Goal: Task Accomplishment & Management: Manage account settings

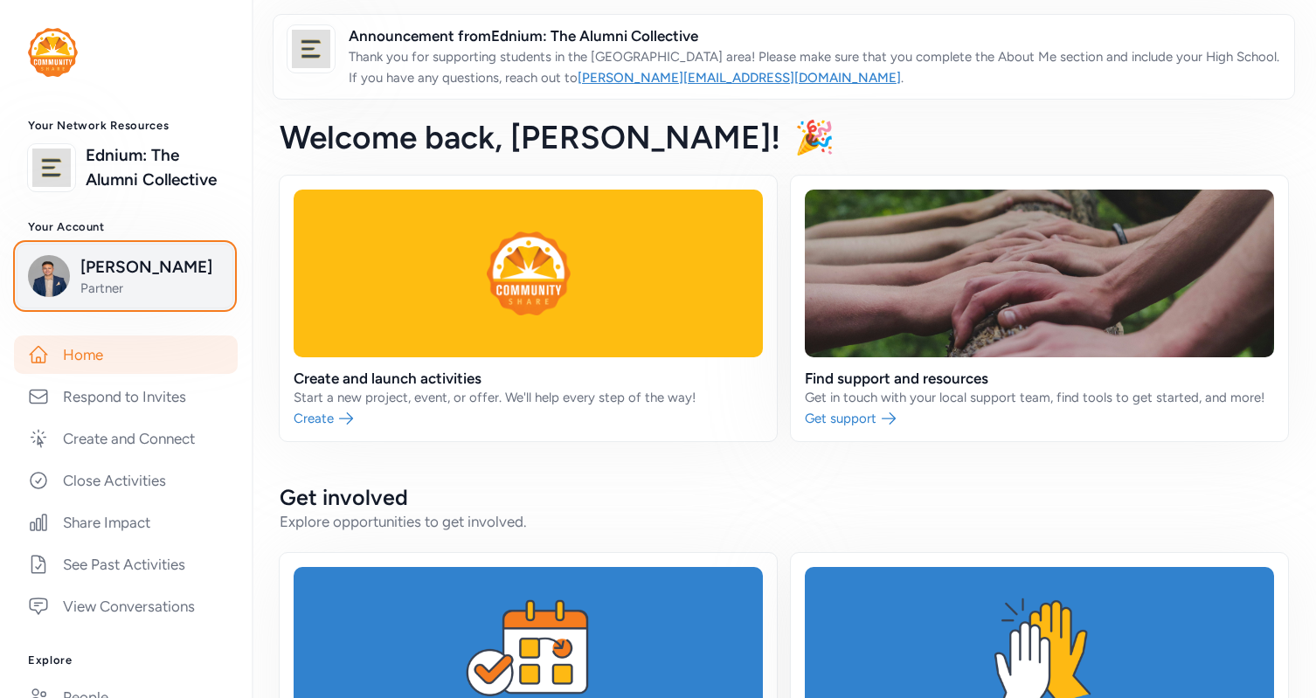
click at [132, 280] on span "[PERSON_NAME]" at bounding box center [151, 267] width 142 height 24
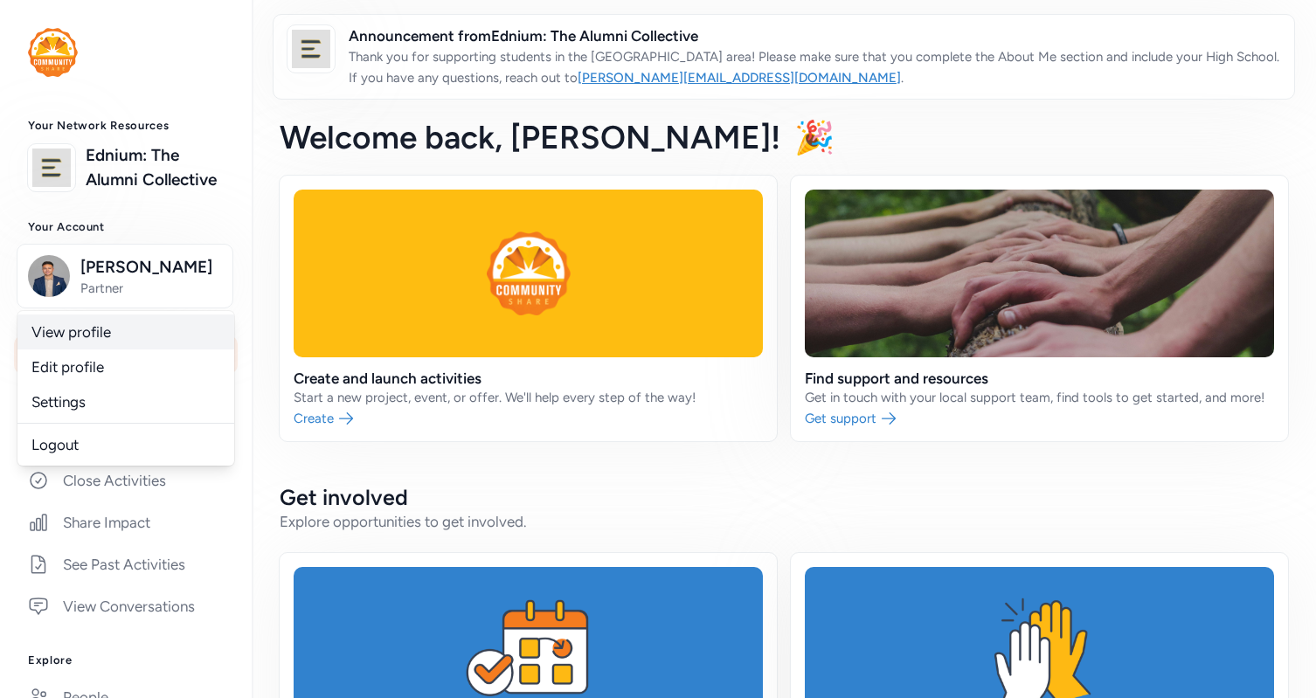
click at [93, 349] on link "View profile" at bounding box center [125, 332] width 217 height 35
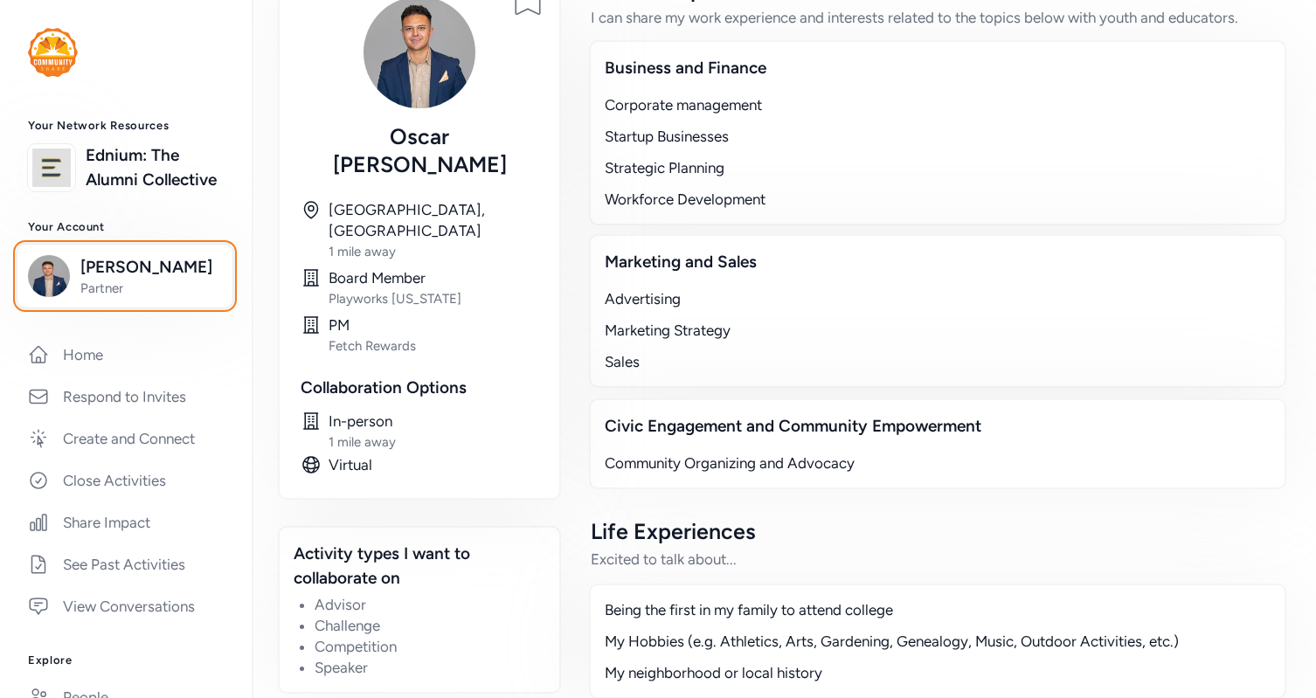
scroll to position [179, 0]
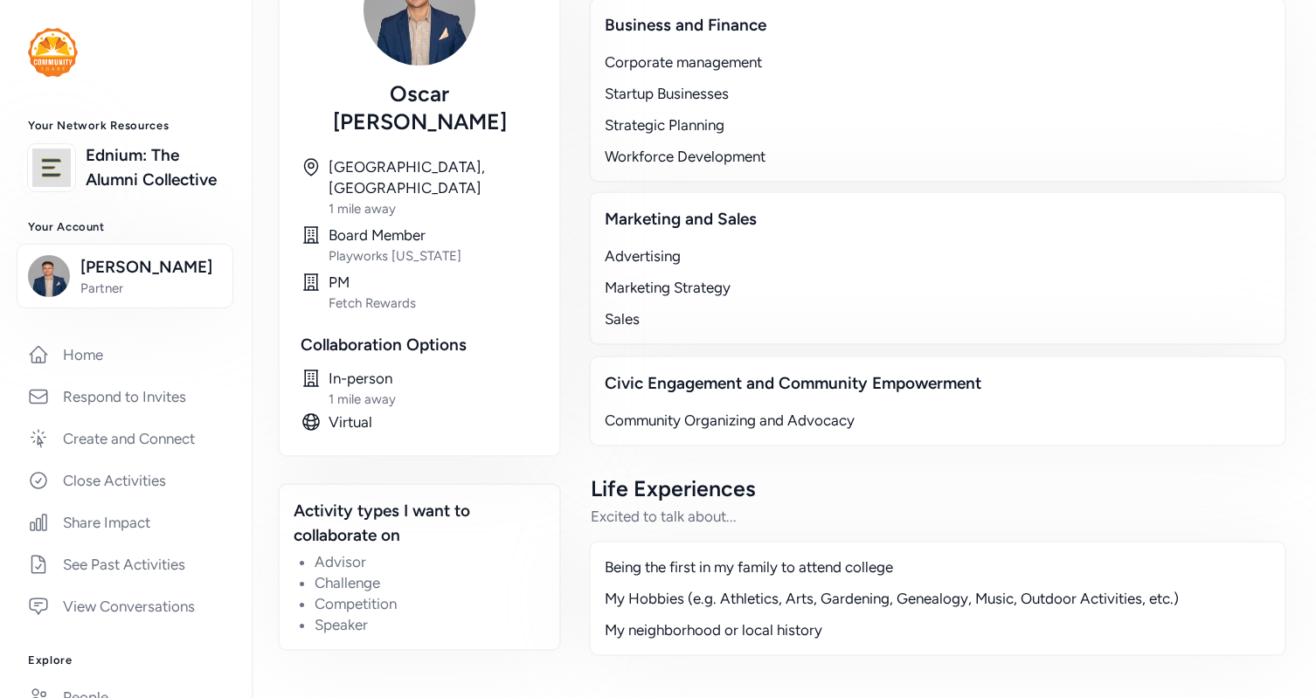
click at [803, 582] on div "Being the first in my family to attend college My Hobbies (e.g. Athletics, Arts…" at bounding box center [937, 598] width 697 height 115
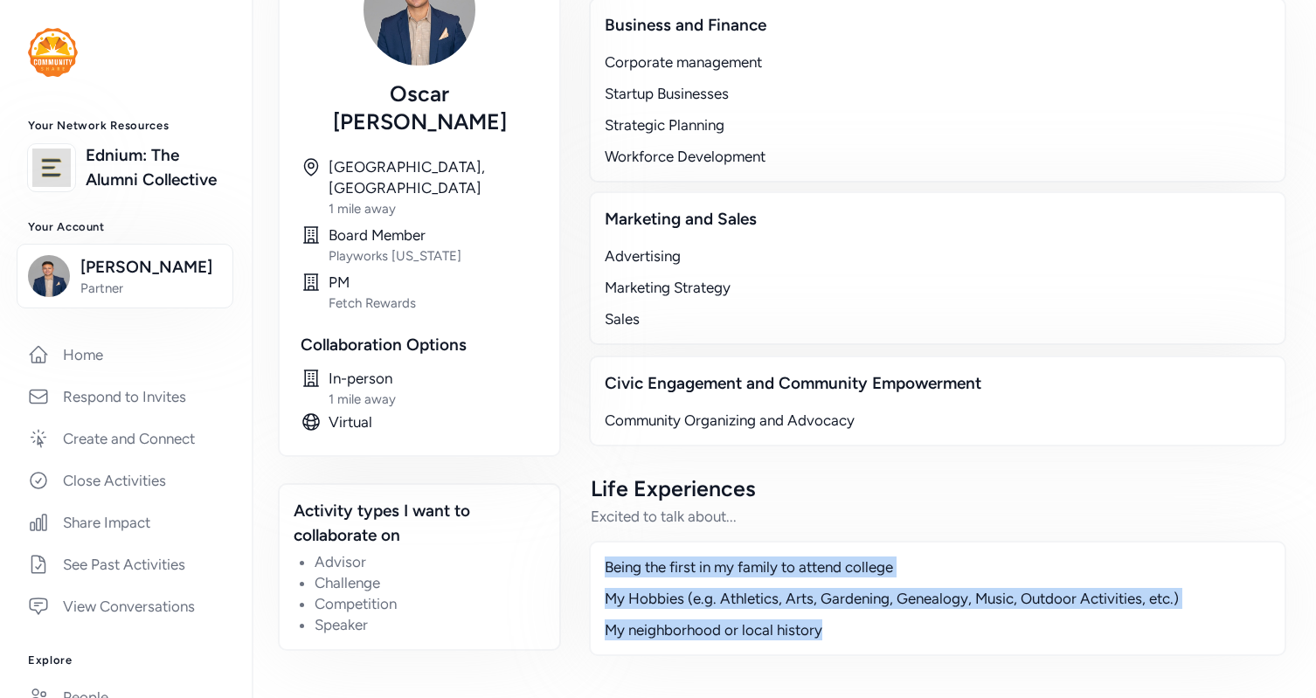
drag, startPoint x: 841, startPoint y: 633, endPoint x: 603, endPoint y: 560, distance: 249.3
click at [603, 560] on div "Being the first in my family to attend college My Hobbies (e.g. Athletics, Arts…" at bounding box center [937, 598] width 697 height 115
copy div "Being the first in my family to attend college My Hobbies (e.g. Athletics, Arts…"
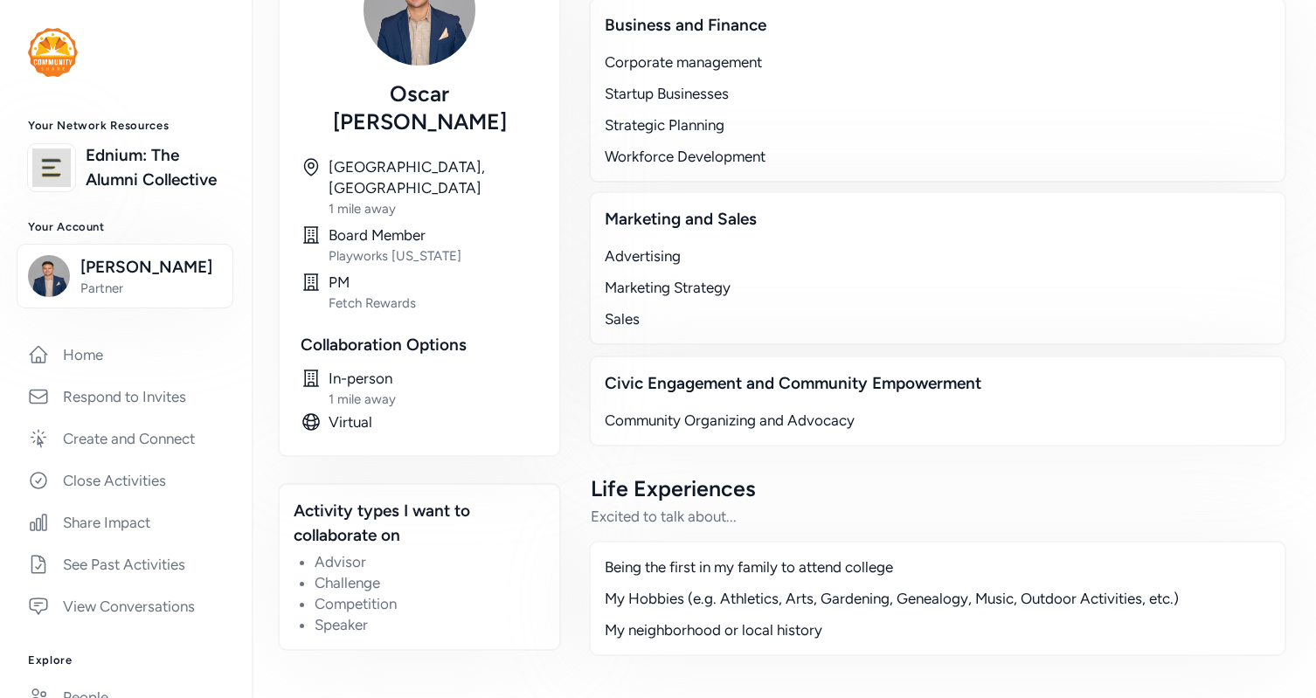
click at [758, 590] on div "My Hobbies (e.g. Athletics, Arts, Gardening, Genealogy, Music, Outdoor Activiti…" at bounding box center [938, 598] width 666 height 21
click at [709, 569] on div "Being the first in my family to attend college" at bounding box center [938, 567] width 666 height 21
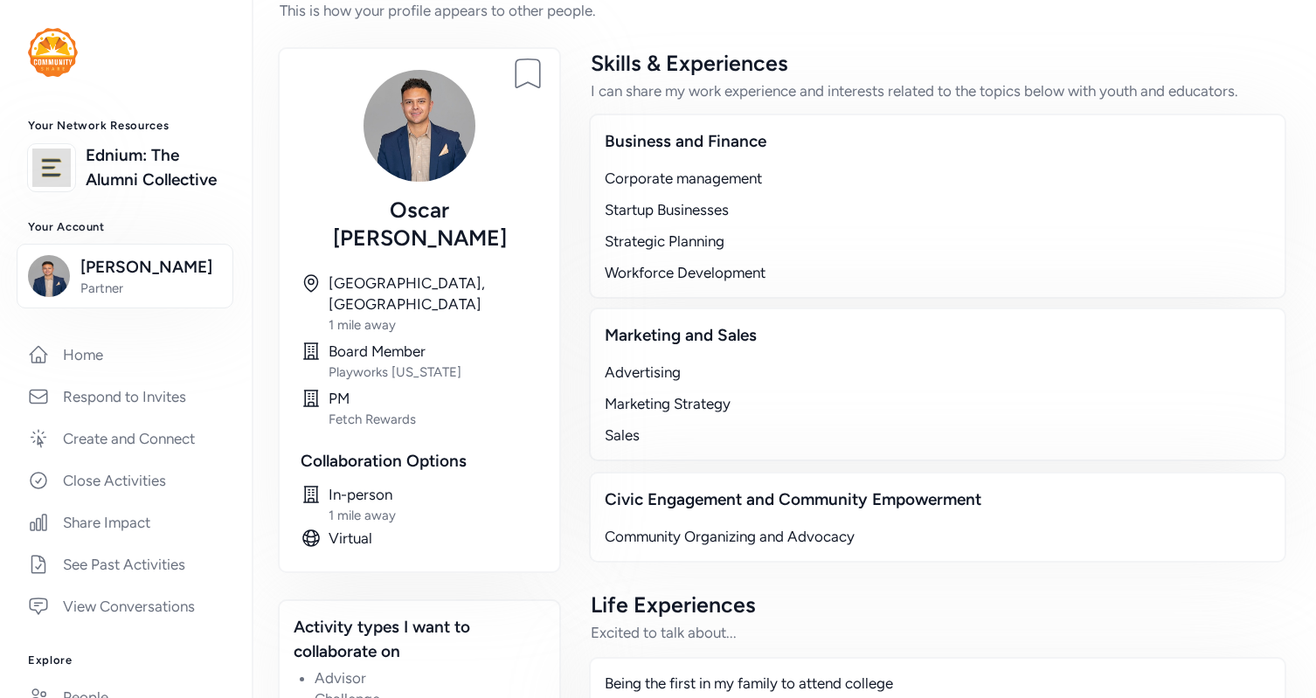
scroll to position [0, 0]
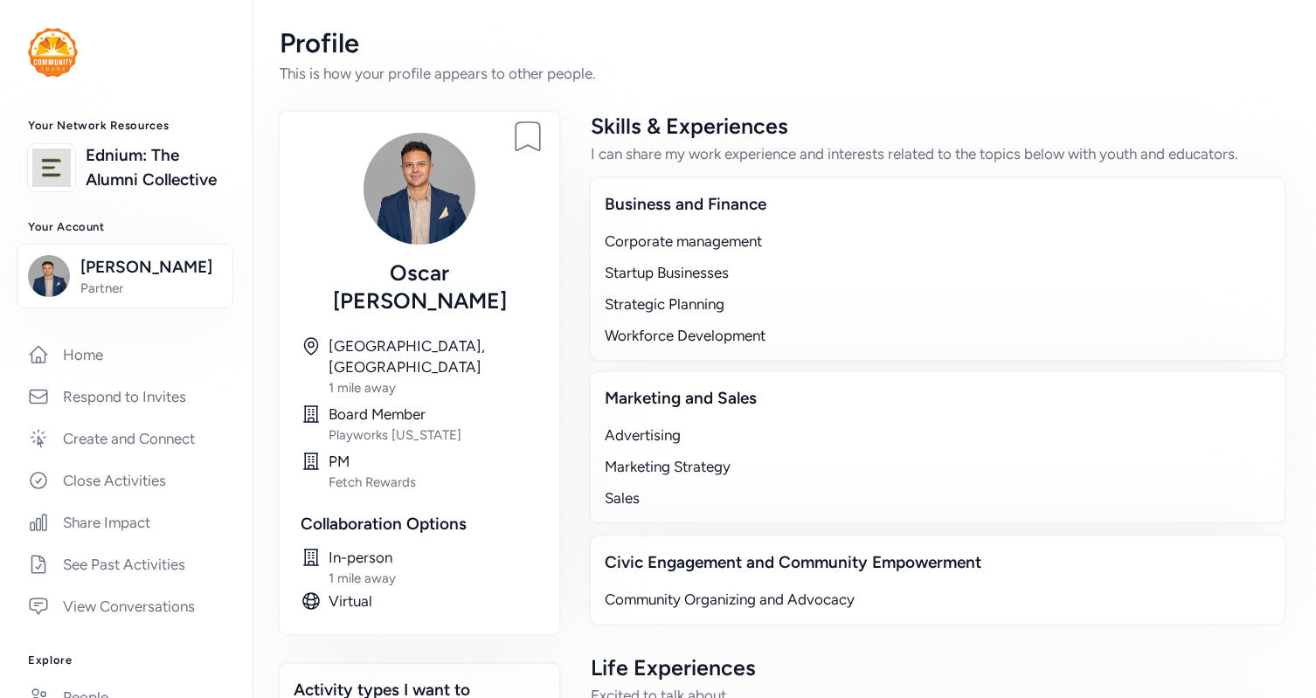
click at [841, 258] on div "Corporate management Startup Businesses Strategic Planning Workforce Development" at bounding box center [938, 288] width 666 height 115
click at [841, 257] on div "Corporate management Startup Businesses Strategic Planning Workforce Development" at bounding box center [938, 288] width 666 height 115
click at [841, 256] on div "Corporate management Startup Businesses Strategic Planning Workforce Development" at bounding box center [938, 288] width 666 height 115
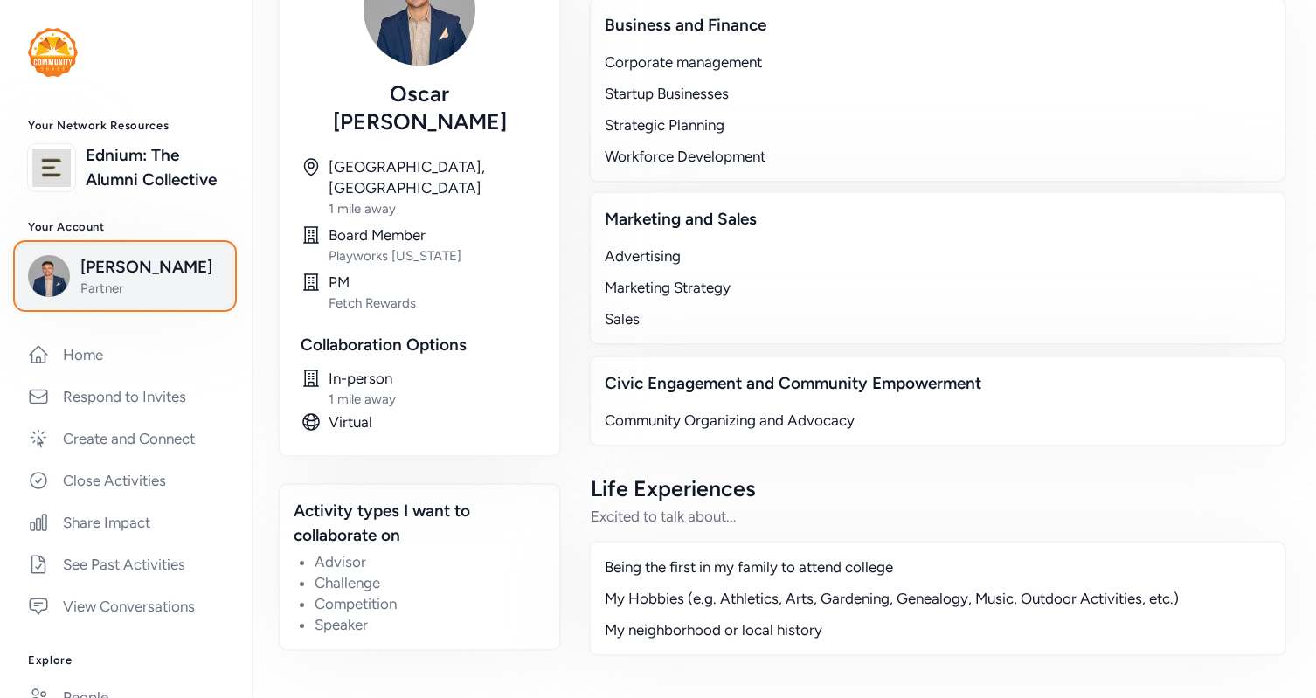
click at [106, 280] on span "[PERSON_NAME]" at bounding box center [151, 267] width 142 height 24
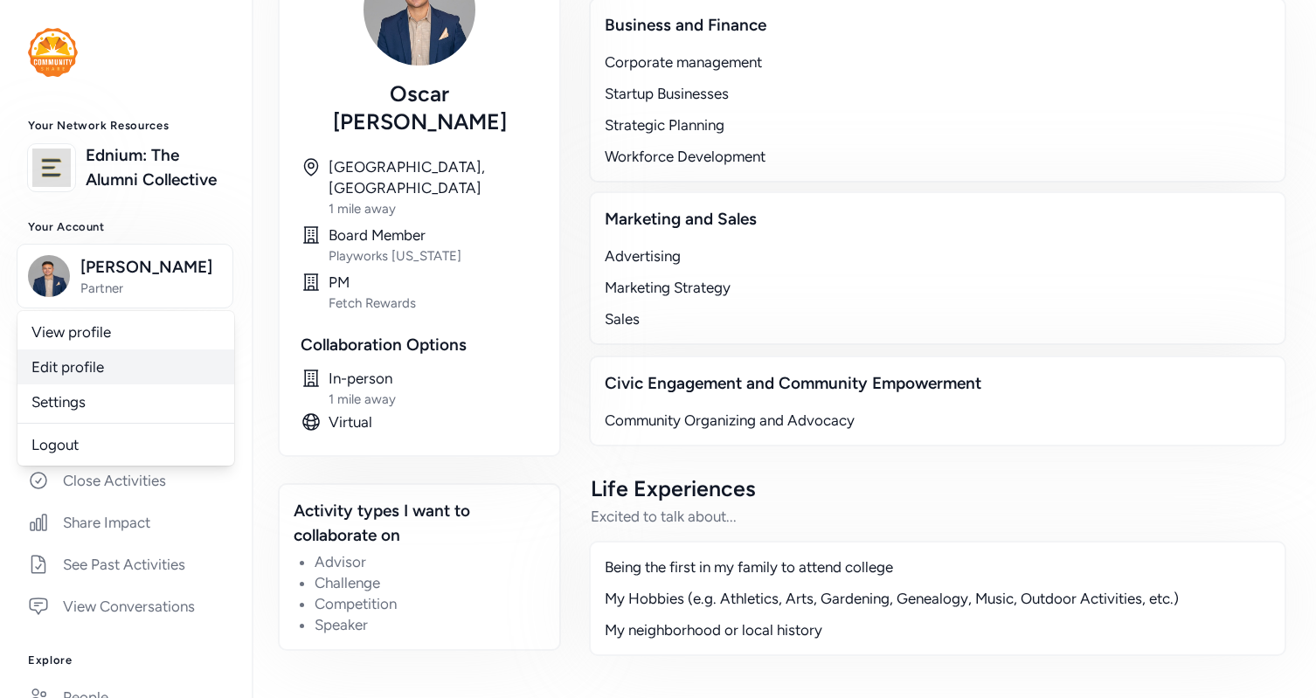
click at [102, 384] on link "Edit profile" at bounding box center [125, 366] width 217 height 35
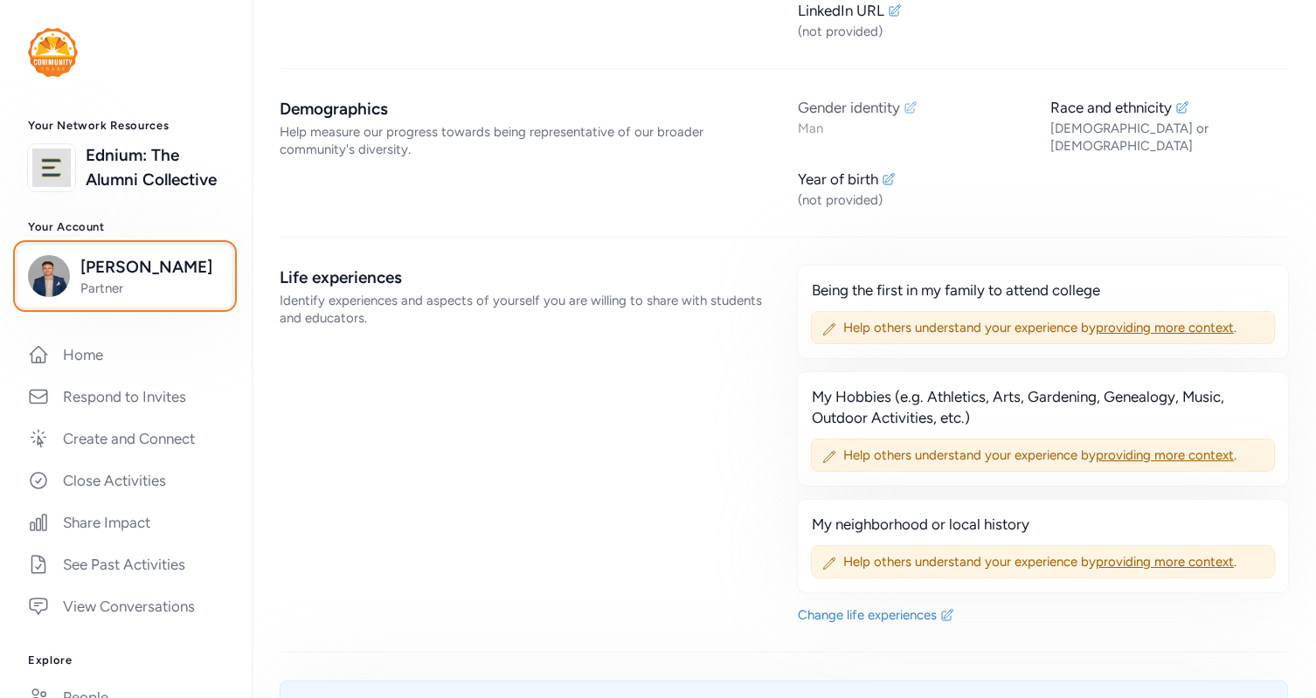
scroll to position [315, 0]
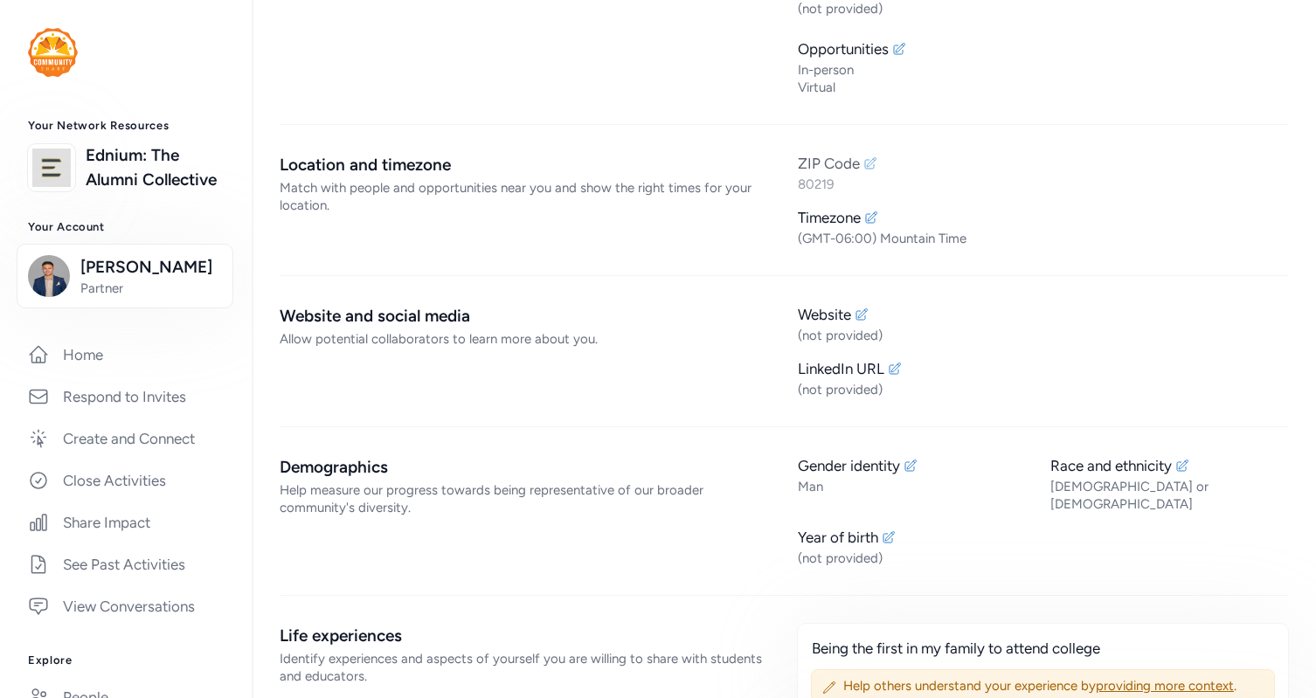
click at [865, 166] on icon at bounding box center [870, 163] width 14 height 14
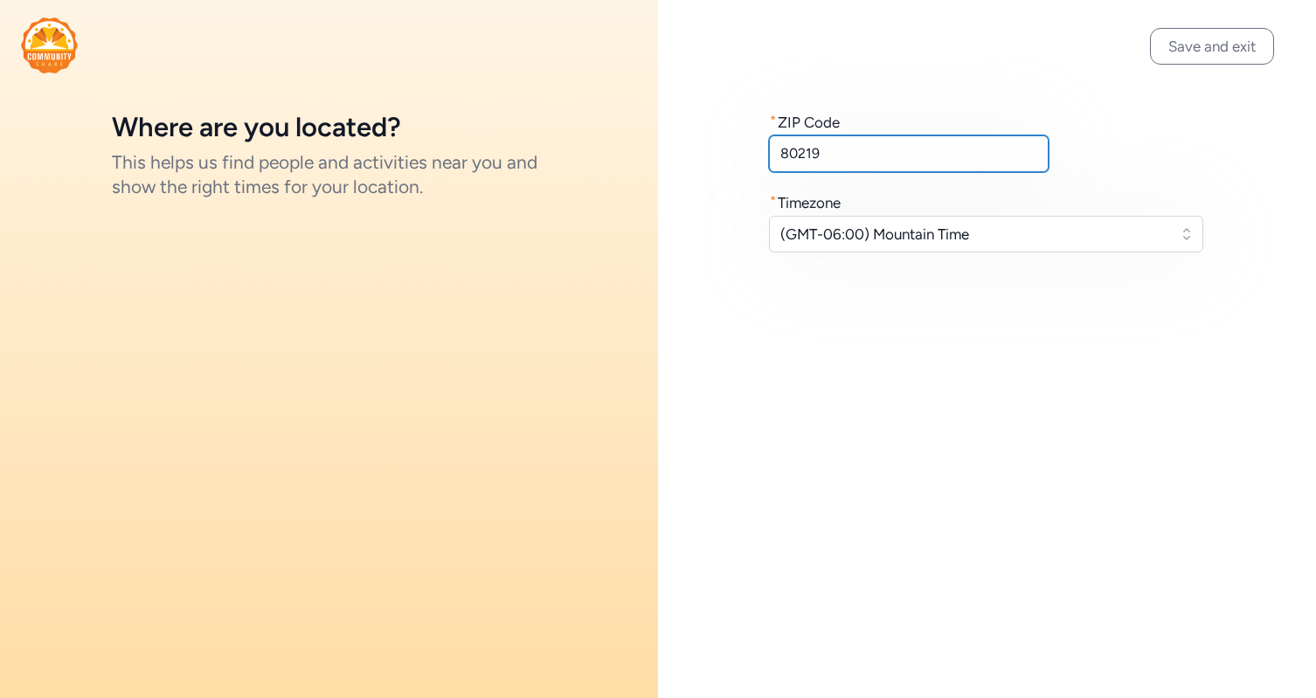
click at [811, 152] on input "80219" at bounding box center [909, 153] width 280 height 37
type input "80229"
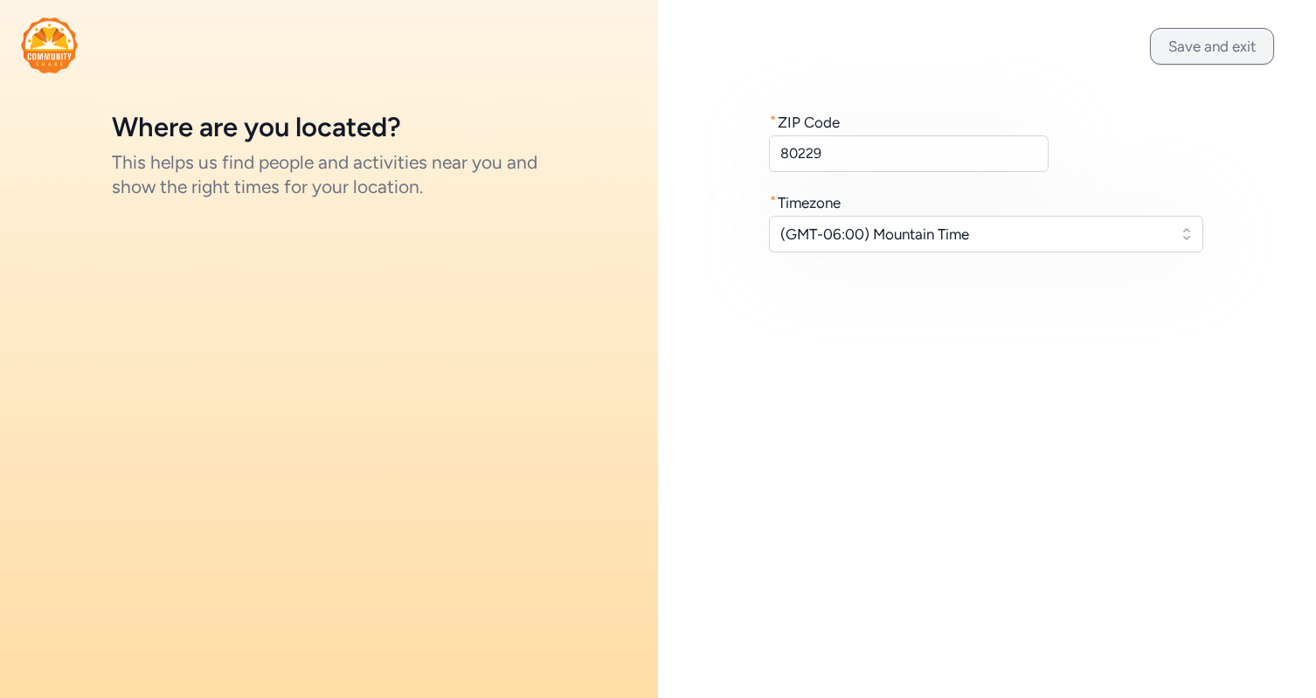
click at [1204, 49] on button "Save and exit" at bounding box center [1212, 46] width 124 height 37
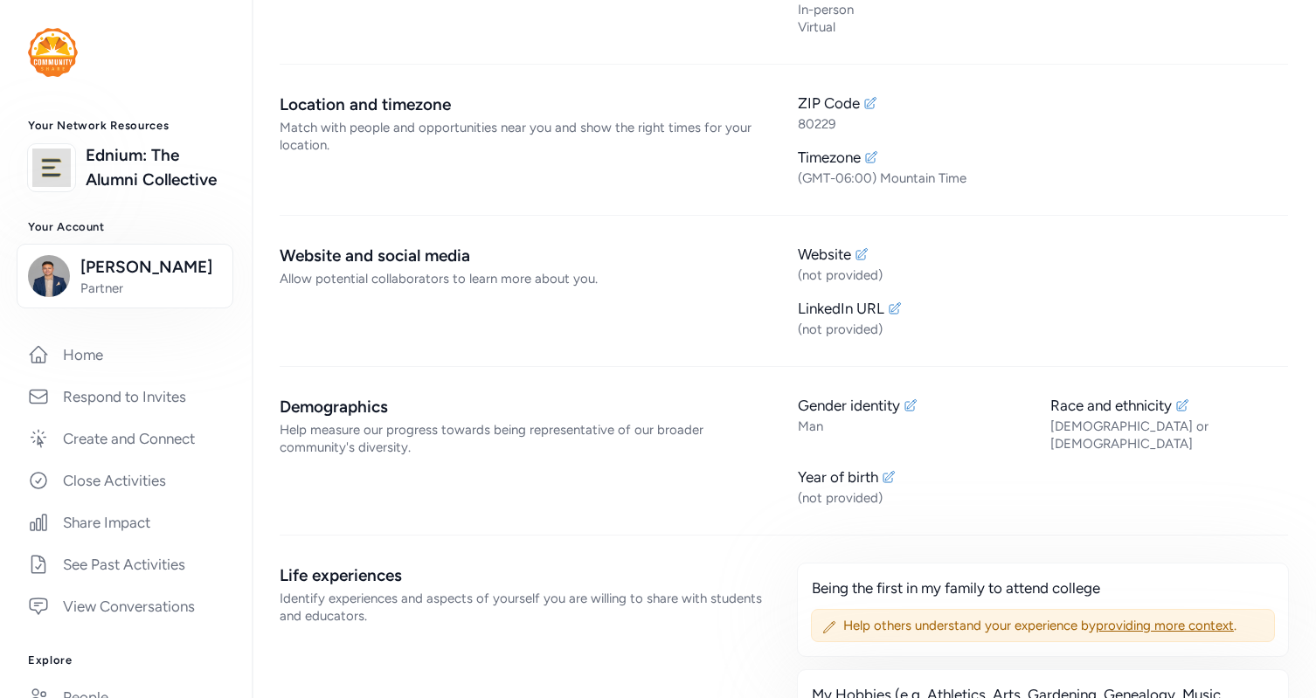
scroll to position [746, 0]
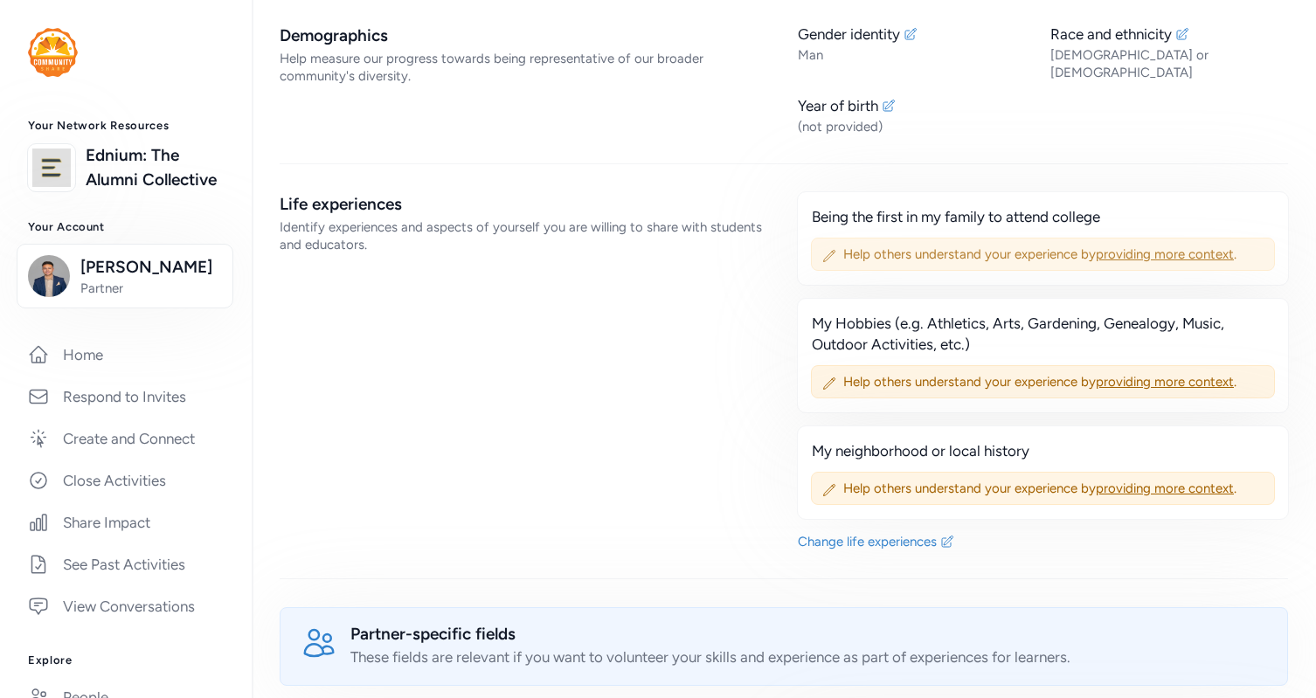
click at [826, 249] on icon at bounding box center [829, 256] width 14 height 14
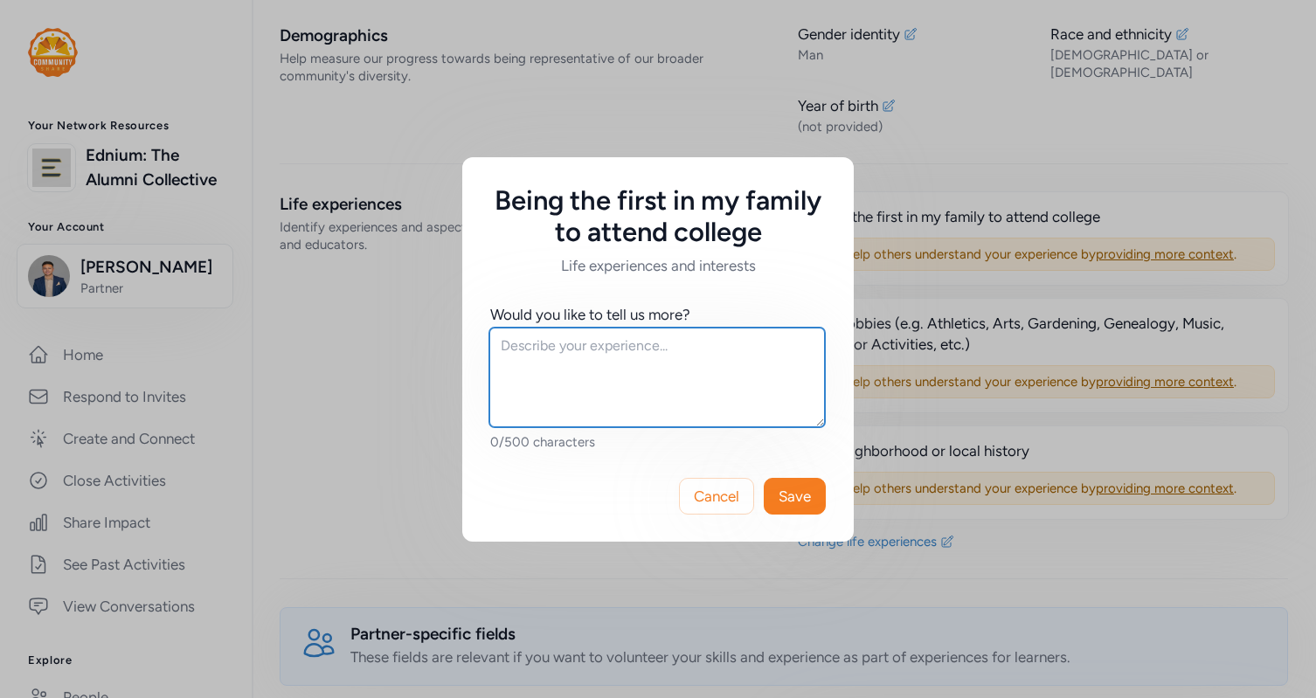
click at [654, 371] on textarea at bounding box center [657, 378] width 336 height 100
paste textarea "As the first in my family to attend college, studying at the [GEOGRAPHIC_DATA] …"
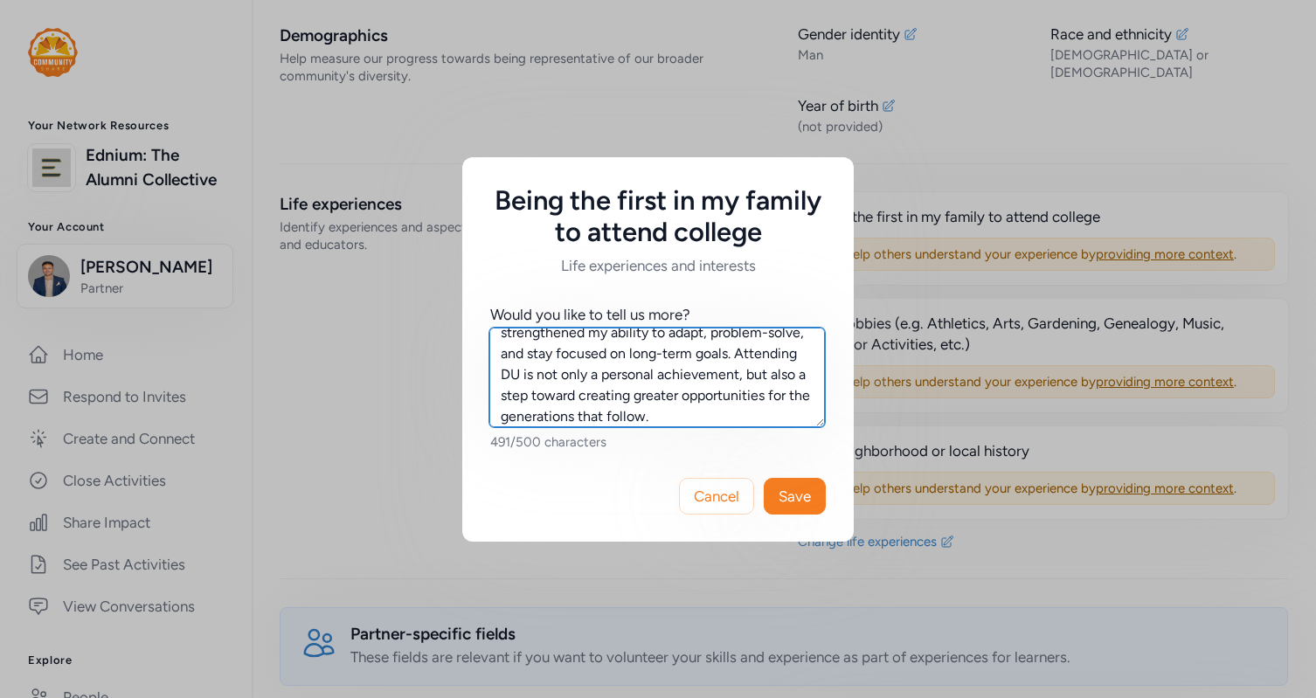
scroll to position [160, 0]
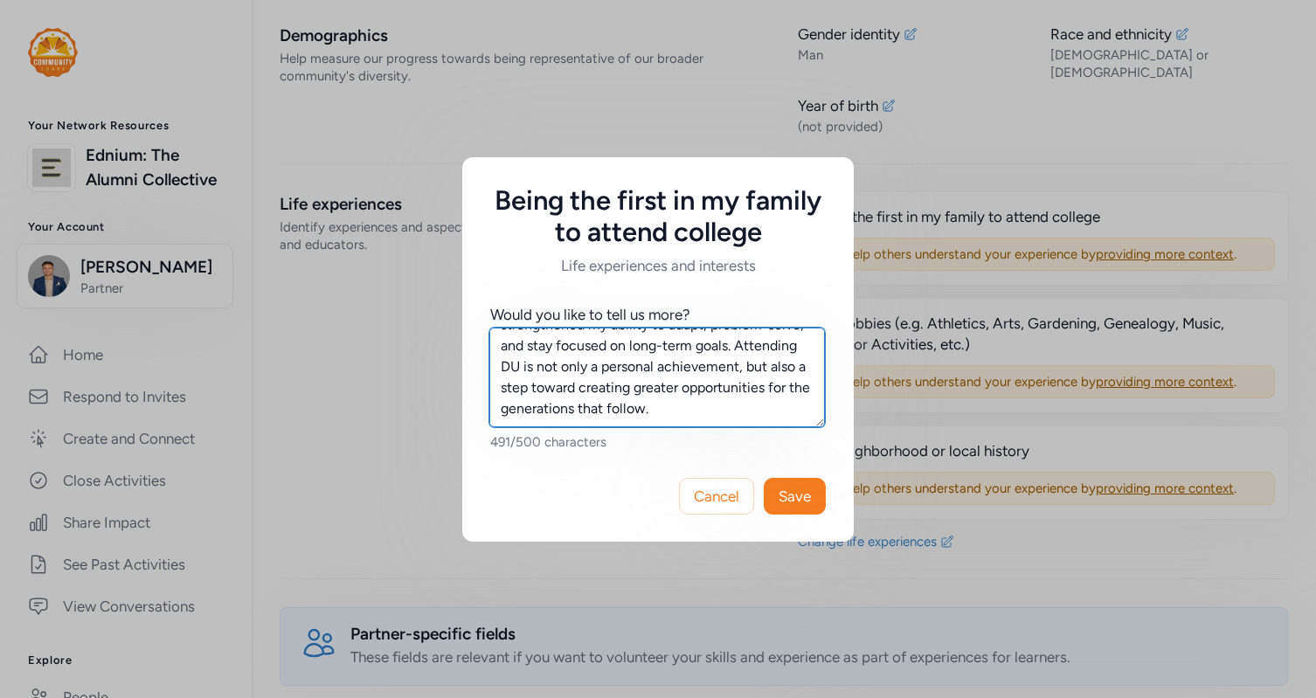
click at [751, 397] on textarea "As the first in my family to attend college, studying at the [GEOGRAPHIC_DATA] …" at bounding box center [657, 378] width 336 height 100
click at [665, 408] on textarea "As the first in my family to attend college, studying at the [GEOGRAPHIC_DATA] …" at bounding box center [657, 378] width 336 height 100
click at [661, 412] on textarea "As the first in my family to attend college, studying at the [GEOGRAPHIC_DATA] …" at bounding box center [657, 378] width 336 height 100
click at [579, 391] on textarea "As the first in my family to attend college, studying at the [GEOGRAPHIC_DATA] …" at bounding box center [657, 378] width 336 height 100
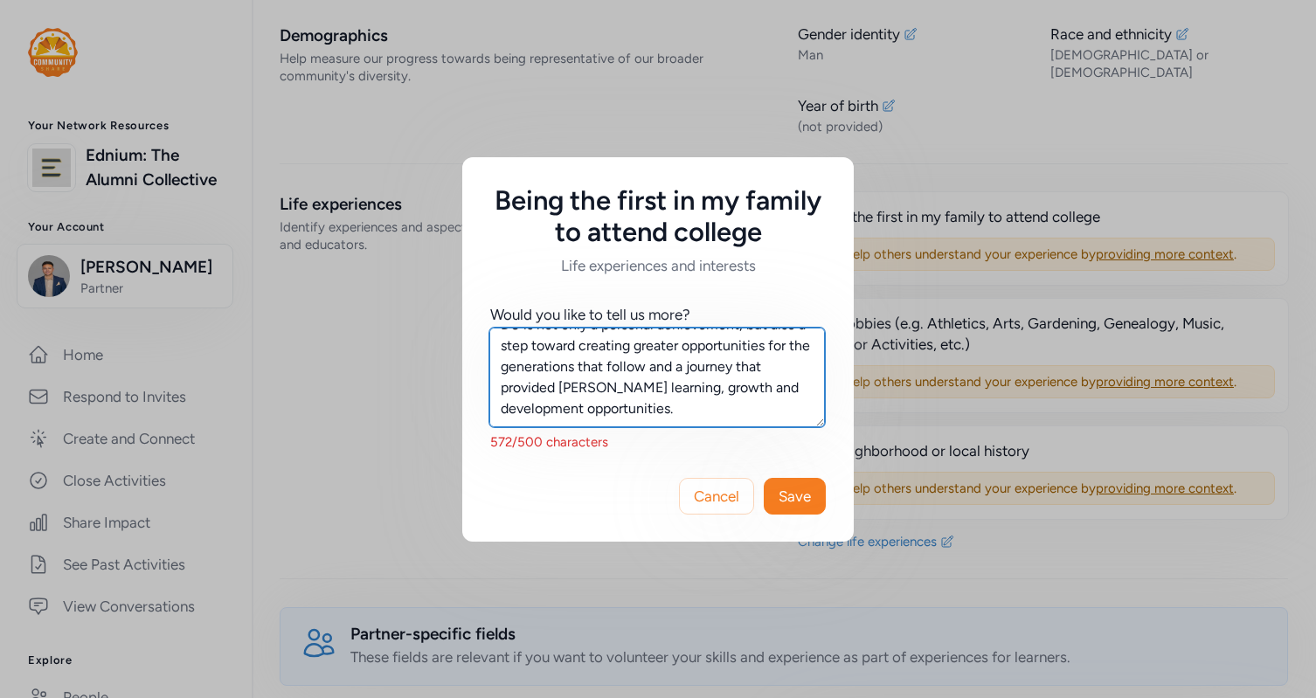
scroll to position [210, 0]
click at [647, 414] on textarea "As the first in my family to attend college, studying at the [GEOGRAPHIC_DATA] …" at bounding box center [657, 378] width 336 height 100
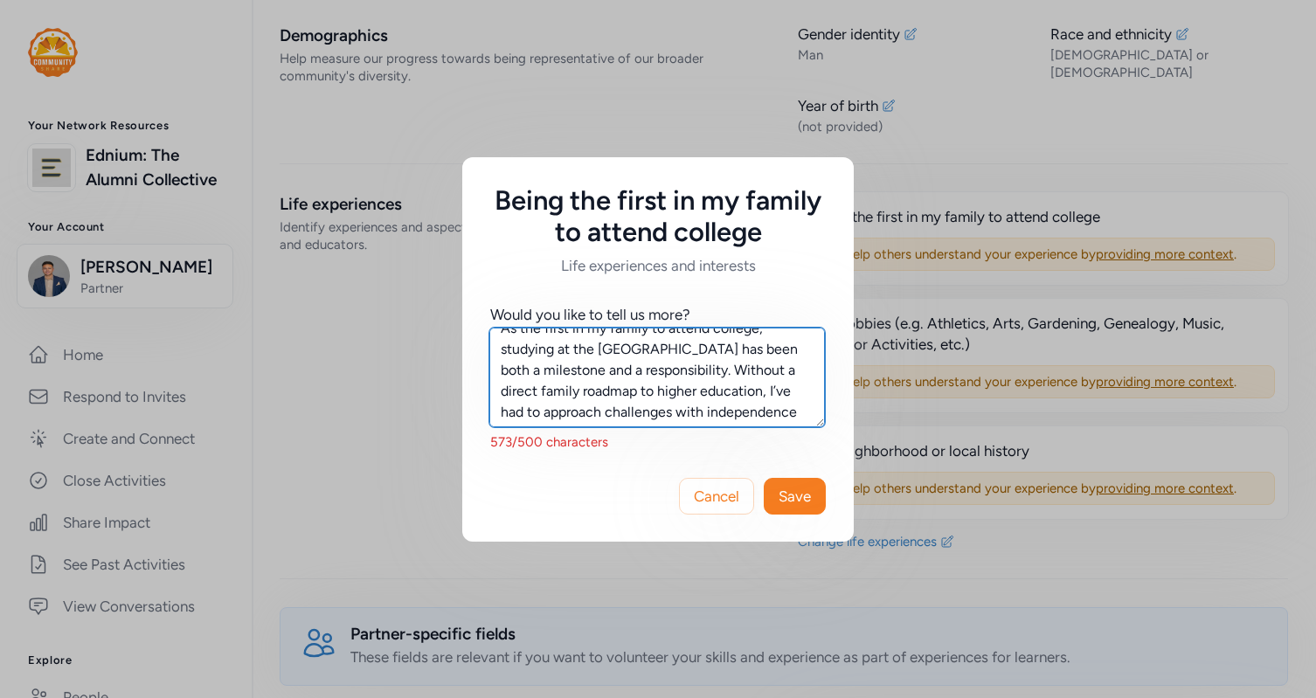
scroll to position [0, 0]
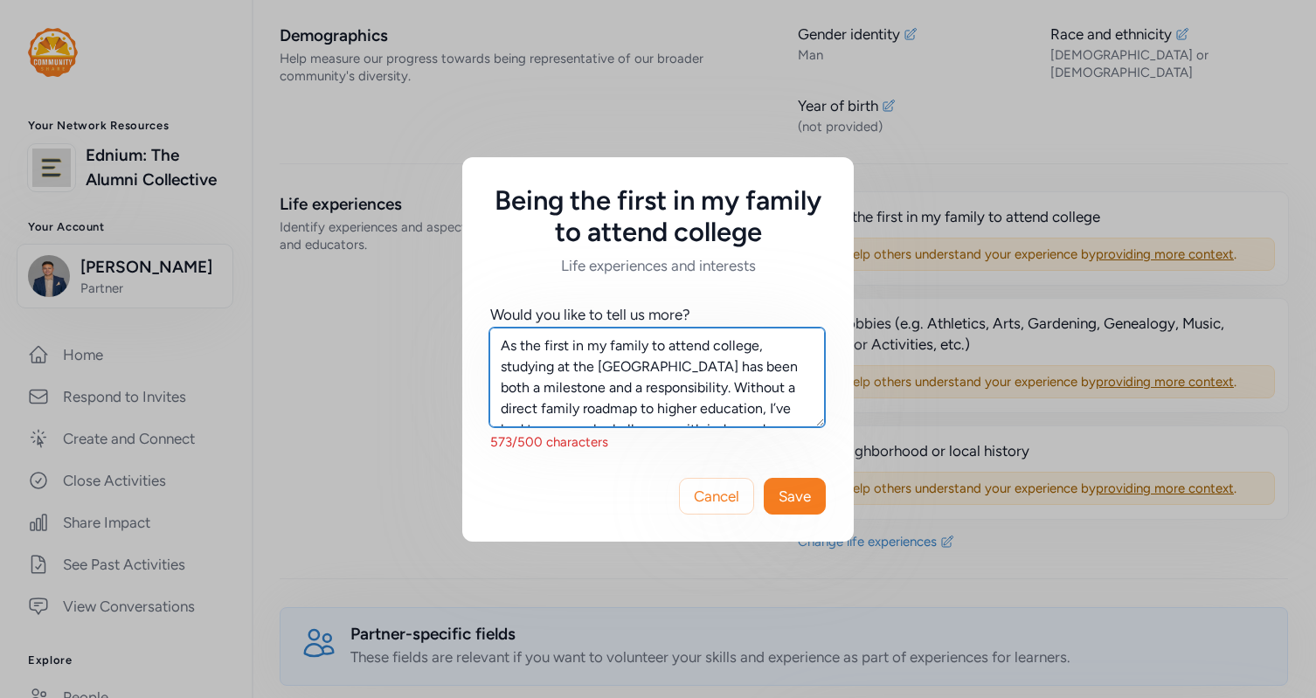
drag, startPoint x: 506, startPoint y: 367, endPoint x: 470, endPoint y: 322, distance: 57.9
click at [469, 322] on div "Would you like to tell us more? As the first in my family to attend college, st…" at bounding box center [657, 363] width 391 height 175
drag, startPoint x: 738, startPoint y: 357, endPoint x: 473, endPoint y: 327, distance: 267.4
click at [474, 327] on div "Would you like to tell us more? Studying at the [GEOGRAPHIC_DATA] has been both…" at bounding box center [657, 363] width 391 height 175
drag, startPoint x: 670, startPoint y: 352, endPoint x: 656, endPoint y: 350, distance: 14.1
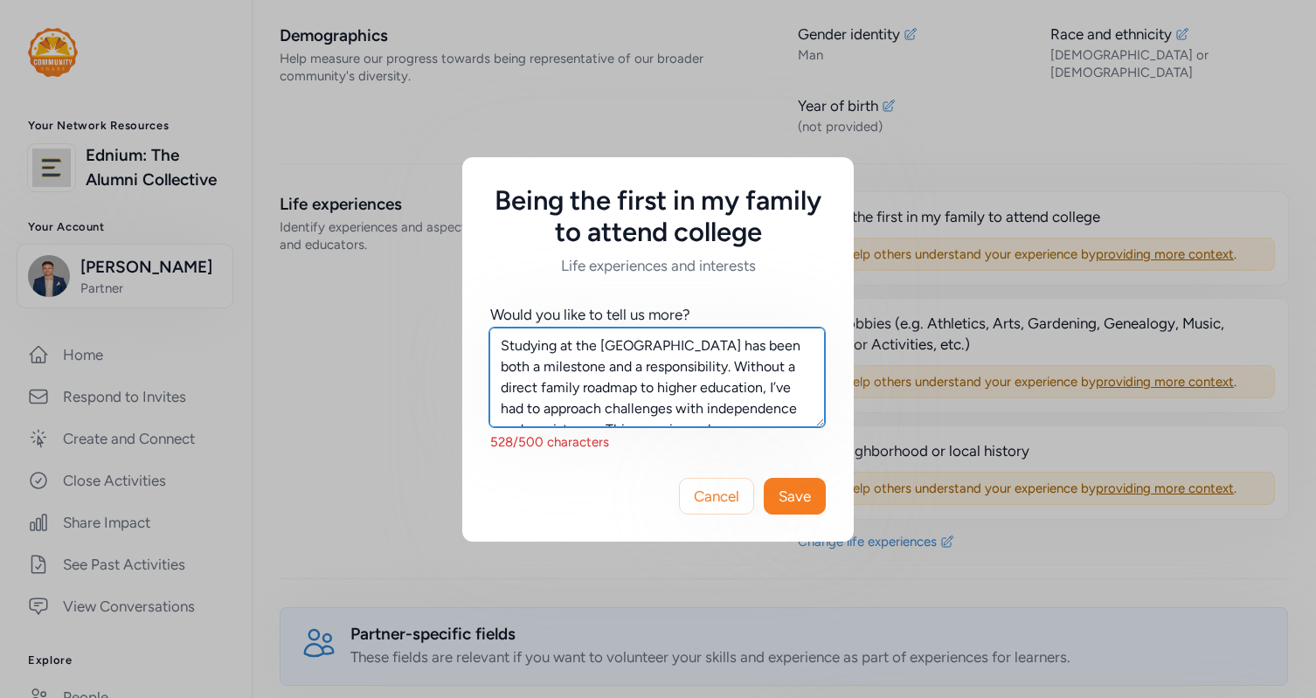
click at [670, 352] on textarea "Studying at the [GEOGRAPHIC_DATA] has been both a milestone and a responsibilit…" at bounding box center [657, 378] width 336 height 100
drag, startPoint x: 600, startPoint y: 344, endPoint x: 727, endPoint y: 351, distance: 126.9
click at [727, 351] on textarea "Studying at the [GEOGRAPHIC_DATA] has been both a milestone and a responsibilit…" at bounding box center [657, 378] width 336 height 100
click at [711, 405] on textarea "Studying at the [GEOGRAPHIC_DATA] has been both a milestone and a responsibilit…" at bounding box center [657, 378] width 336 height 100
drag, startPoint x: 719, startPoint y: 362, endPoint x: 372, endPoint y: 326, distance: 348.7
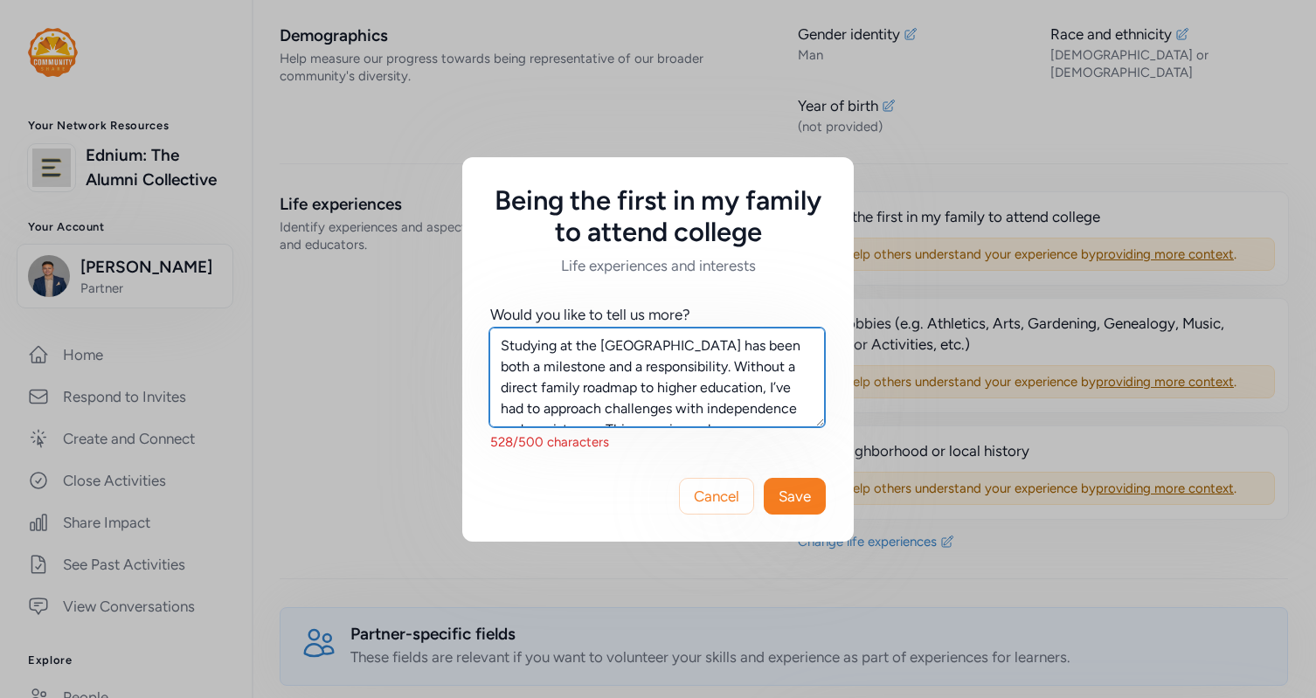
click at [372, 326] on div "Being the first in my family to attend college Life experiences and interests W…" at bounding box center [658, 349] width 1316 height 698
click at [554, 407] on textarea "Without a direct family roadmap to higher education, I’ve had to approach chall…" at bounding box center [657, 378] width 336 height 100
drag, startPoint x: 583, startPoint y: 407, endPoint x: 564, endPoint y: 408, distance: 18.4
click at [564, 408] on textarea "Without a direct family roadmap to higher education, I’ve had to approach chall…" at bounding box center [657, 378] width 336 height 100
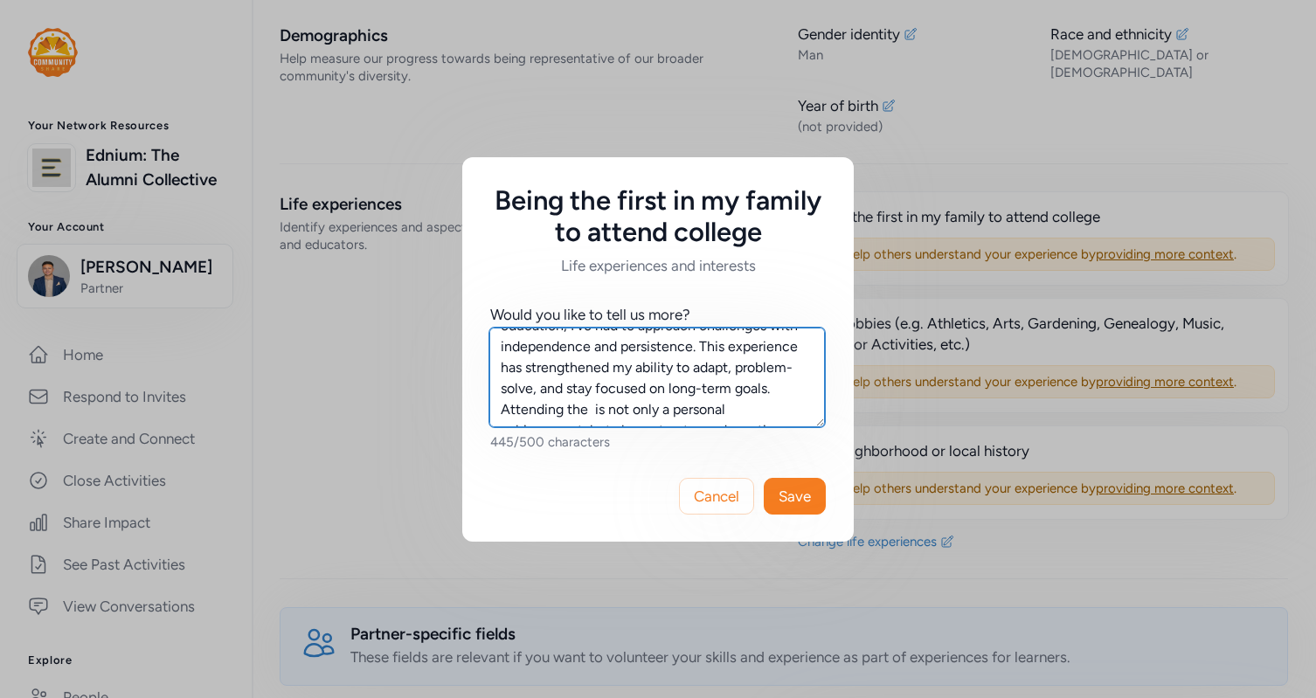
paste textarea "[GEOGRAPHIC_DATA]"
drag, startPoint x: 595, startPoint y: 387, endPoint x: 581, endPoint y: 388, distance: 14.0
click at [581, 388] on textarea "Without a direct family roadmap to higher education, I’ve had to approach chall…" at bounding box center [657, 378] width 336 height 100
click at [647, 388] on textarea "Without a direct family roadmap to higher education, I’ve had to approach chall…" at bounding box center [657, 378] width 336 height 100
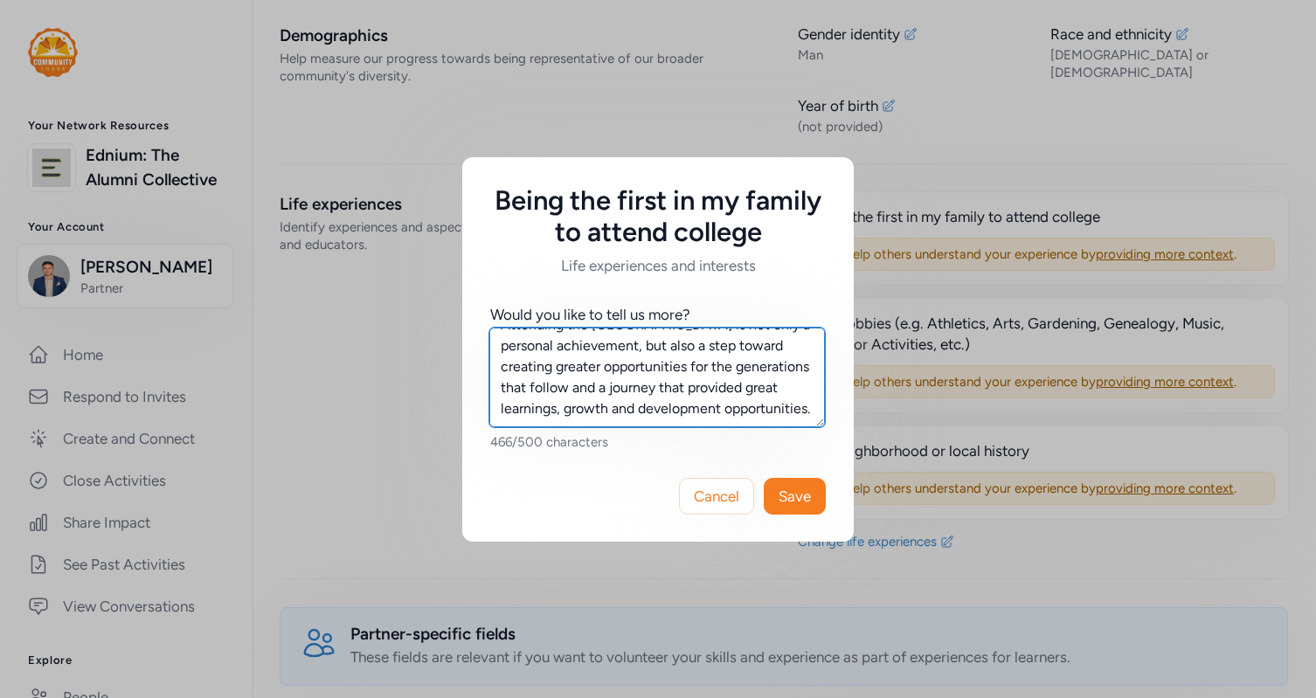
click at [716, 406] on textarea "Without a direct family roadmap to higher education, I’ve had to approach chall…" at bounding box center [657, 378] width 336 height 100
type textarea "Without a direct family roadmap to higher education, I’ve had to approach chall…"
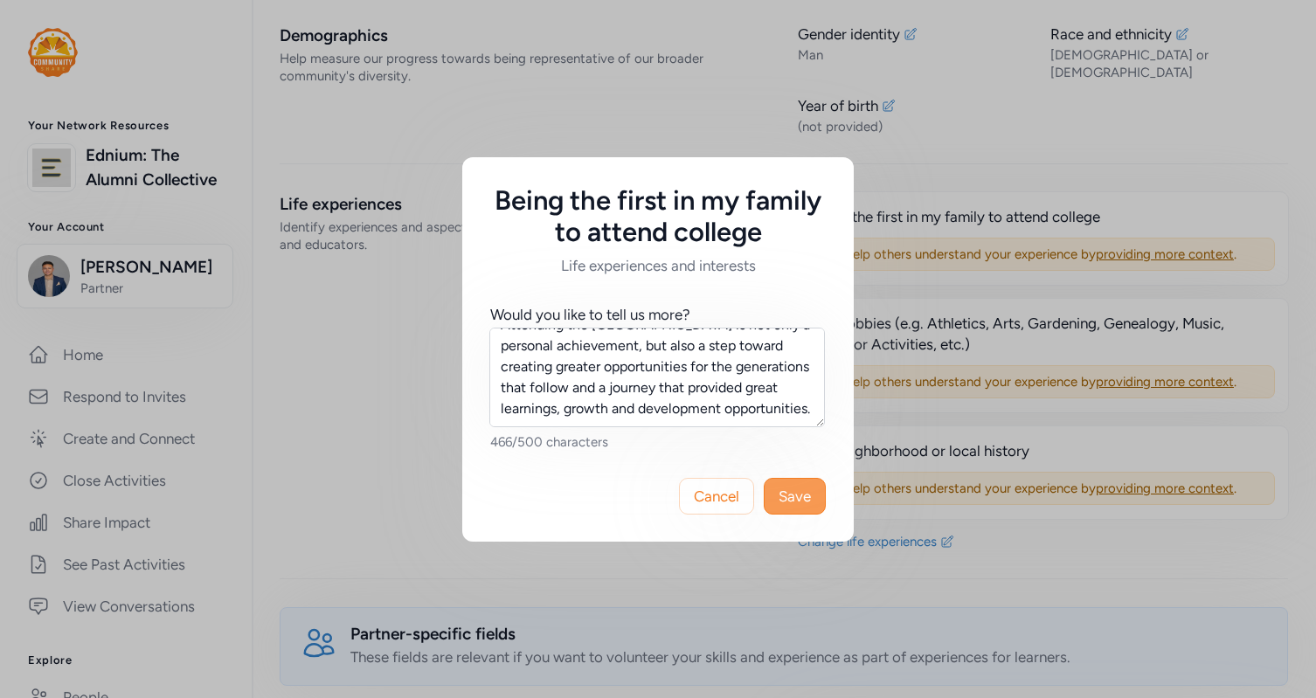
click at [786, 493] on span "Save" at bounding box center [794, 496] width 32 height 21
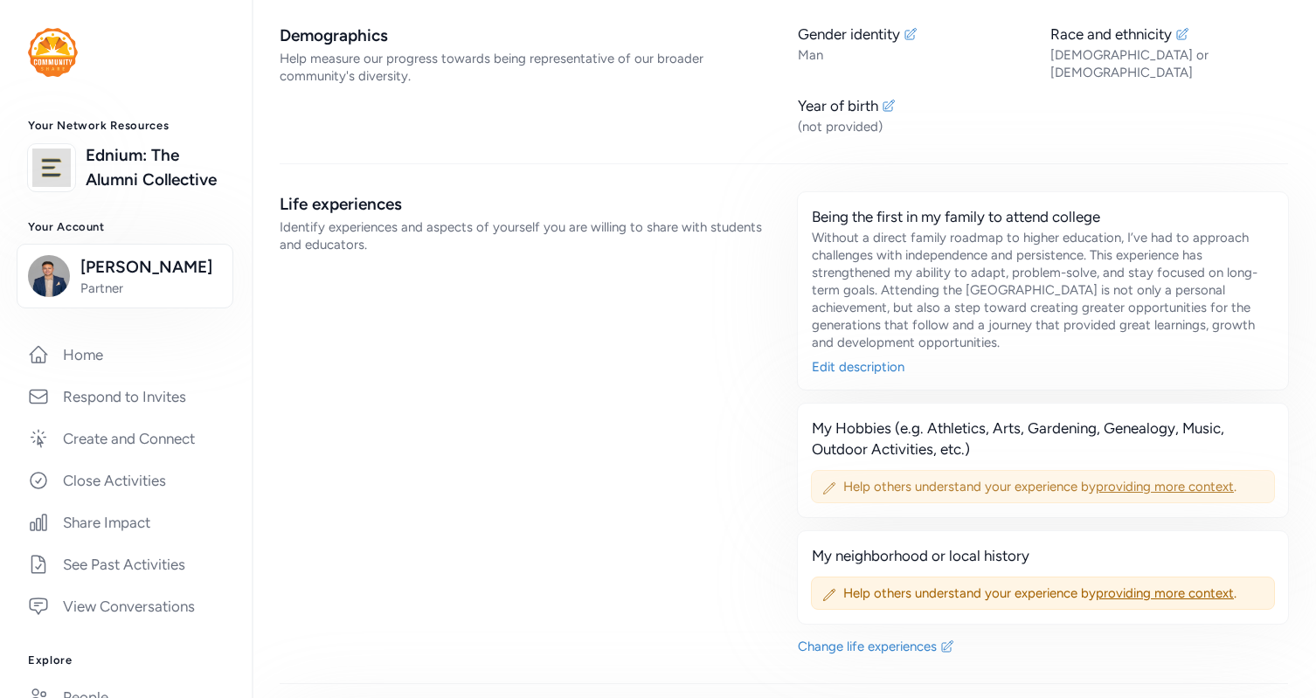
click at [832, 470] on div "Help others understand your experience by providing more context ." at bounding box center [1043, 486] width 464 height 33
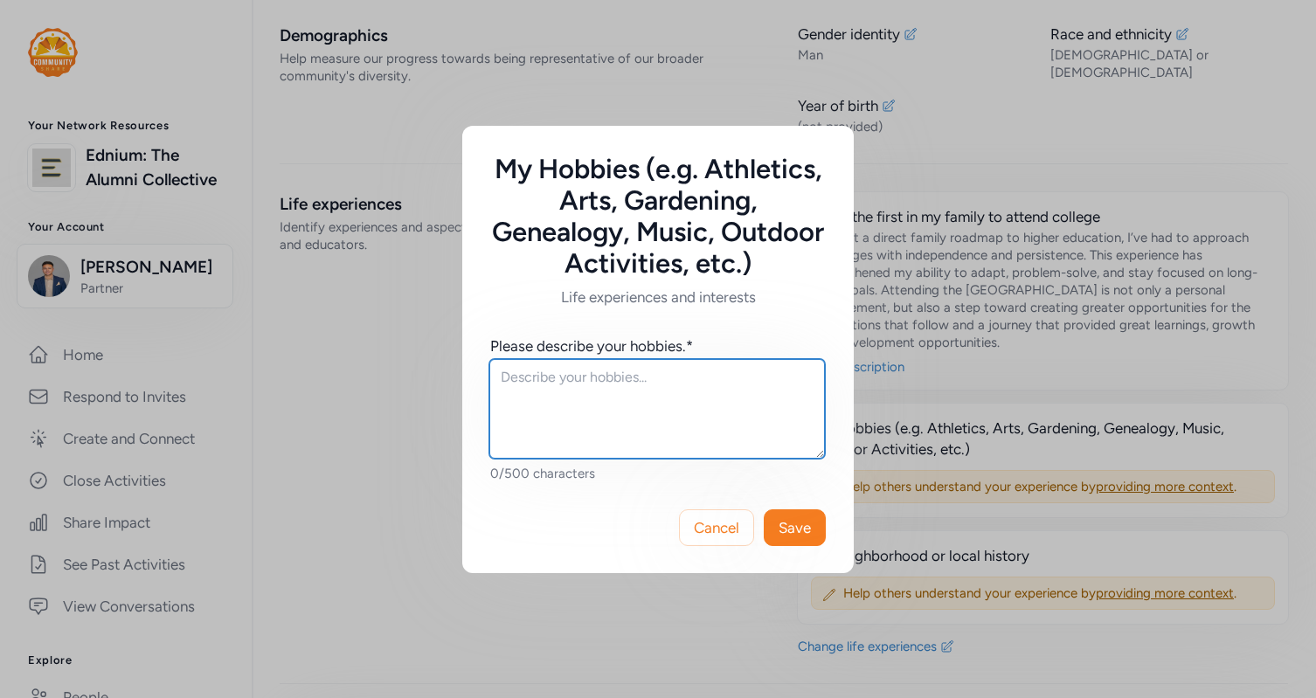
click at [636, 395] on textarea at bounding box center [657, 409] width 336 height 100
paste textarea "I am passionate about spending time outdoors, which is one of the reasons I val…"
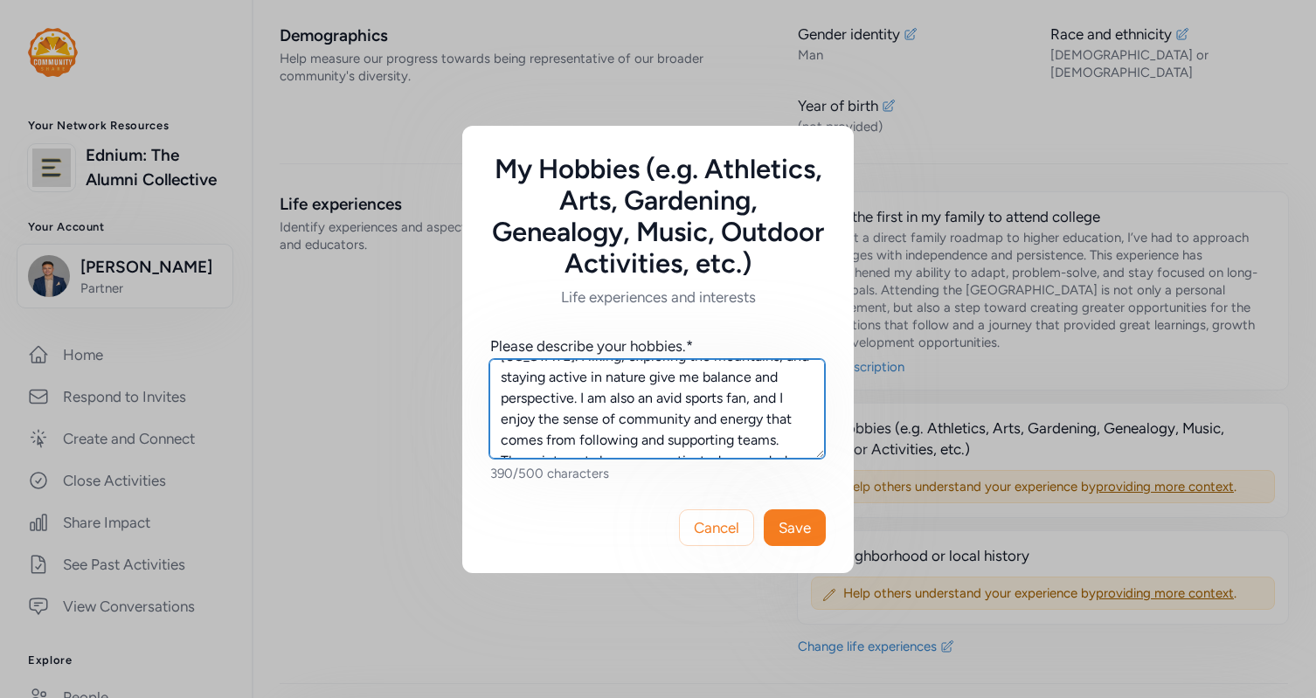
scroll to position [80, 0]
click at [731, 406] on textarea "I am passionate about spending time outdoors, which is one of the reasons I val…" at bounding box center [657, 409] width 336 height 100
click at [686, 379] on textarea "I am passionate about spending time outdoors, which is one of the reasons I val…" at bounding box center [657, 409] width 336 height 100
click at [676, 406] on textarea "I am passionate about spending time outdoors, which is one of the reasons I val…" at bounding box center [657, 409] width 336 height 100
click at [696, 409] on textarea "I am passionate about spending time outdoors, which is one of the reasons I val…" at bounding box center [657, 409] width 336 height 100
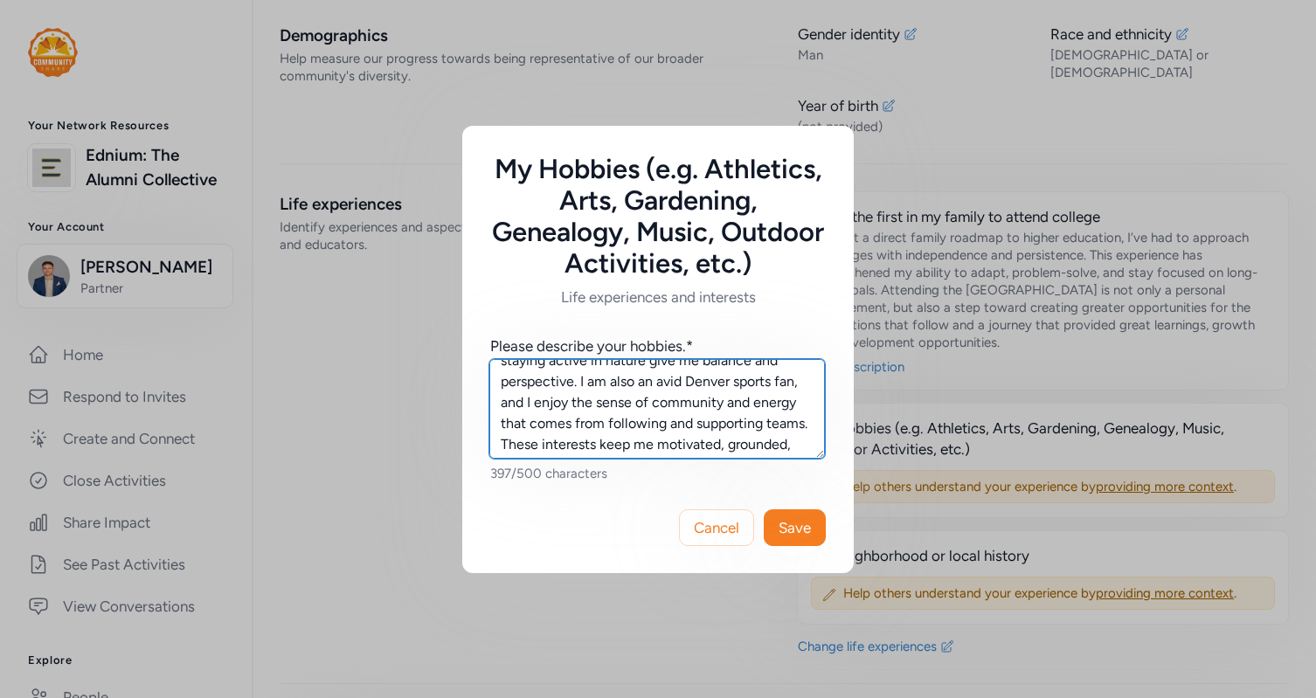
drag, startPoint x: 635, startPoint y: 405, endPoint x: 594, endPoint y: 408, distance: 41.1
click at [594, 408] on textarea "I am passionate about spending time outdoors, which is one of the reasons I val…" at bounding box center [657, 409] width 336 height 100
drag, startPoint x: 665, startPoint y: 413, endPoint x: 673, endPoint y: 420, distance: 10.5
click at [667, 413] on textarea "I am passionate about spending time outdoors, which is one of the reasons I val…" at bounding box center [657, 409] width 336 height 100
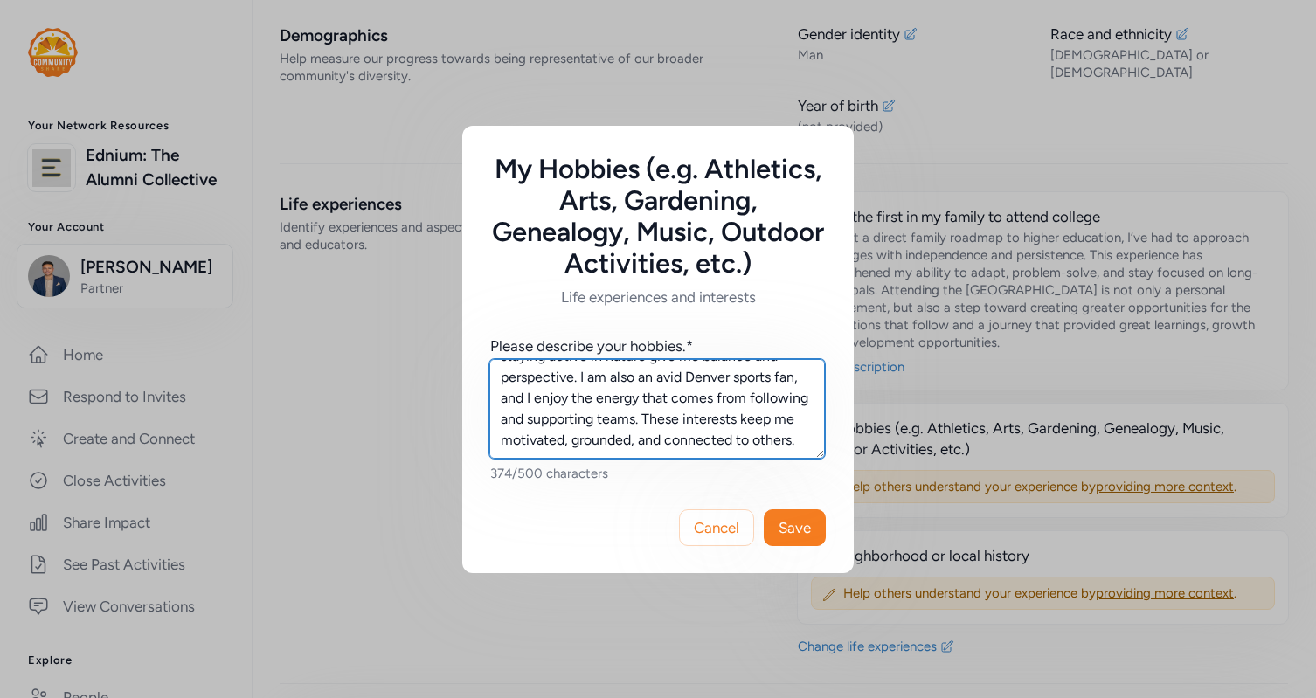
click at [676, 420] on textarea "I am passionate about spending time outdoors, which is one of the reasons I val…" at bounding box center [657, 409] width 336 height 100
click at [661, 419] on textarea "I am passionate about spending time outdoors, which is one of the reasons I val…" at bounding box center [657, 409] width 336 height 100
click at [681, 420] on textarea "I am passionate about spending time outdoors, which is one of the reasons I val…" at bounding box center [657, 409] width 336 height 100
click at [688, 413] on textarea "I am passionate about spending time outdoors, which is one of the reasons I val…" at bounding box center [657, 409] width 336 height 100
drag, startPoint x: 559, startPoint y: 396, endPoint x: 488, endPoint y: 400, distance: 70.9
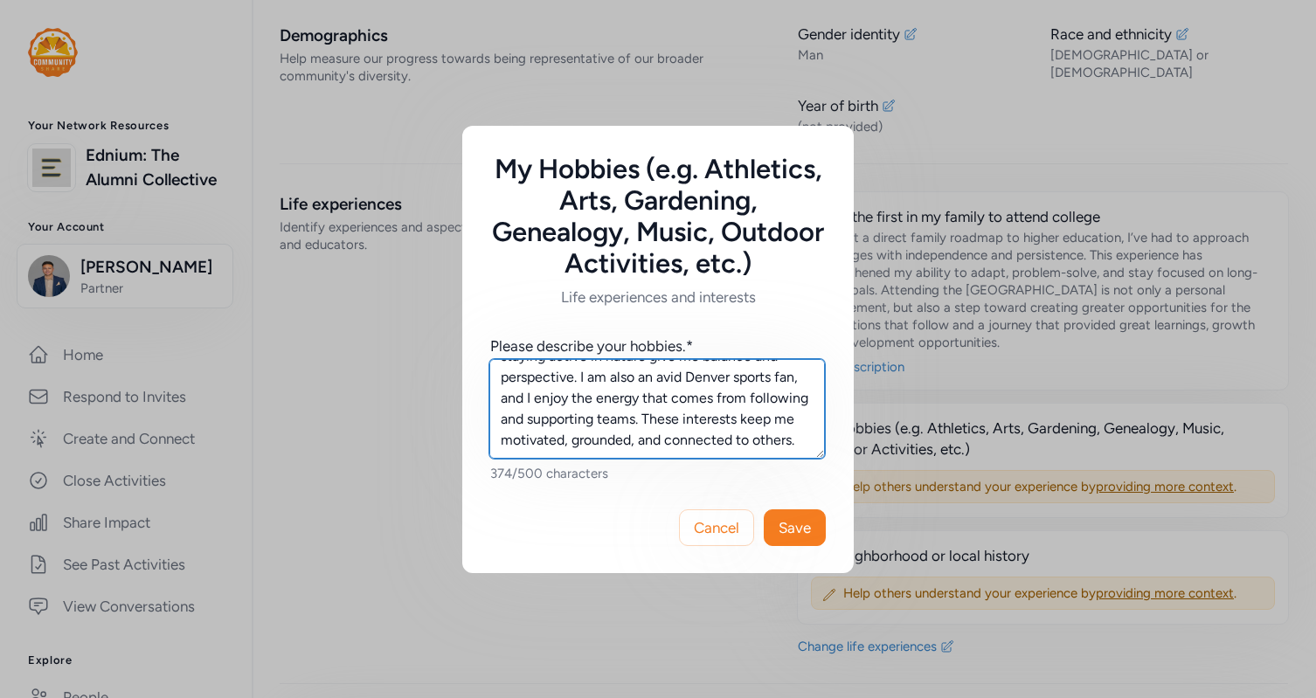
click at [488, 400] on div "Please describe your hobbies.* I am passionate about spending time outdoors, wh…" at bounding box center [657, 395] width 391 height 175
click at [570, 416] on textarea "I am passionate about spending time outdoors, which is one of the reasons I val…" at bounding box center [657, 409] width 336 height 100
click at [584, 437] on textarea "I am passionate about spending time outdoors, which is one of the reasons I val…" at bounding box center [657, 409] width 336 height 100
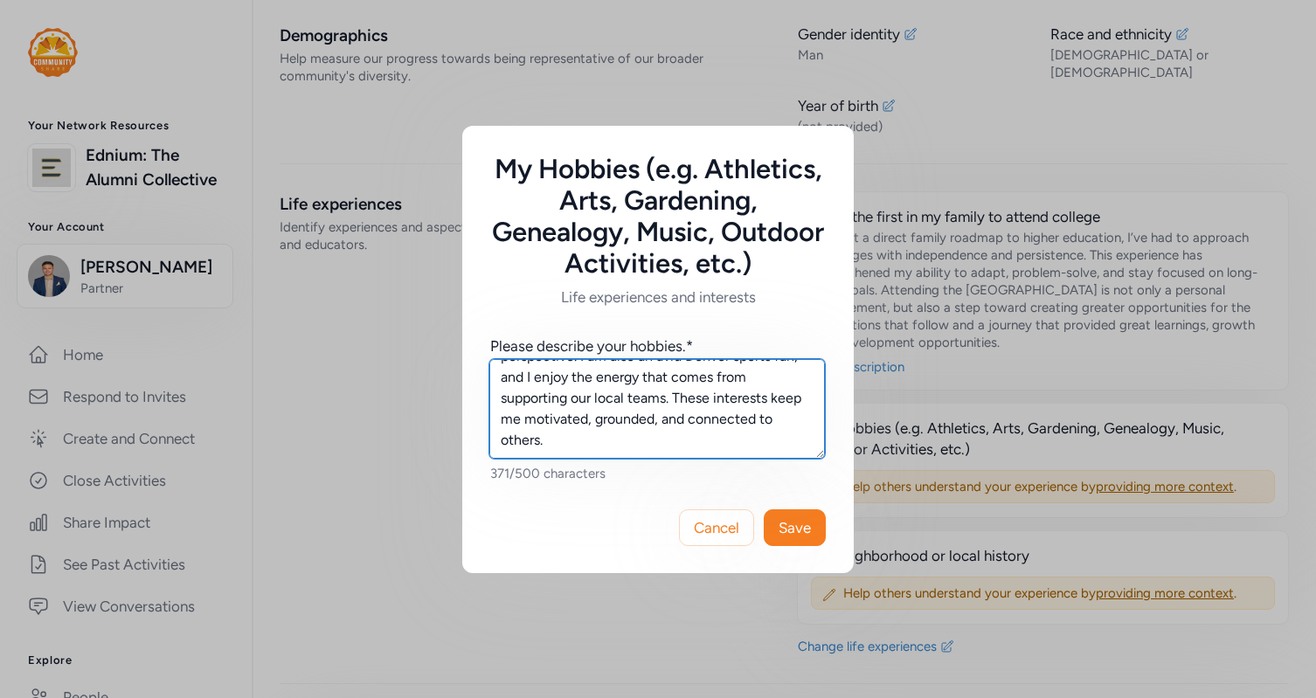
drag, startPoint x: 622, startPoint y: 444, endPoint x: 674, endPoint y: 389, distance: 76.0
click at [674, 389] on textarea "I am passionate about spending time outdoors, which is one of the reasons I val…" at bounding box center [657, 409] width 336 height 100
type textarea "I am passionate about spending time outdoors, which is one of the reasons I val…"
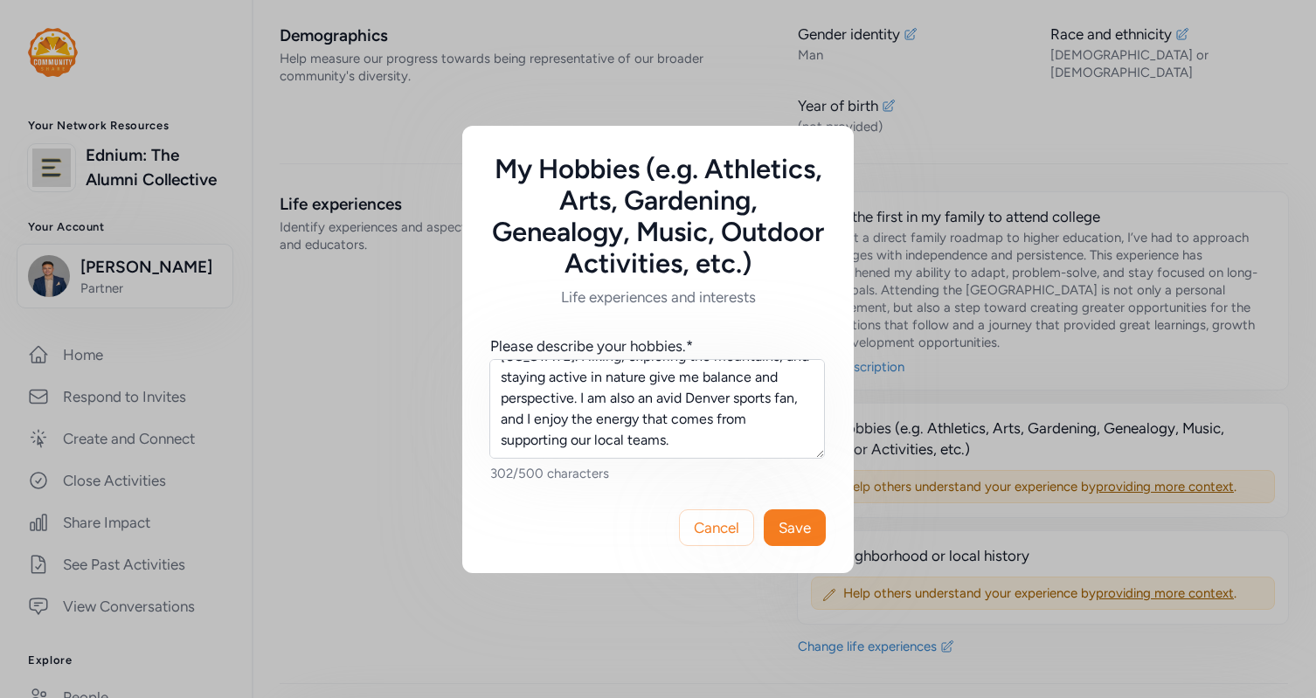
drag, startPoint x: 807, startPoint y: 533, endPoint x: 853, endPoint y: 640, distance: 115.9
click at [807, 533] on span "Save" at bounding box center [794, 527] width 32 height 21
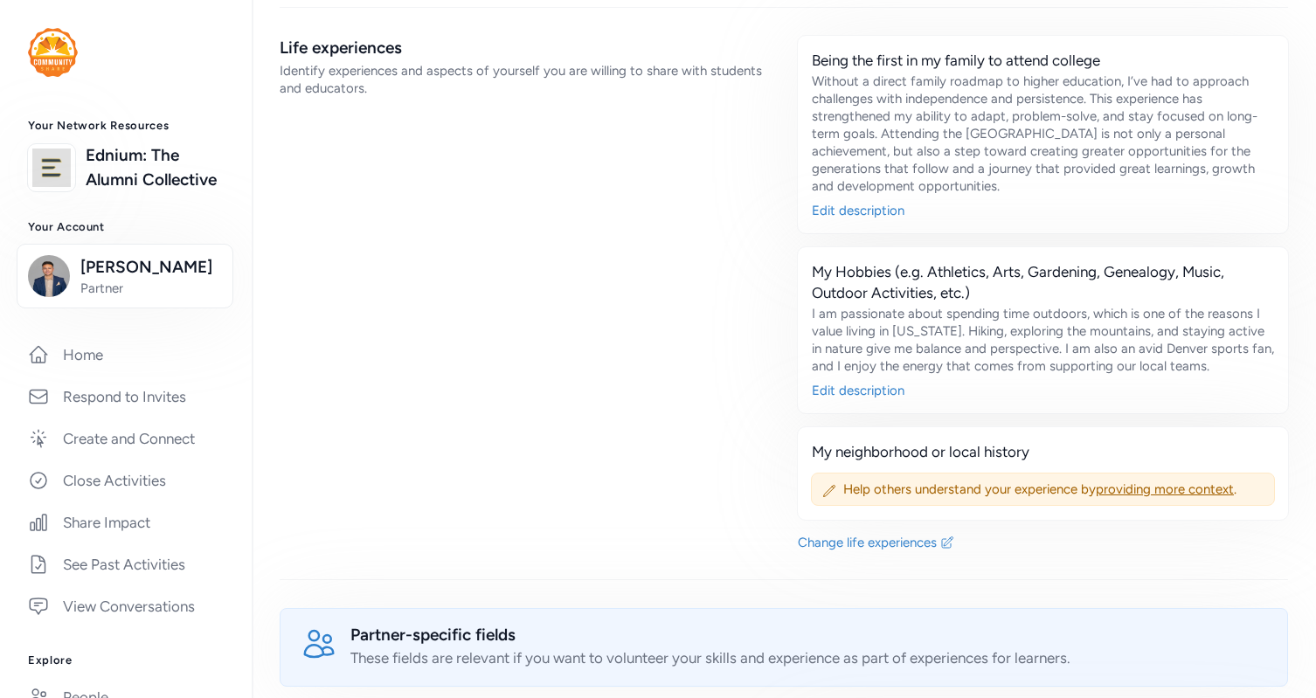
scroll to position [903, 0]
click at [822, 484] on icon at bounding box center [829, 491] width 14 height 14
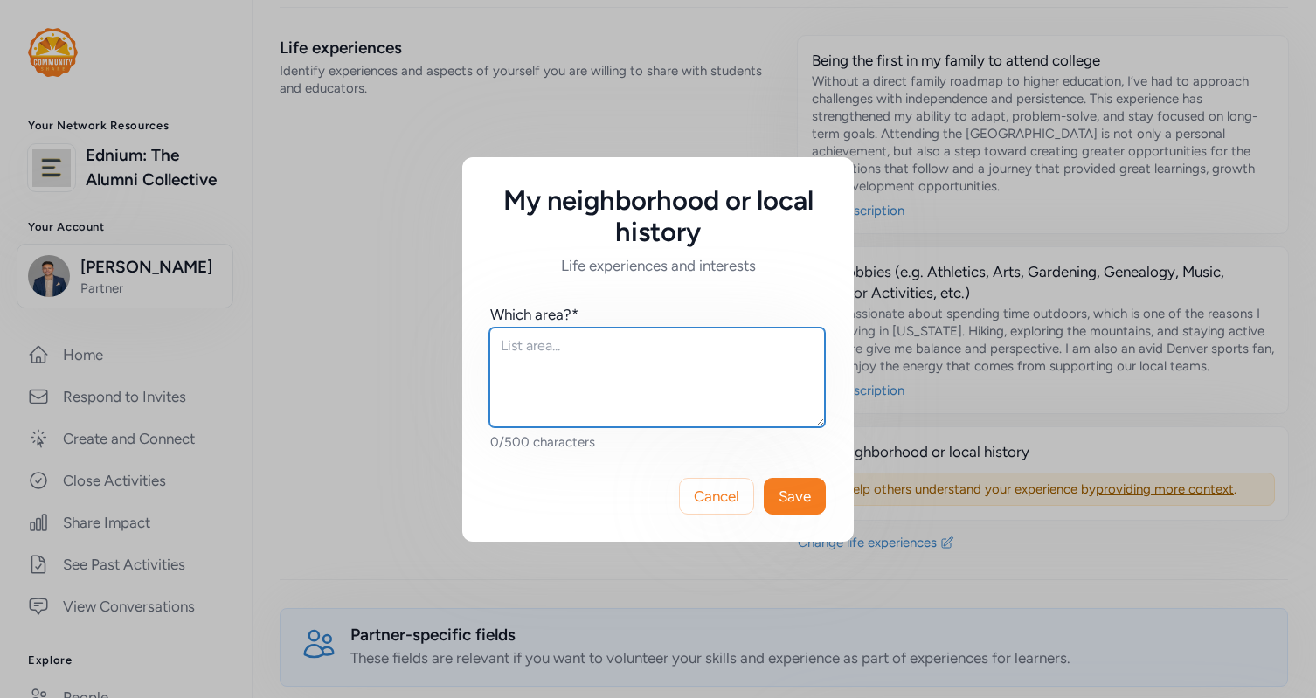
click at [526, 367] on textarea at bounding box center [657, 378] width 336 height 100
paste textarea "Growing up in [GEOGRAPHIC_DATA] has given me a strong sense of pride in being a…"
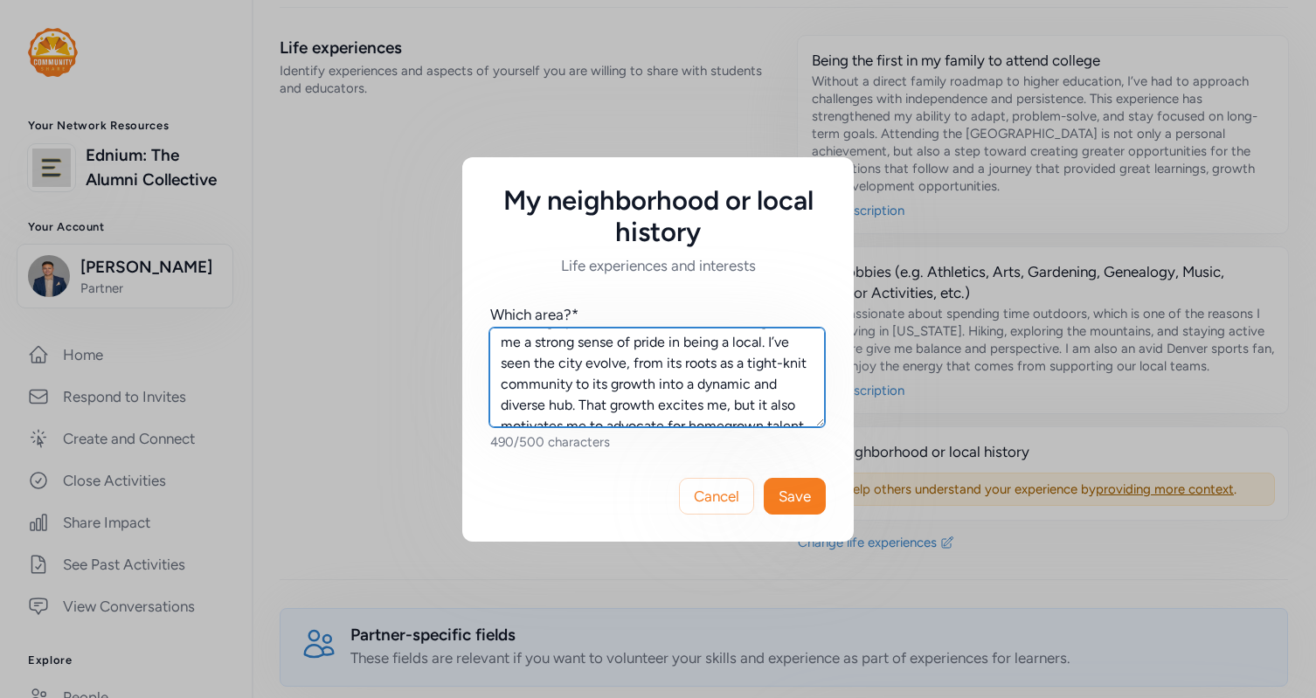
scroll to position [28, 0]
click at [662, 373] on textarea "Growing up in [GEOGRAPHIC_DATA] has given me a strong sense of pride in being a…" at bounding box center [657, 378] width 336 height 100
drag, startPoint x: 716, startPoint y: 354, endPoint x: 665, endPoint y: 359, distance: 51.8
click at [664, 359] on textarea "Growing up in [GEOGRAPHIC_DATA] has given me a strong sense of pride in being a…" at bounding box center [657, 378] width 336 height 100
click at [753, 388] on textarea "Growing up in [GEOGRAPHIC_DATA] has given me a strong sense of pride in being a…" at bounding box center [657, 378] width 336 height 100
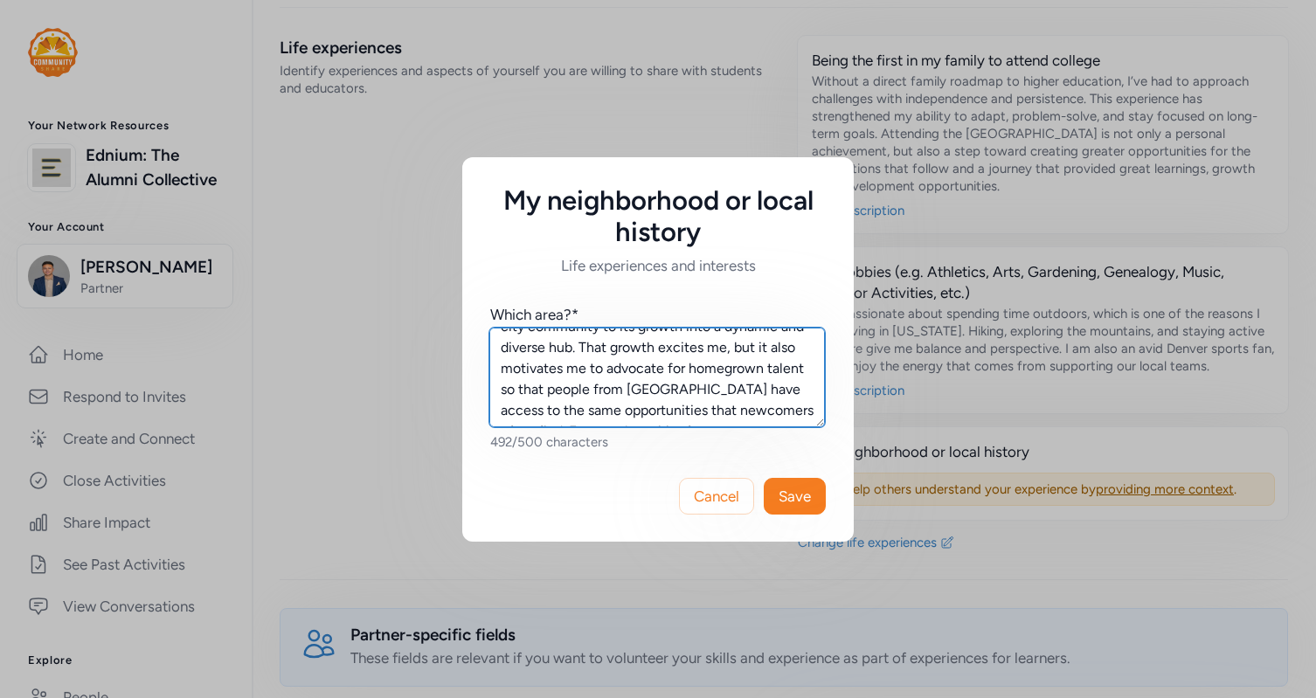
click at [738, 385] on textarea "Growing up in [GEOGRAPHIC_DATA] has given me a strong sense of pride in being a…" at bounding box center [657, 378] width 336 height 100
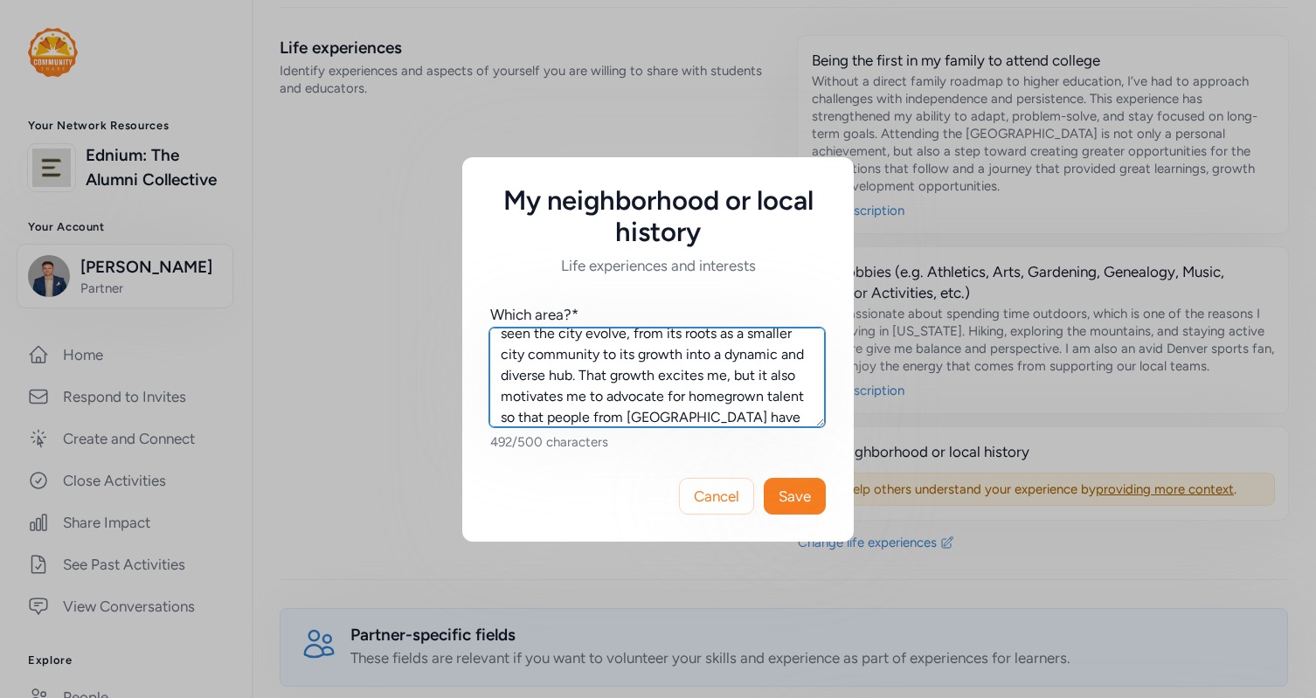
scroll to position [56, 0]
click at [641, 401] on textarea "Growing up in [GEOGRAPHIC_DATA] has given me a strong sense of pride in being a…" at bounding box center [657, 378] width 336 height 100
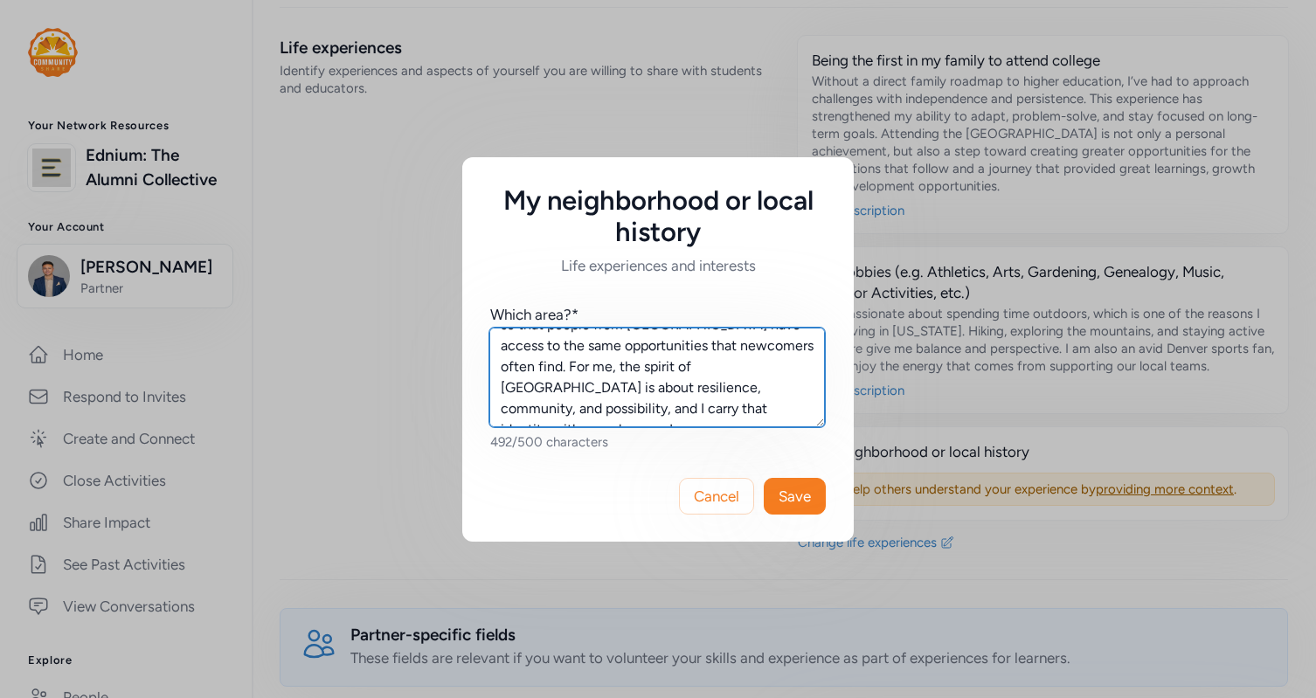
click at [565, 390] on textarea "Growing up in [GEOGRAPHIC_DATA] has given me a strong sense of pride in being a…" at bounding box center [657, 378] width 336 height 100
click at [635, 390] on textarea "Growing up in [GEOGRAPHIC_DATA] has given me a strong sense of pride in being a…" at bounding box center [657, 378] width 336 height 100
click at [778, 412] on textarea "Growing up in [GEOGRAPHIC_DATA] has given me a strong sense of pride in being a…" at bounding box center [657, 378] width 336 height 100
type textarea "Growing up in [GEOGRAPHIC_DATA] has given me a strong sense of pride in being a…"
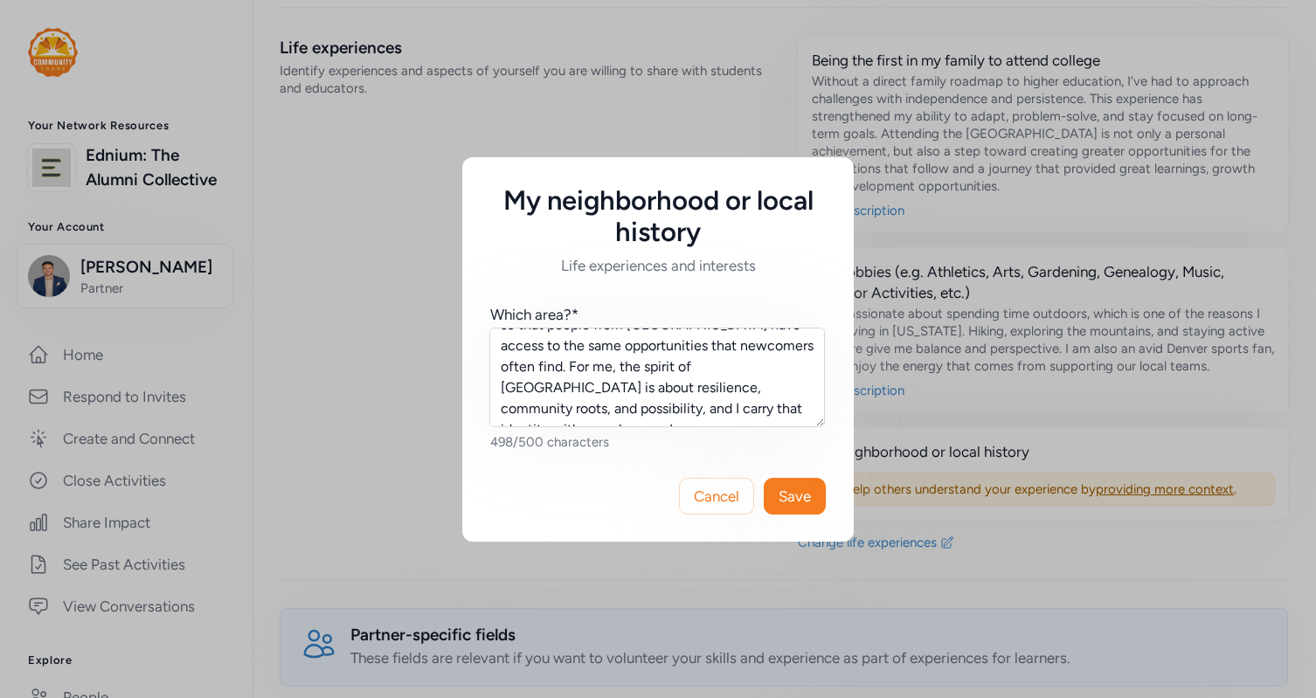
click at [802, 502] on span "Save" at bounding box center [794, 496] width 32 height 21
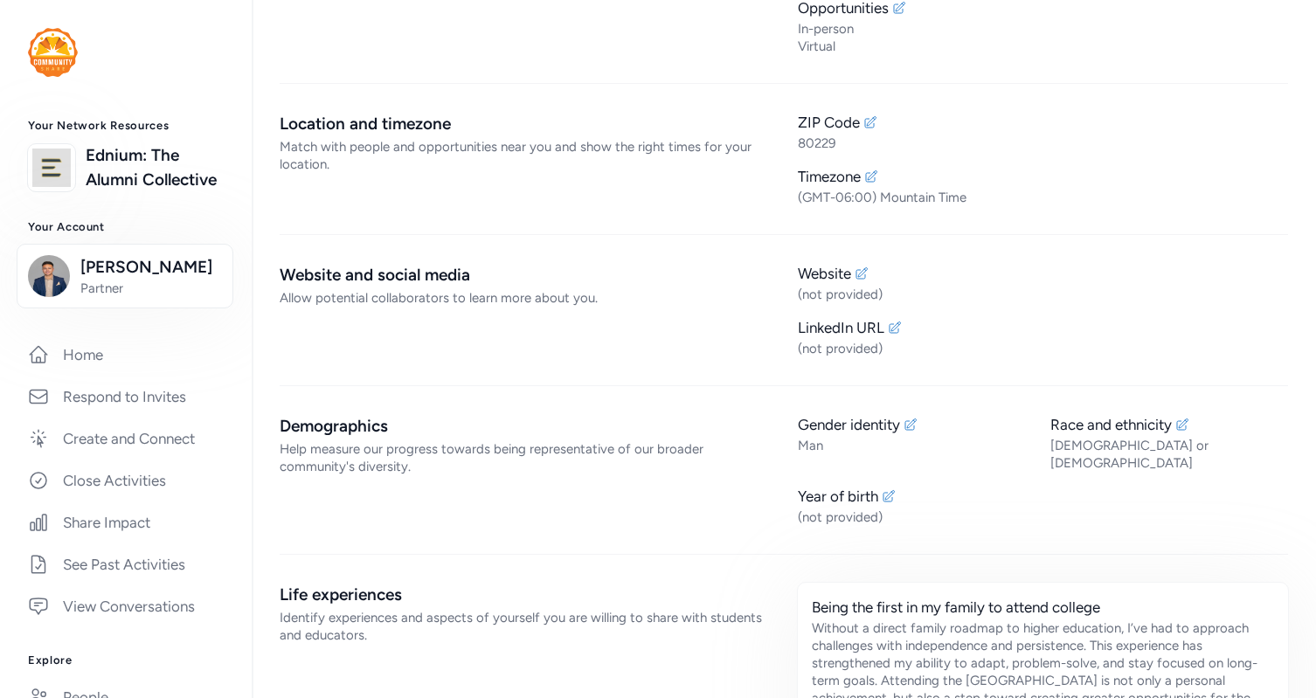
scroll to position [384, 0]
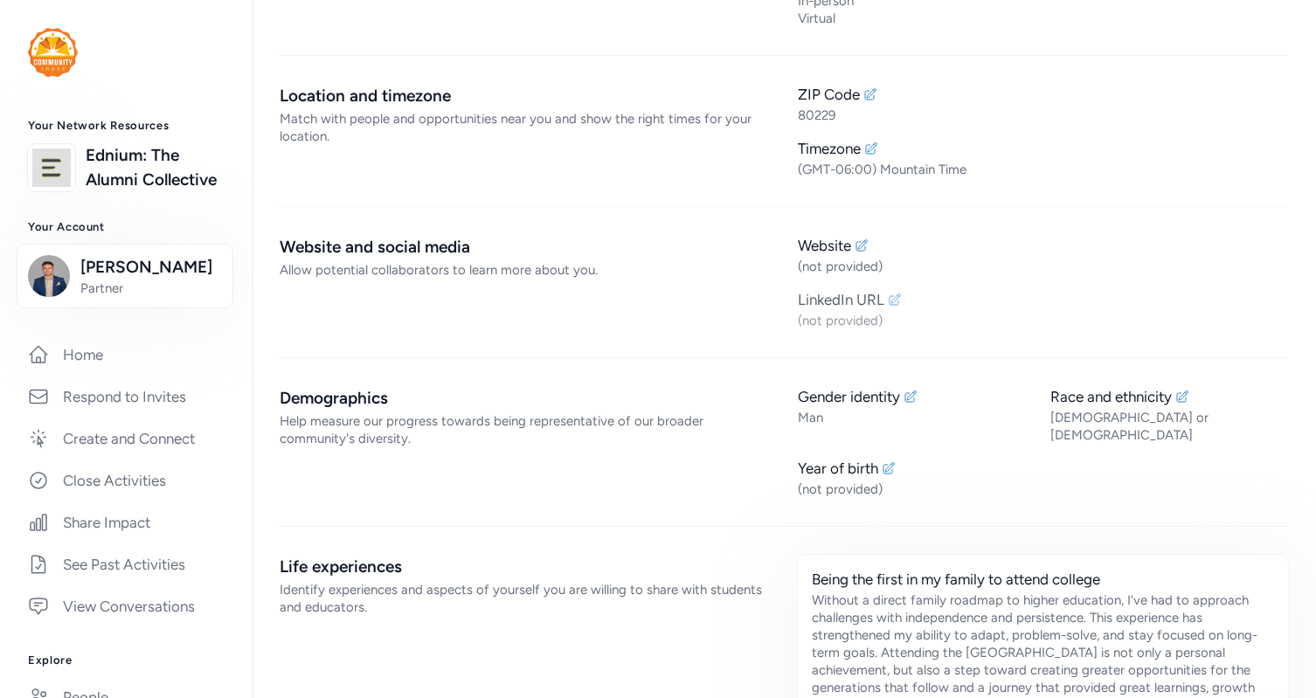
click at [888, 298] on icon at bounding box center [895, 300] width 14 height 14
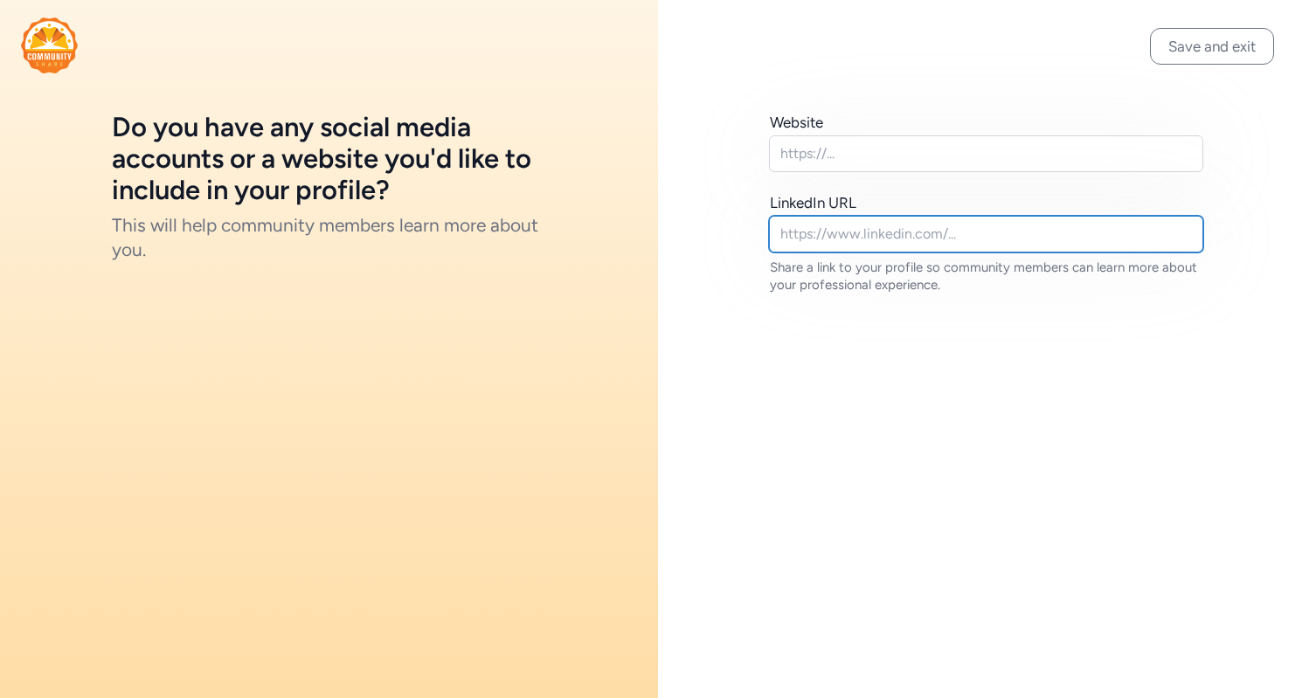
click at [821, 235] on input "text" at bounding box center [986, 234] width 434 height 37
paste input "[URL][DOMAIN_NAME]"
type input "[URL][DOMAIN_NAME]"
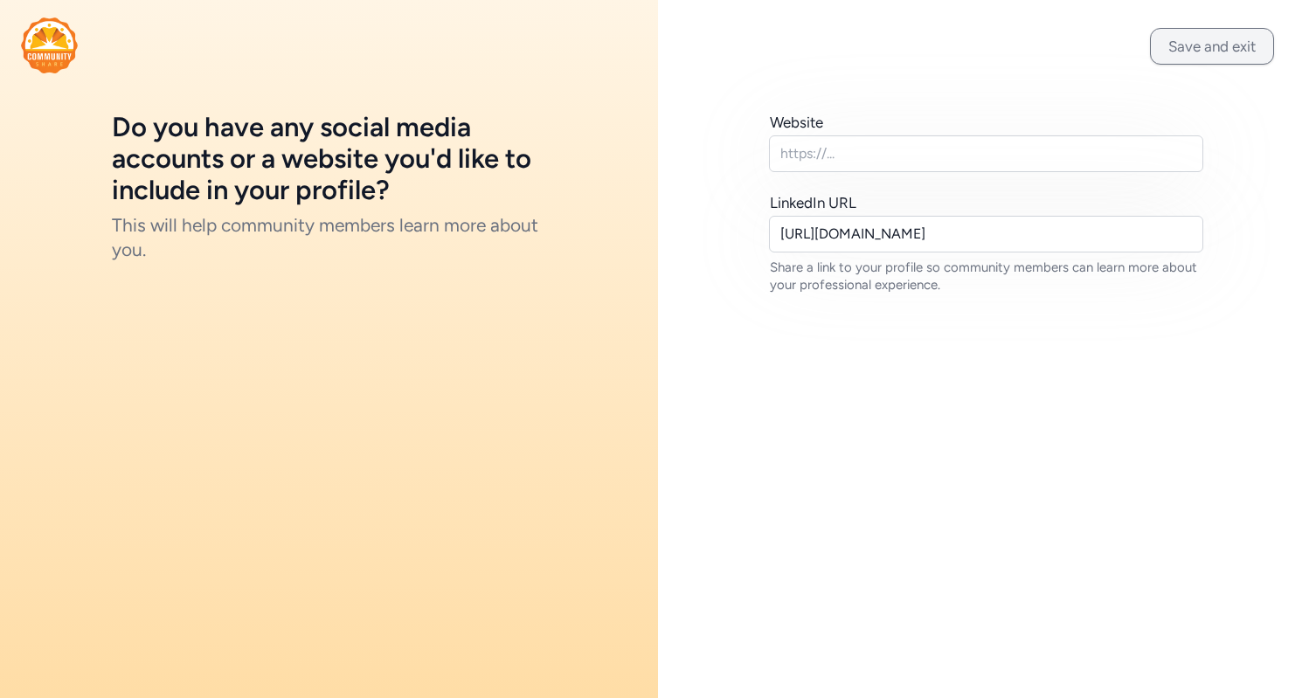
click at [1207, 54] on button "Save and exit" at bounding box center [1212, 46] width 124 height 37
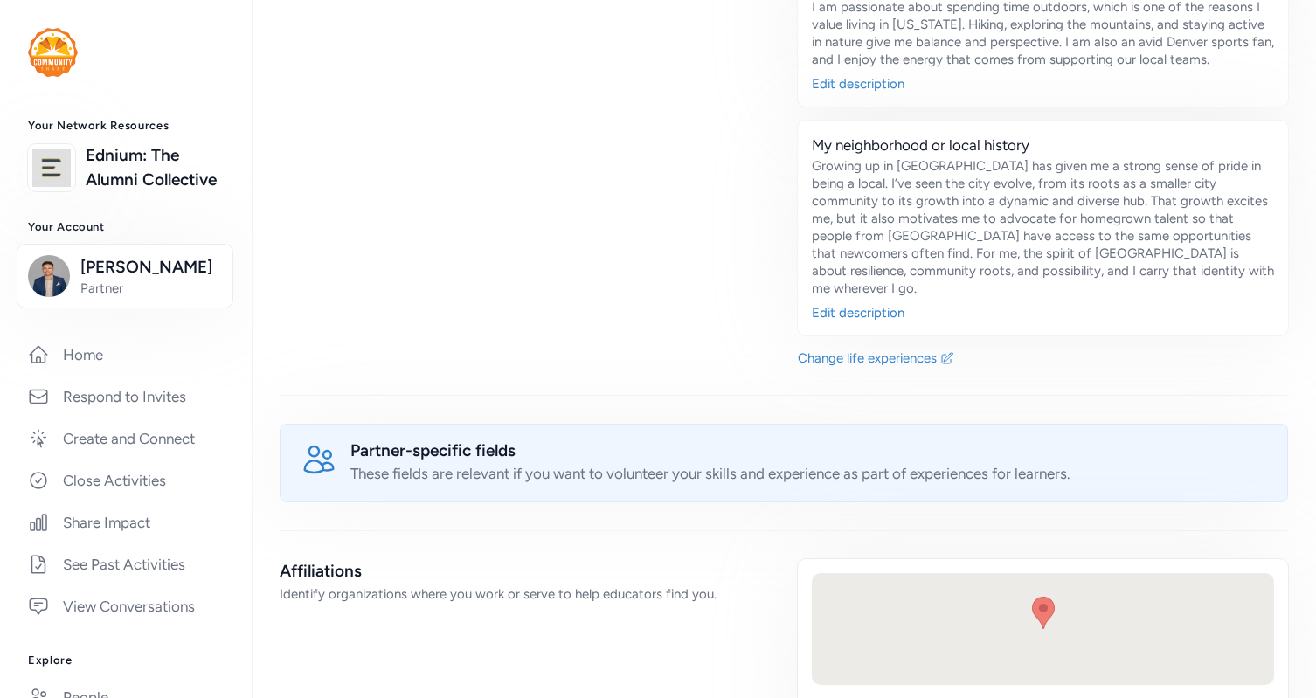
scroll to position [1544, 0]
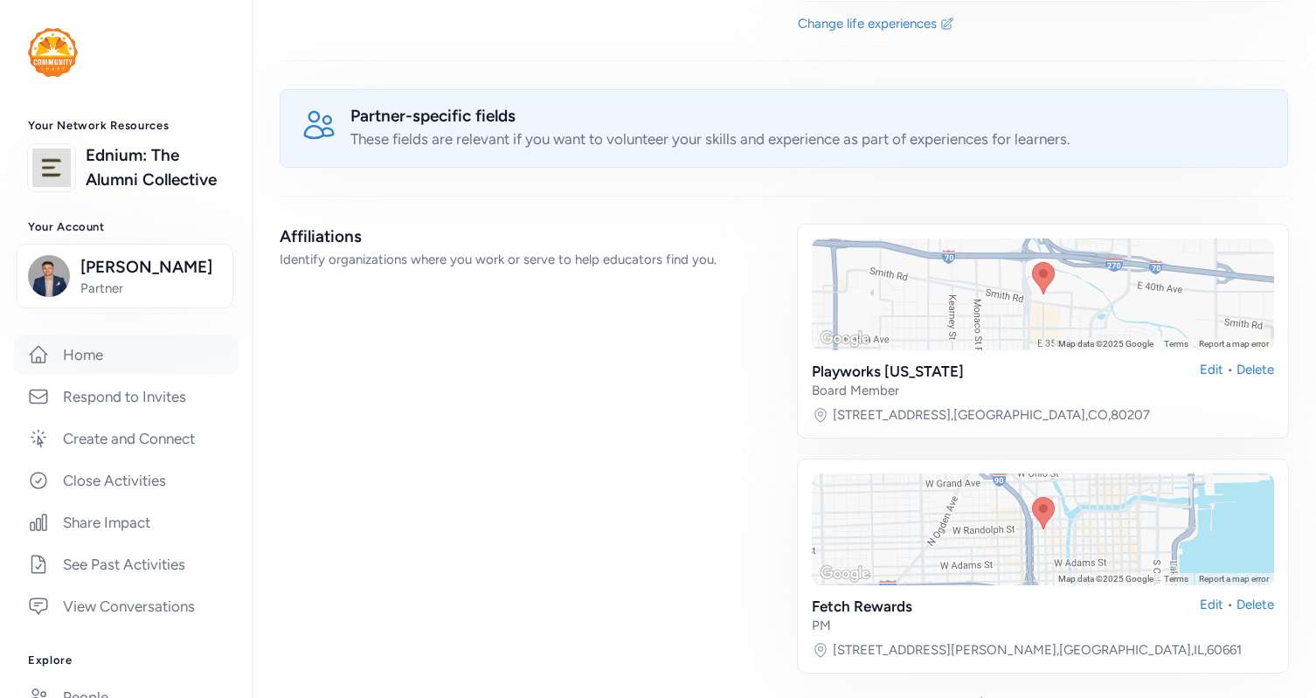
click at [78, 374] on link "Home" at bounding box center [126, 355] width 224 height 38
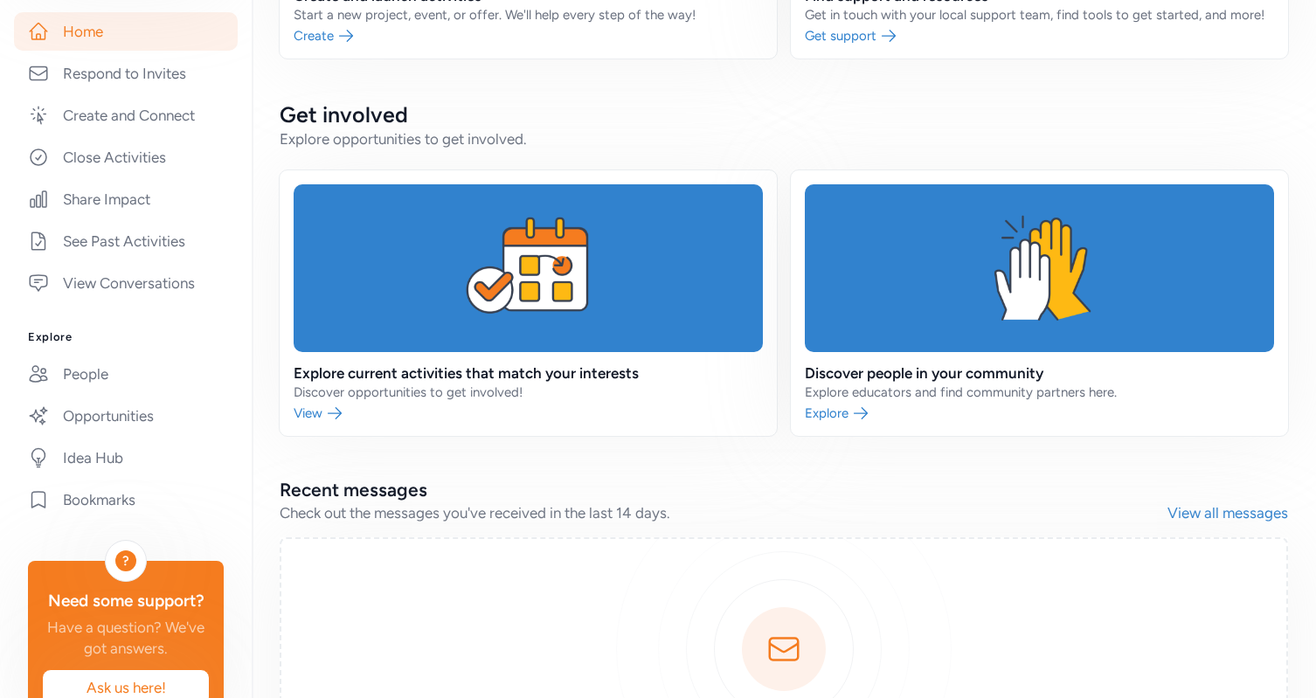
scroll to position [331, 0]
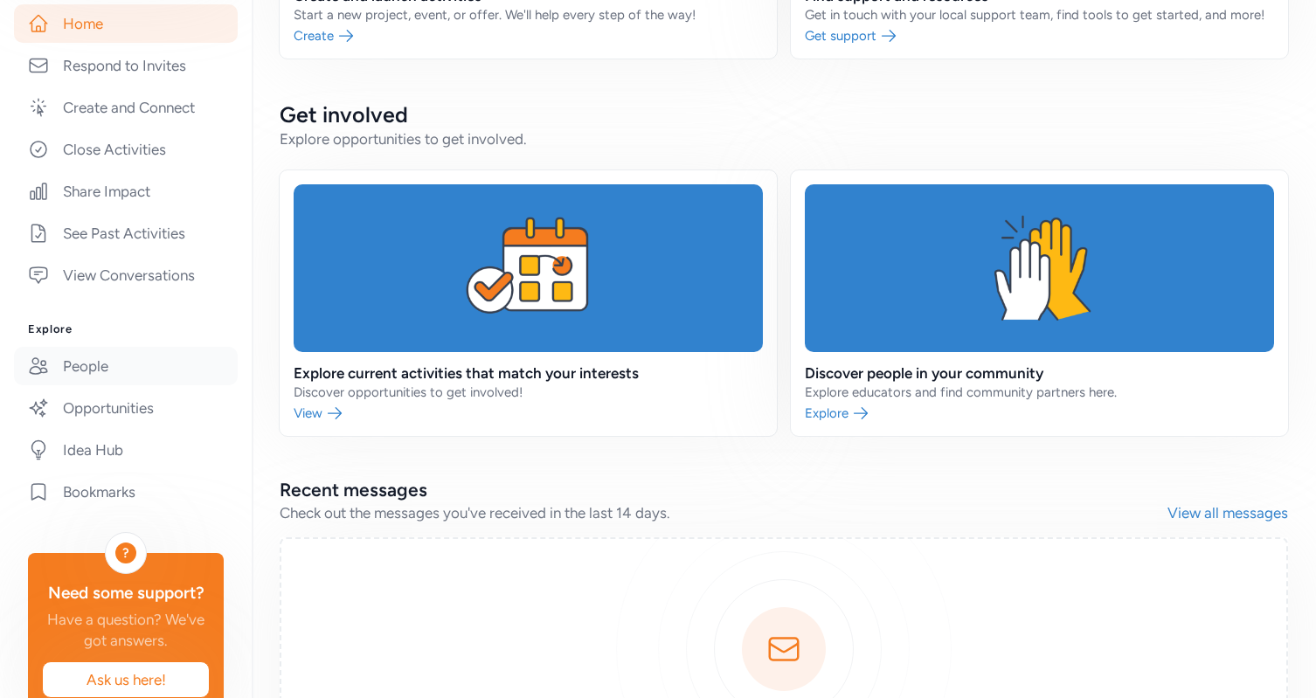
click at [112, 385] on link "People" at bounding box center [126, 366] width 224 height 38
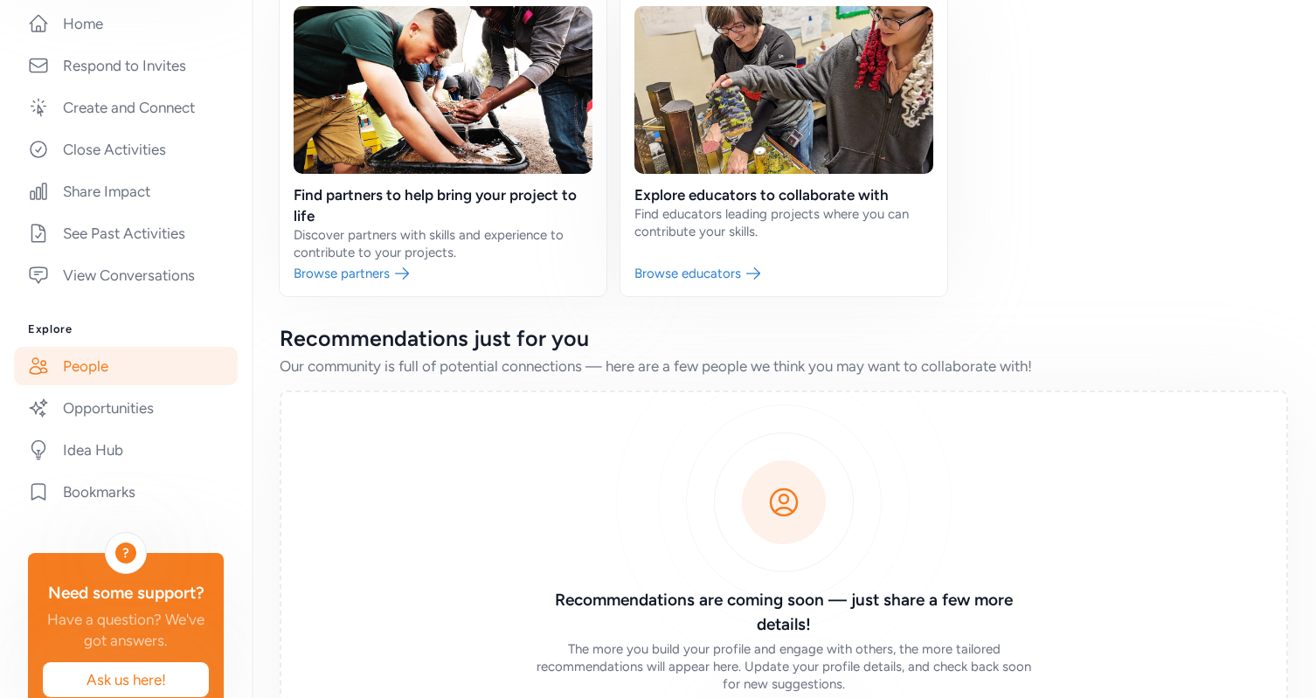
scroll to position [263, 0]
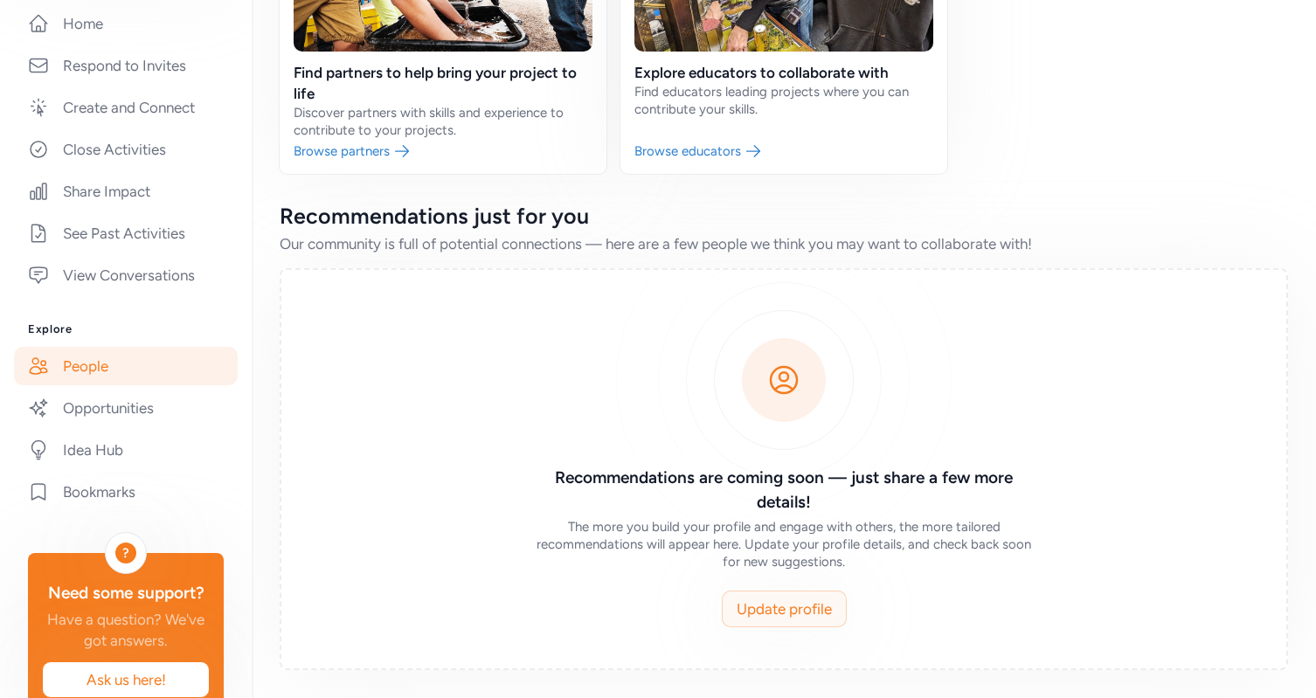
click at [762, 618] on span "Update profile" at bounding box center [784, 608] width 95 height 21
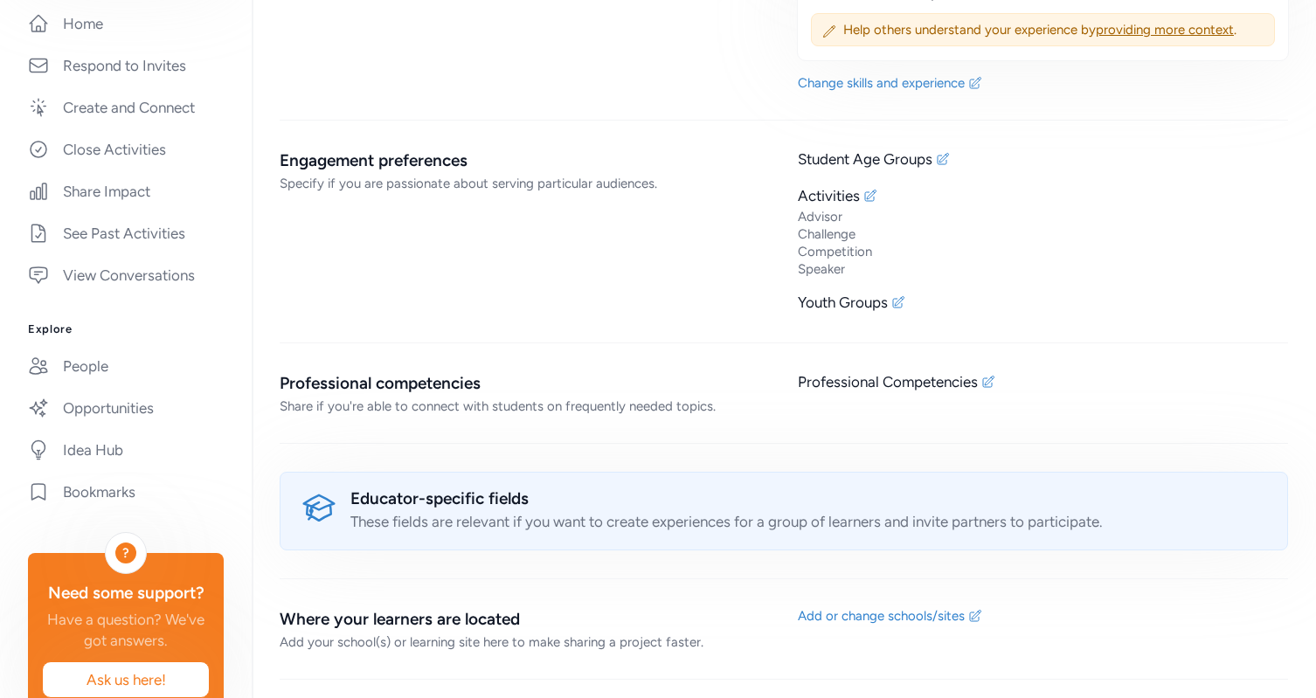
scroll to position [3094, 0]
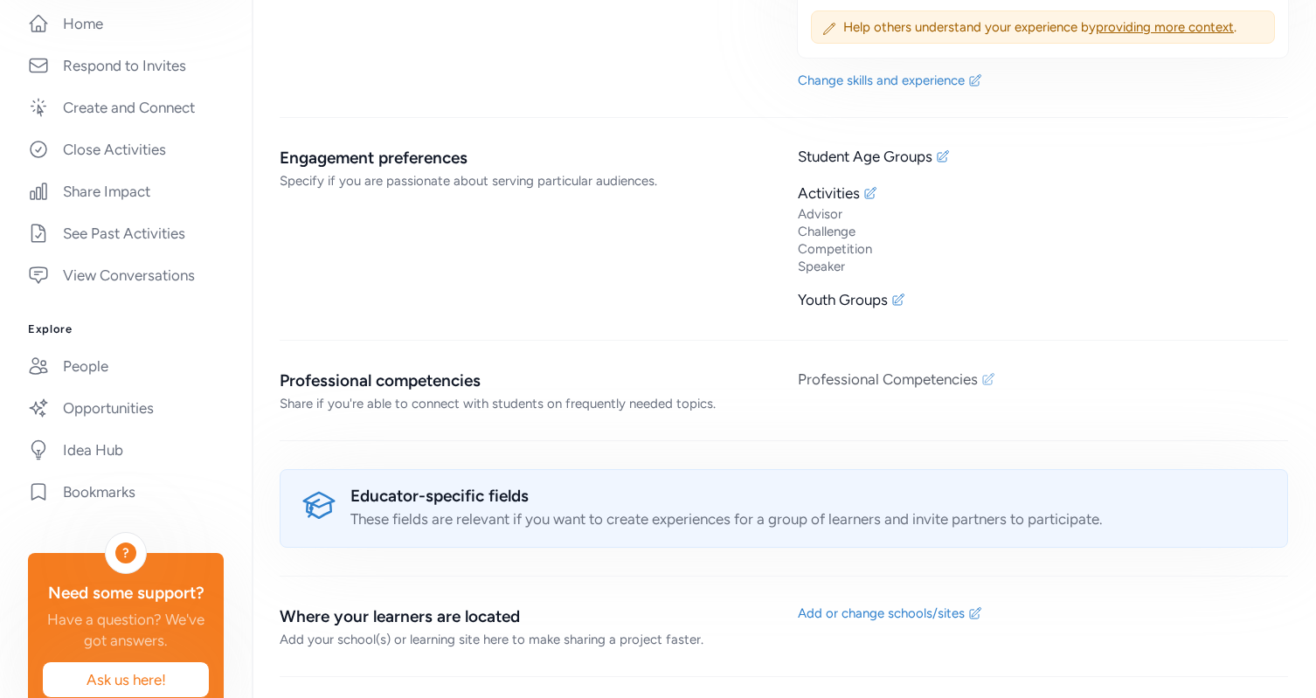
click at [983, 372] on icon at bounding box center [988, 379] width 14 height 14
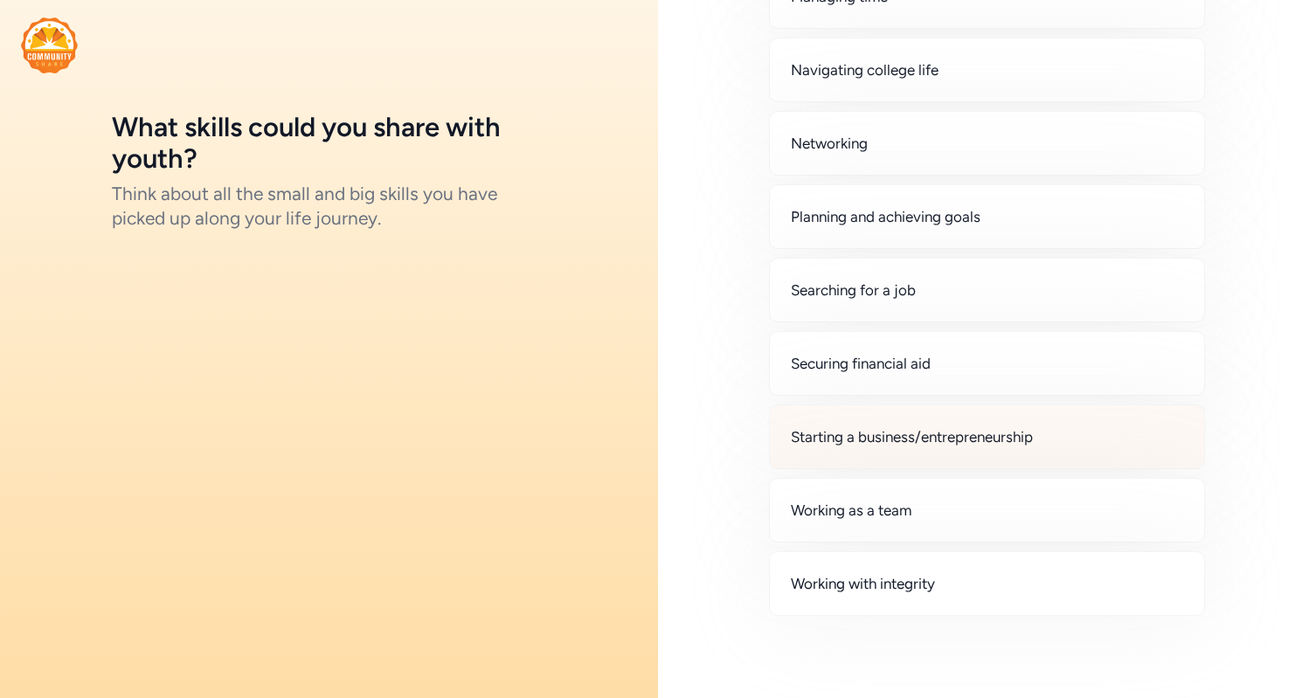
scroll to position [1056, 0]
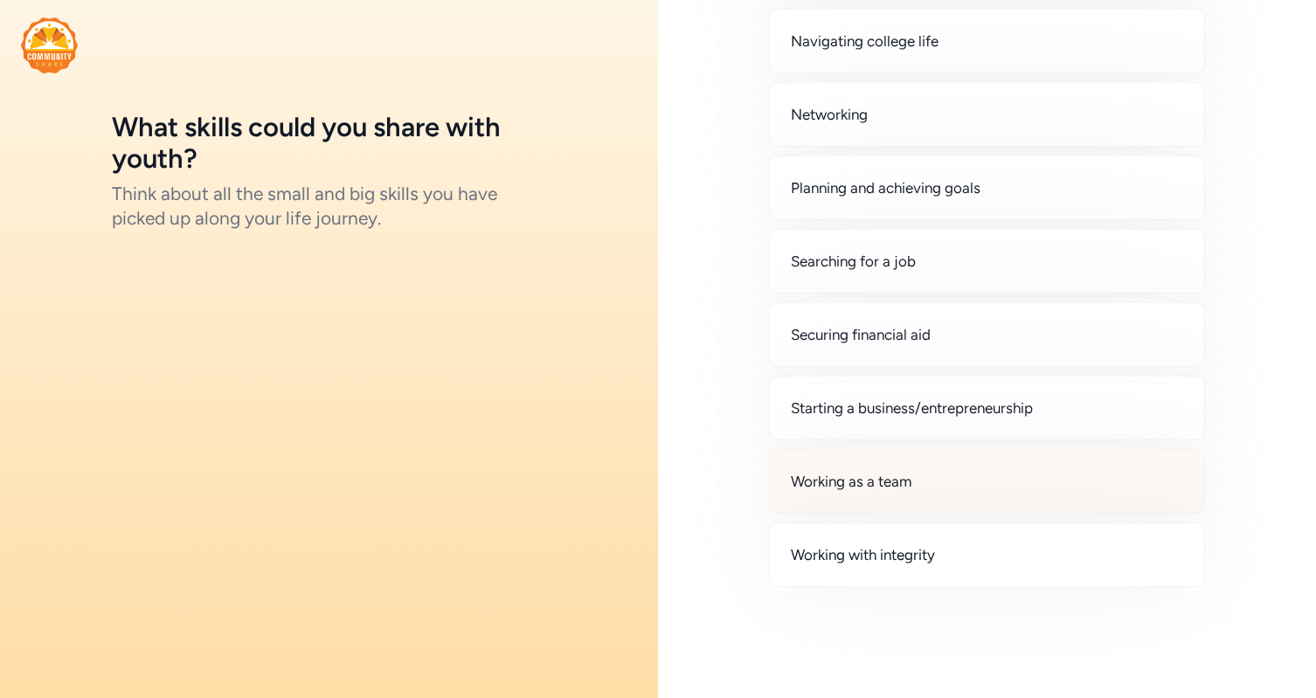
click at [981, 500] on div "Working as a team" at bounding box center [987, 481] width 436 height 65
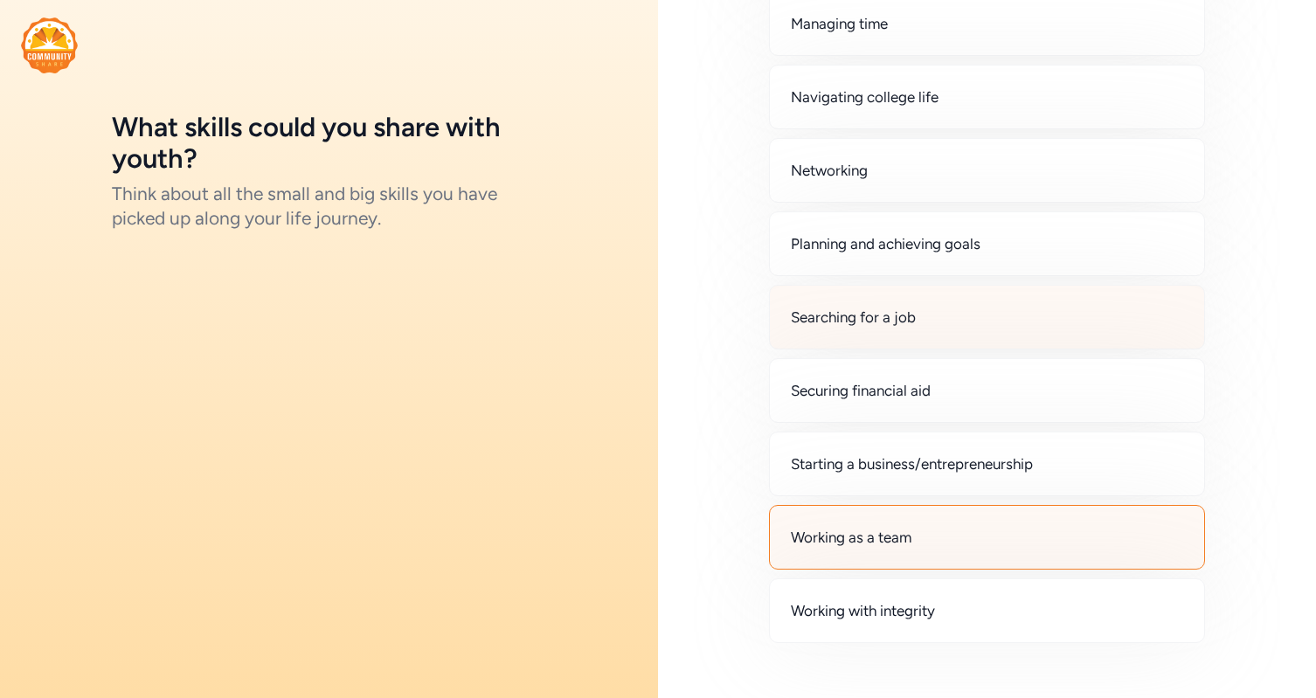
scroll to position [769, 0]
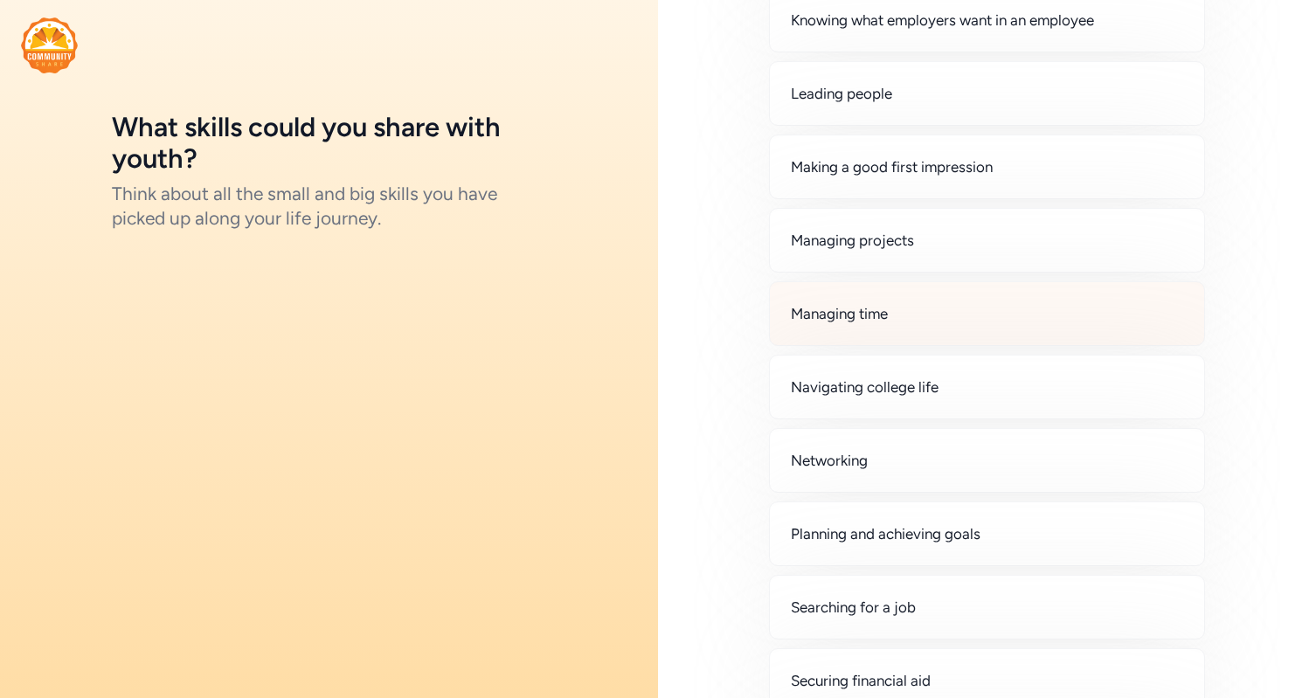
click at [903, 318] on div "Managing time" at bounding box center [987, 313] width 436 height 65
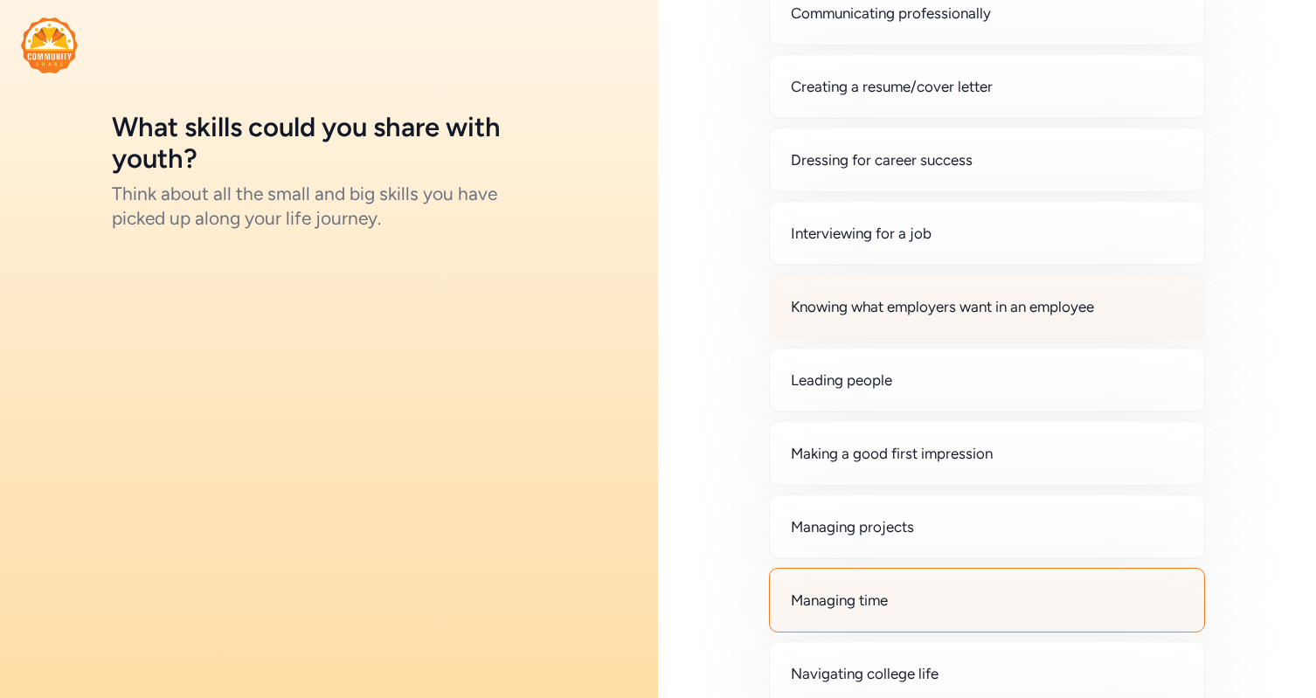
scroll to position [421, 0]
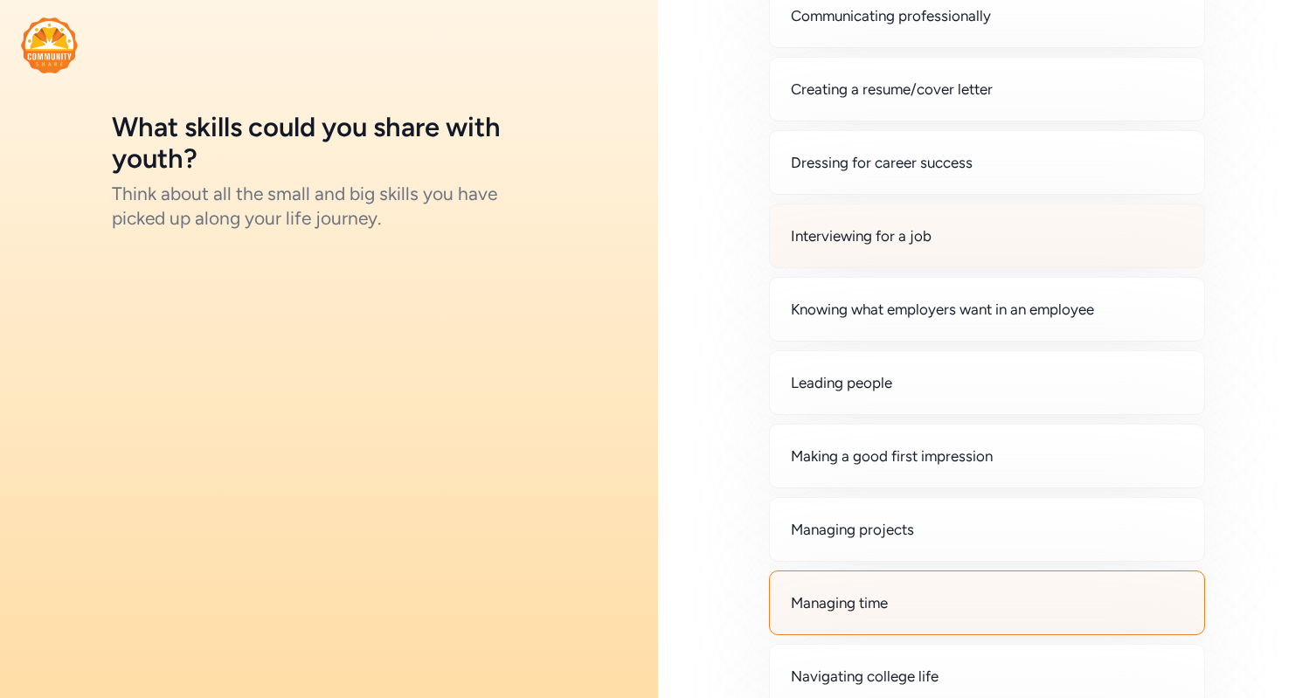
click at [879, 247] on div "Interviewing for a job" at bounding box center [987, 236] width 436 height 65
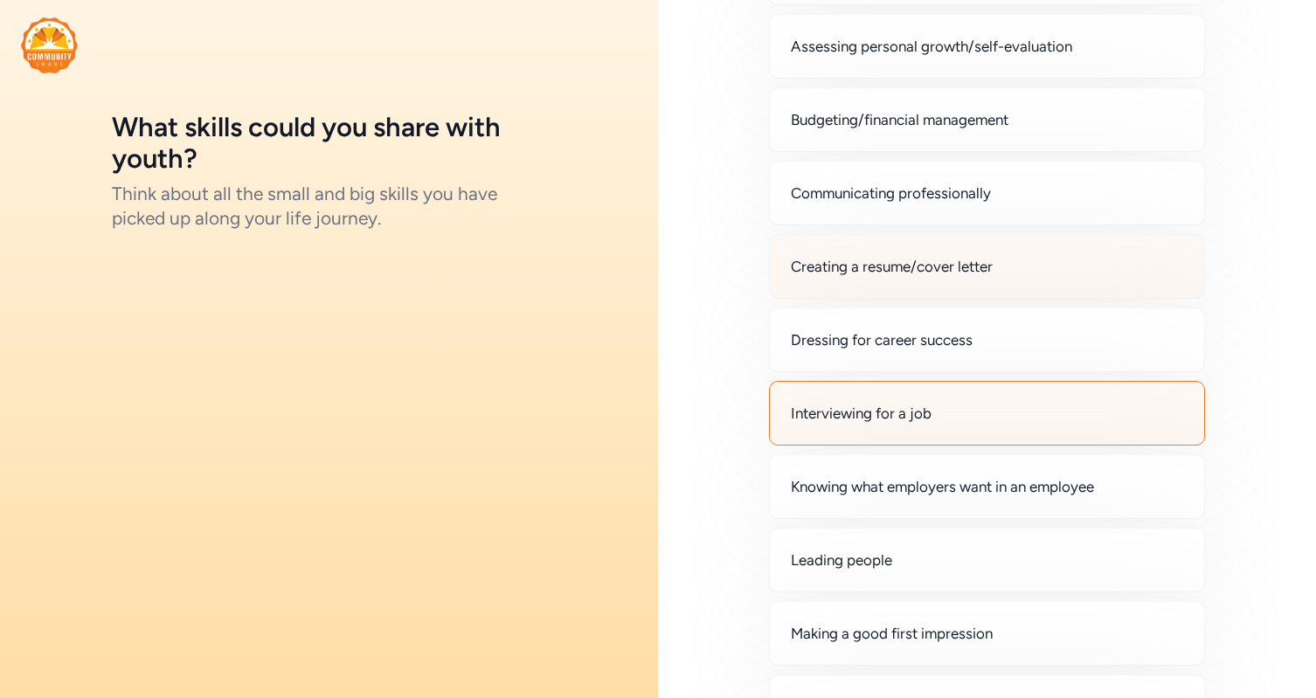
click at [896, 274] on span "Creating a resume/cover letter" at bounding box center [892, 266] width 202 height 21
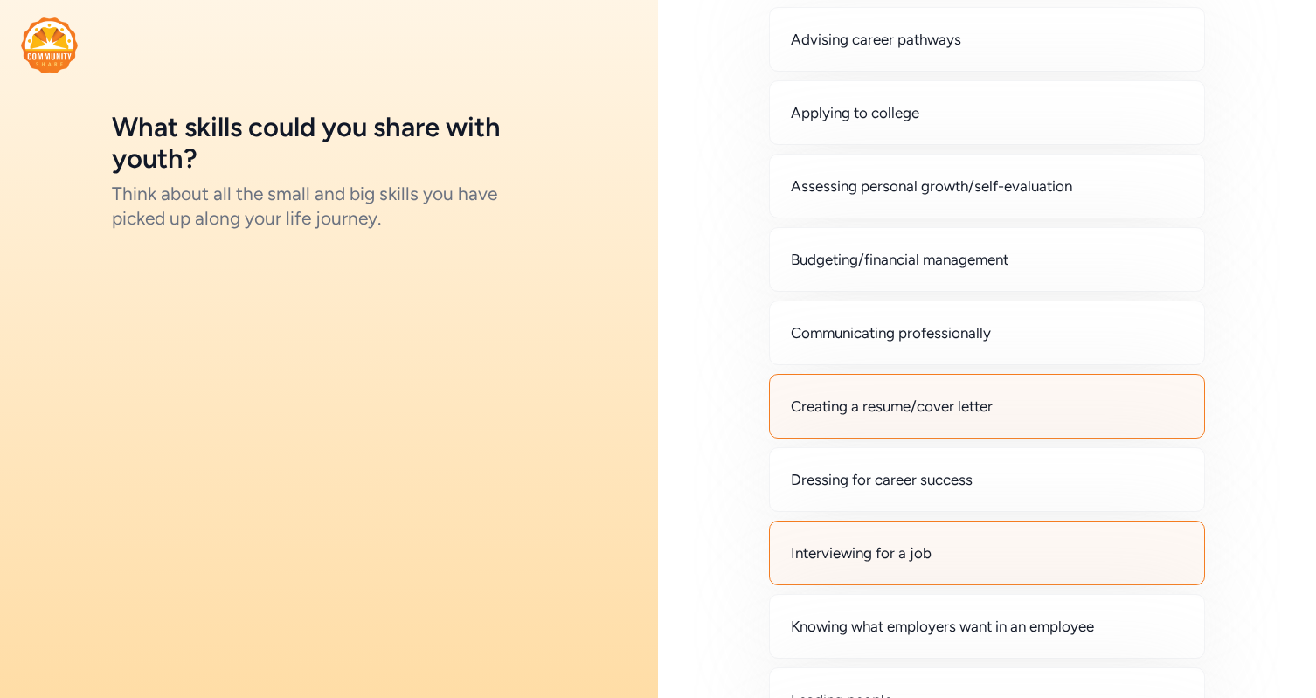
click at [897, 330] on span "Communicating professionally" at bounding box center [891, 332] width 200 height 21
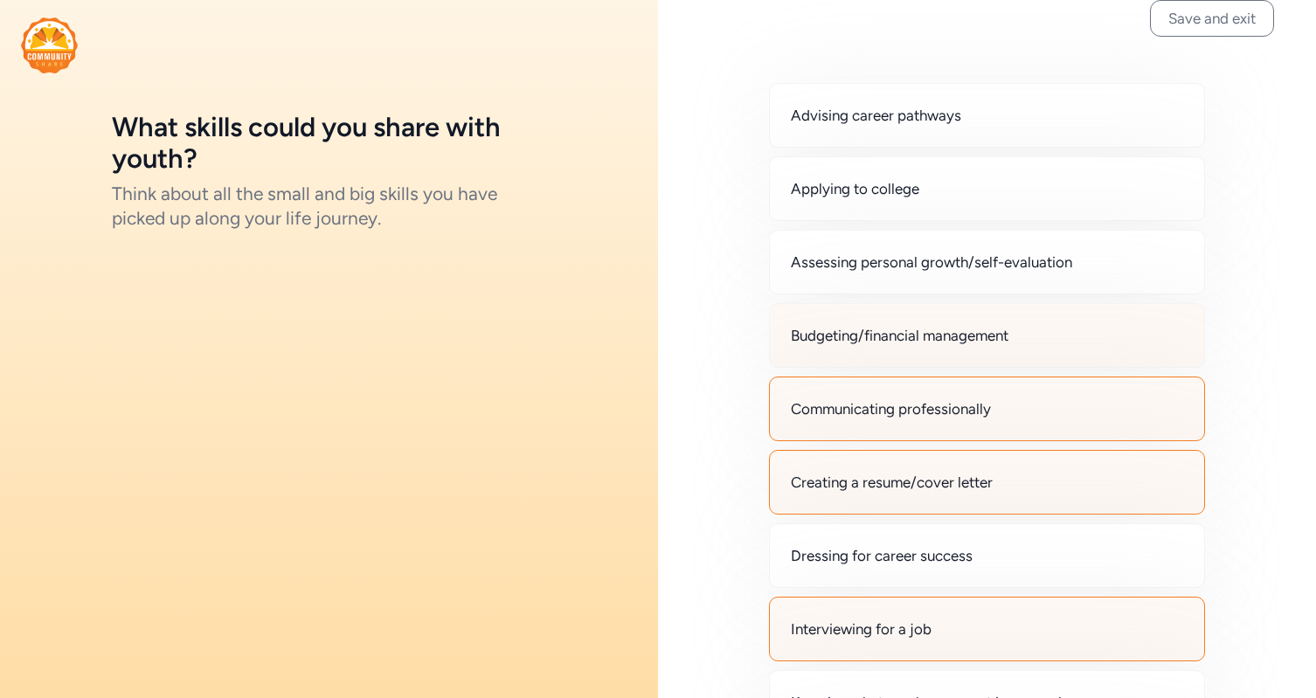
scroll to position [8, 0]
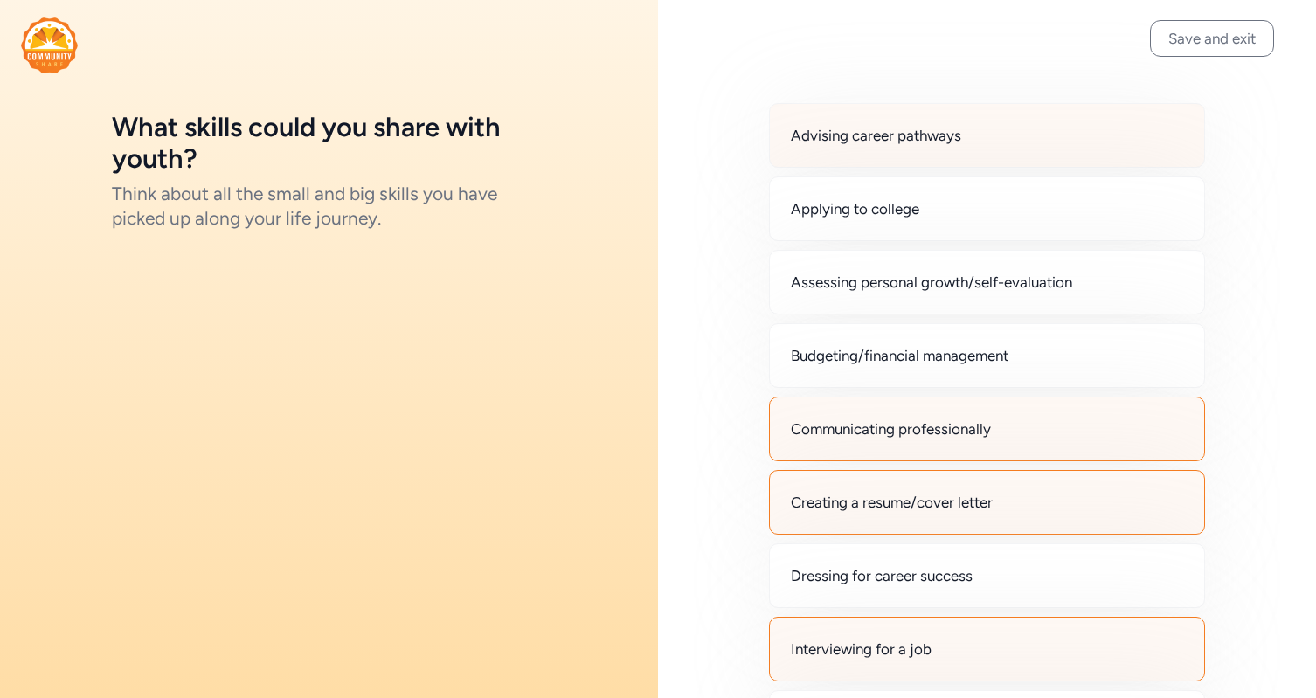
click at [901, 150] on div "Advising career pathways" at bounding box center [987, 135] width 436 height 65
click at [1182, 45] on button "Save and exit" at bounding box center [1212, 38] width 124 height 37
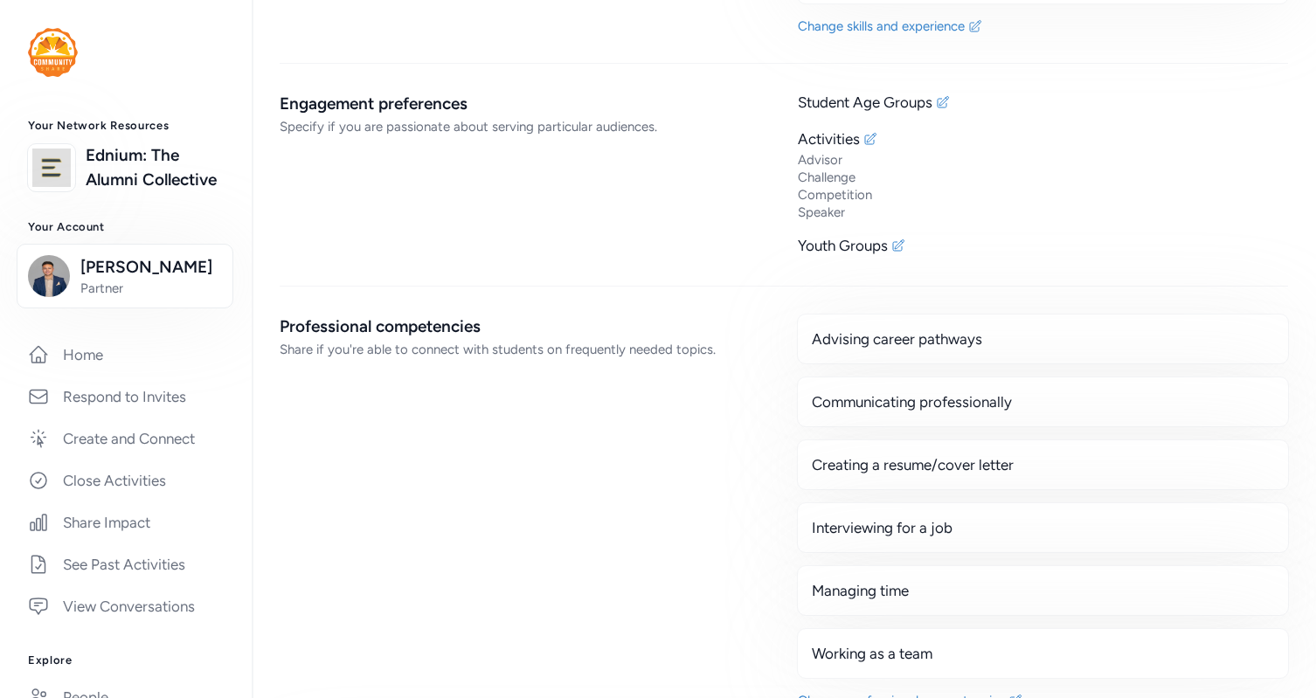
scroll to position [3541, 0]
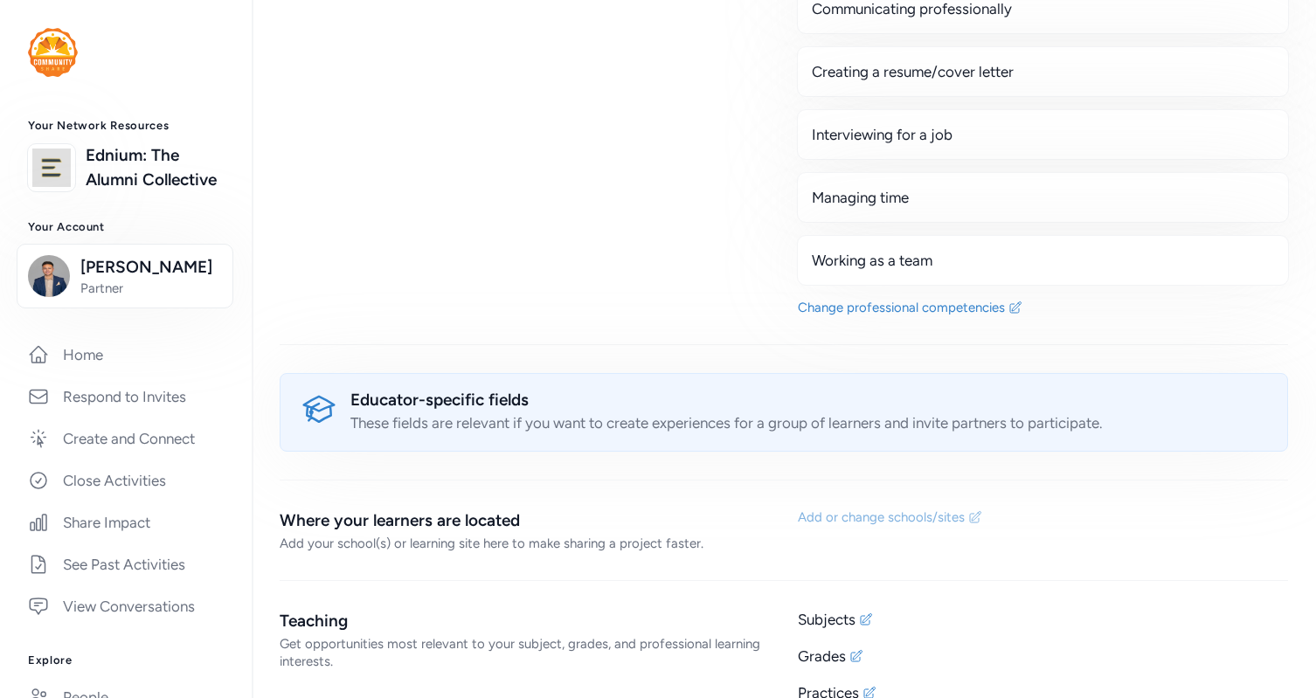
click at [833, 508] on div "Add or change schools/sites" at bounding box center [881, 516] width 167 height 17
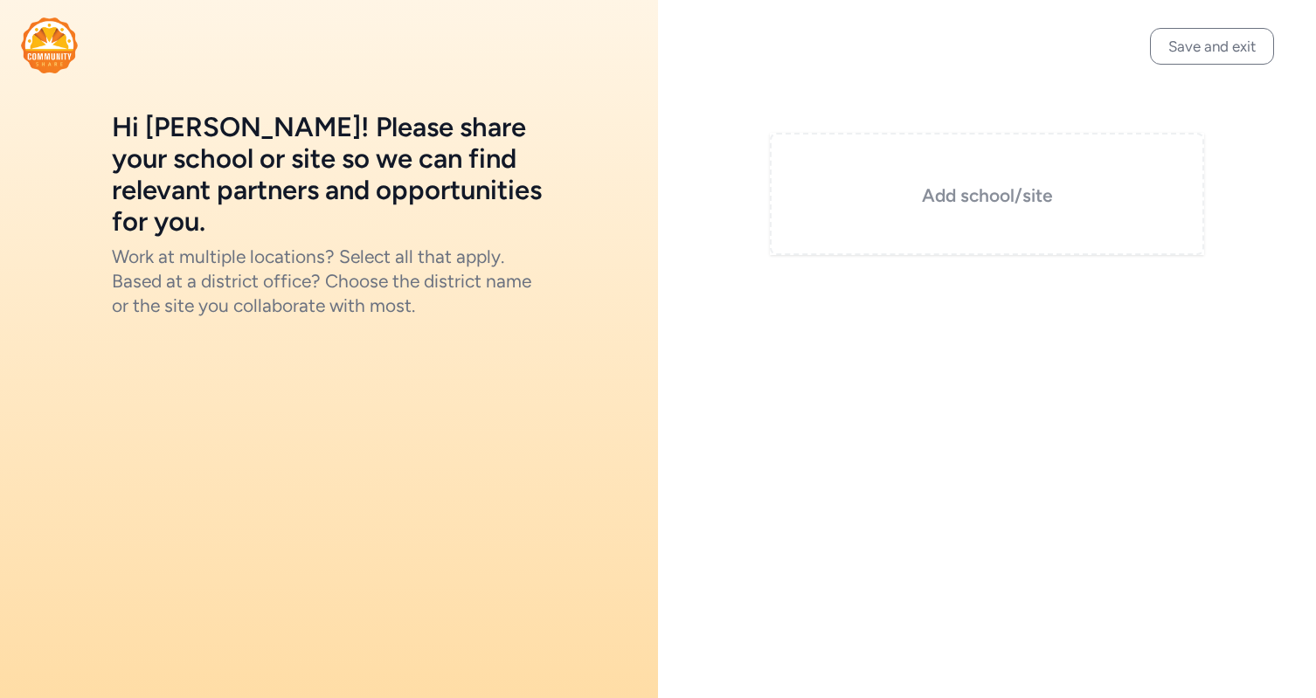
click at [928, 193] on h3 "Add school/site" at bounding box center [986, 195] width 347 height 24
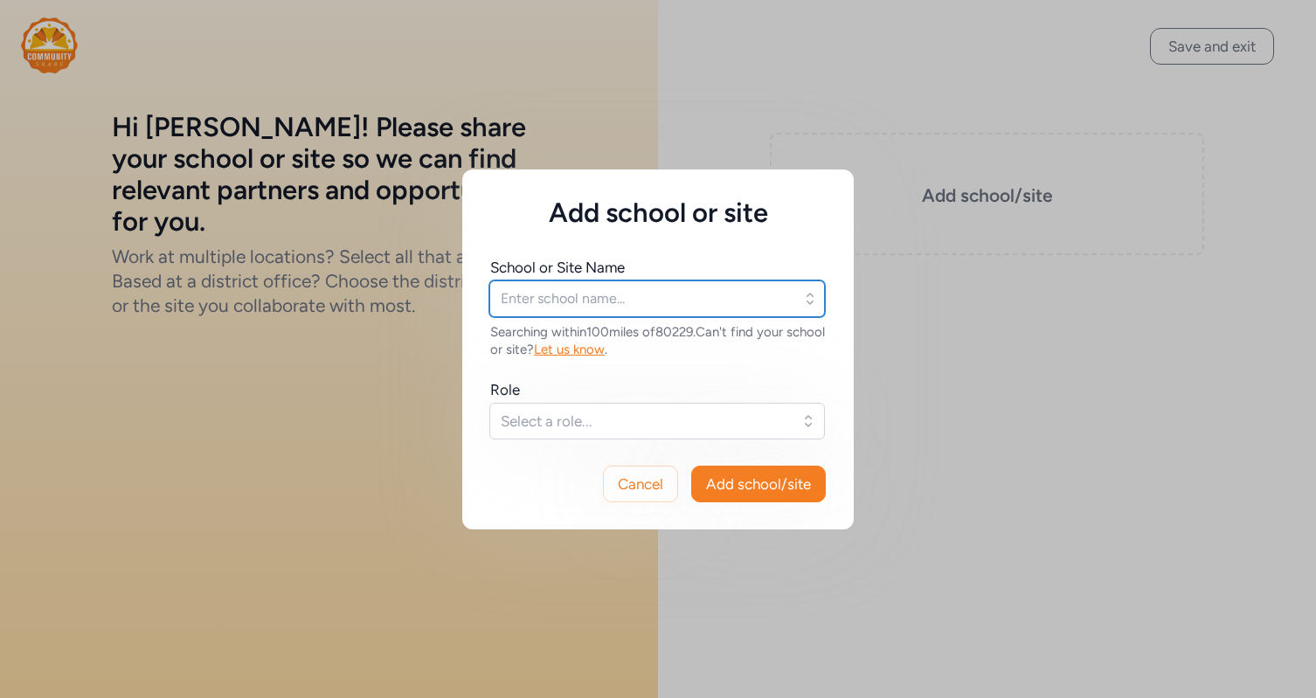
click at [571, 301] on input "text" at bounding box center [657, 298] width 336 height 37
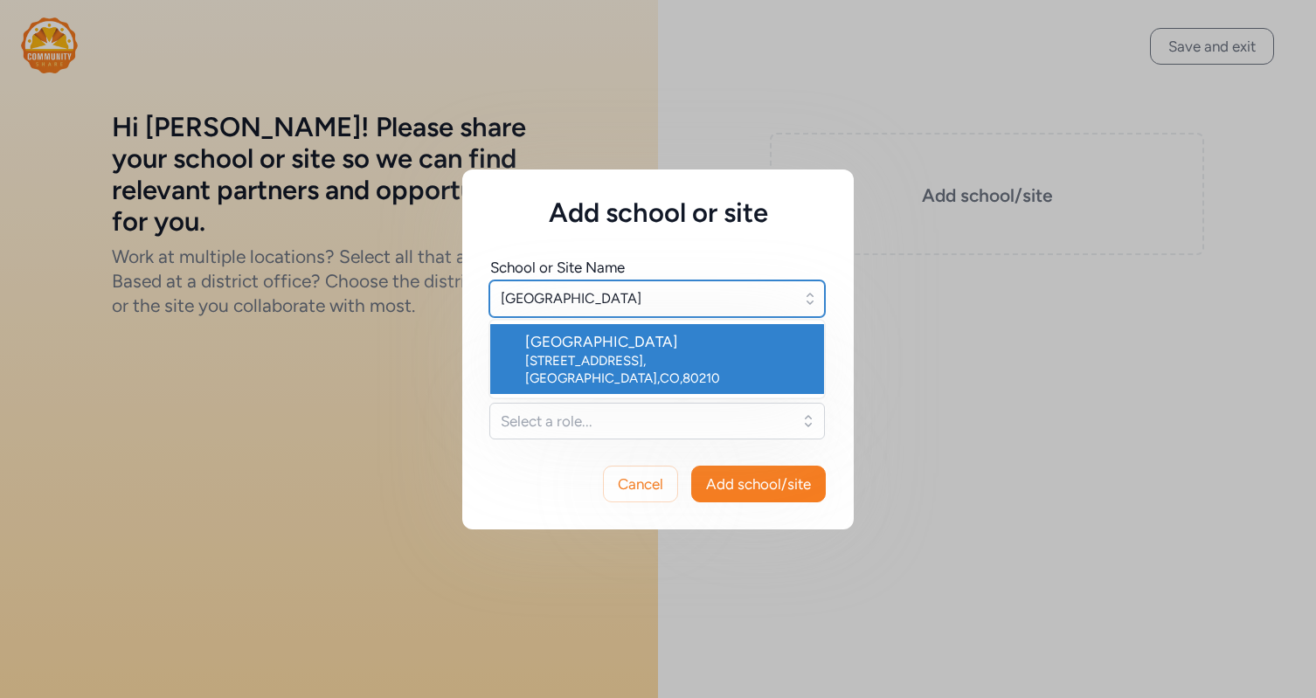
type input "[GEOGRAPHIC_DATA]"
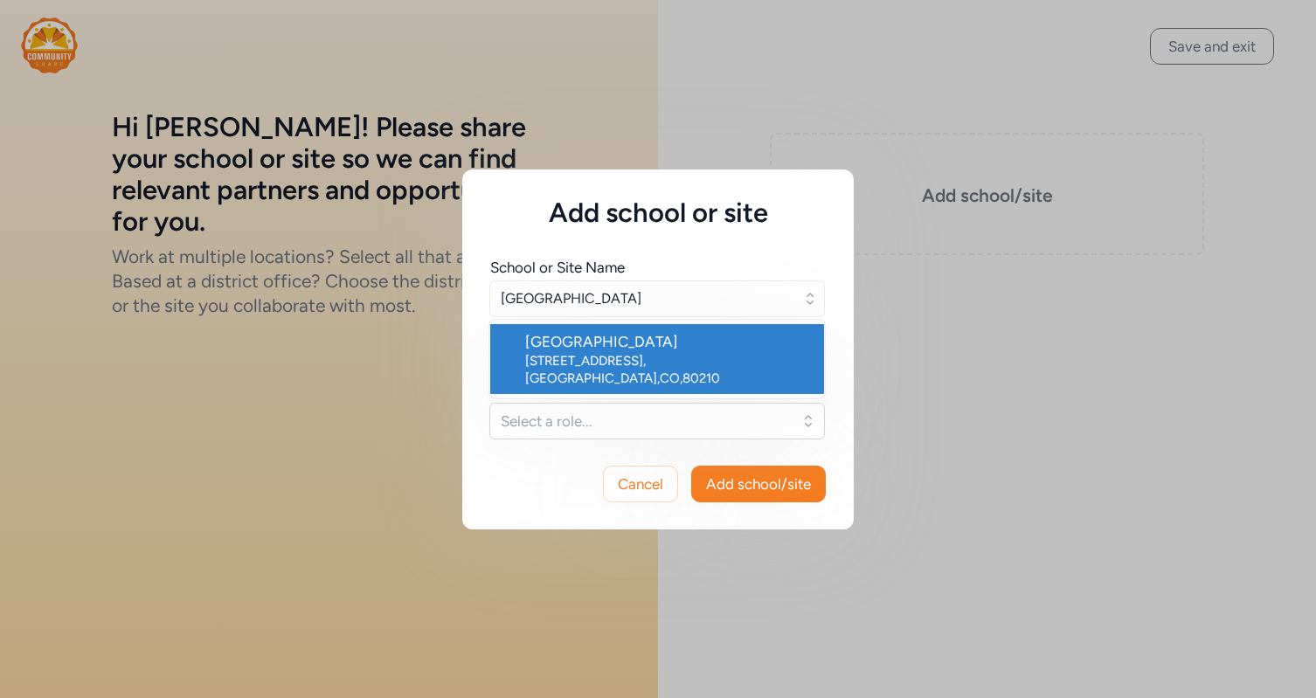
click at [599, 353] on div "[STREET_ADDRESS]" at bounding box center [667, 369] width 285 height 35
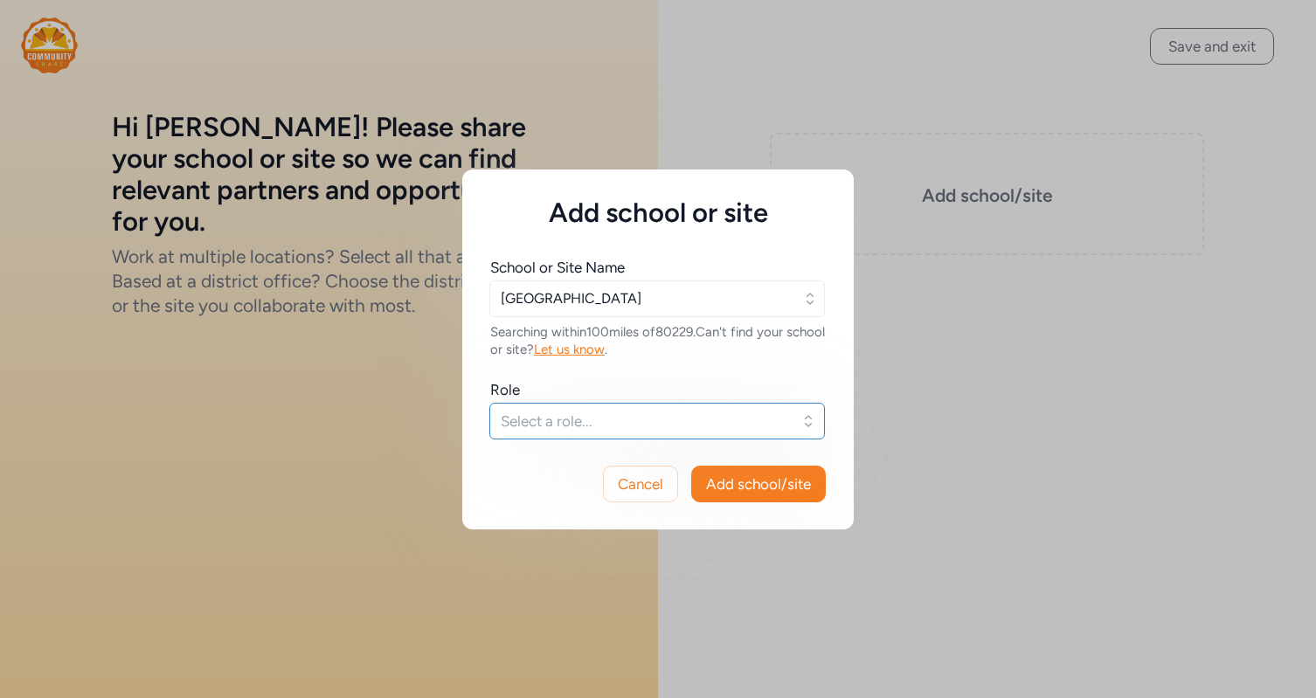
click at [574, 425] on span "Select a role..." at bounding box center [645, 421] width 288 height 21
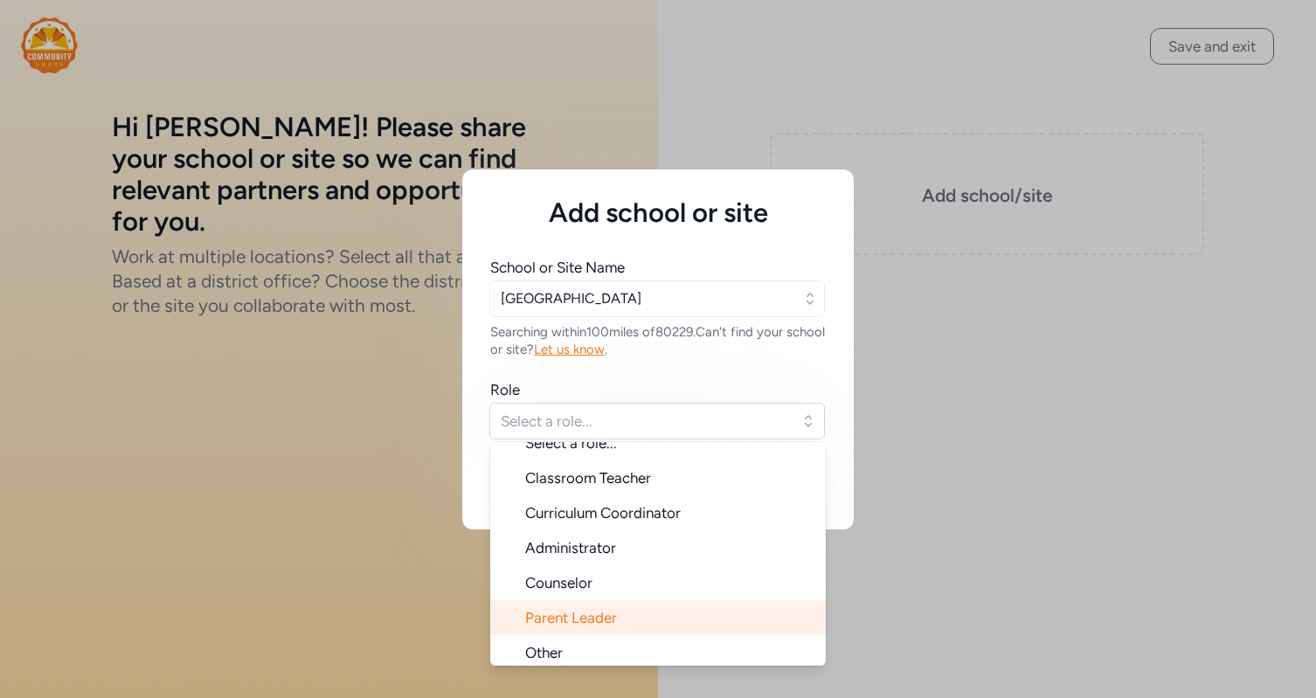
scroll to position [28, 0]
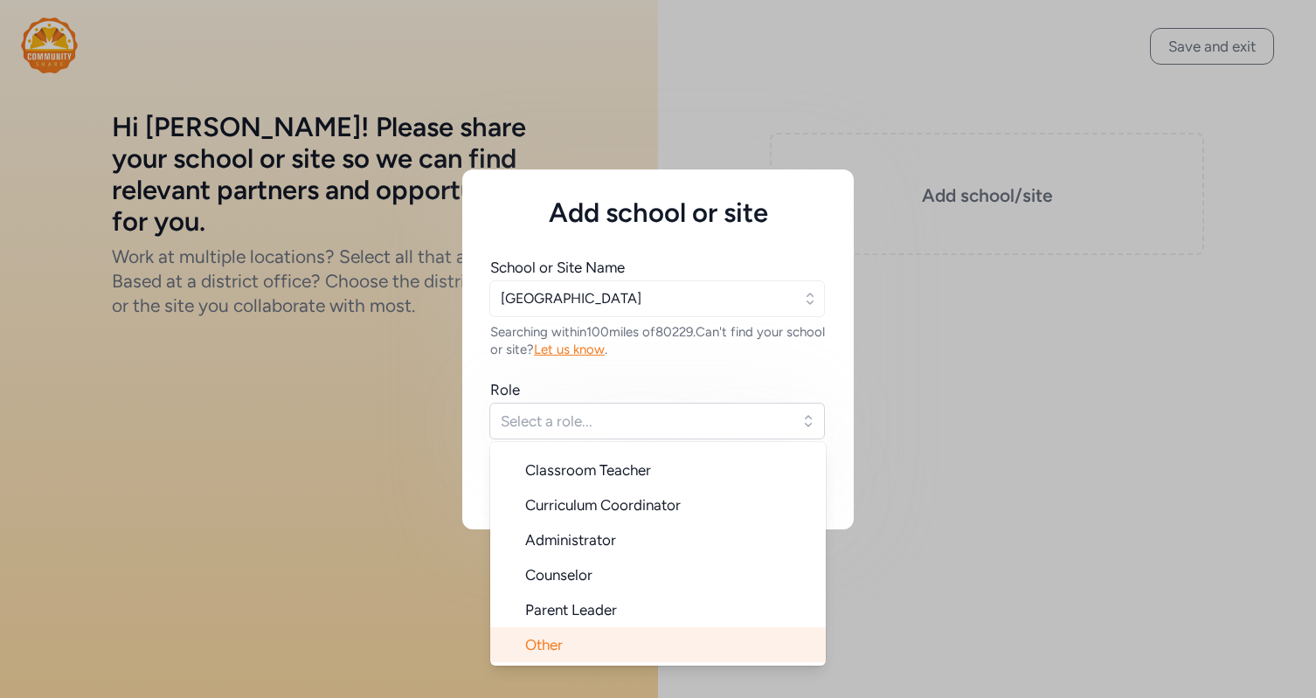
click at [616, 632] on li "Other" at bounding box center [658, 644] width 336 height 35
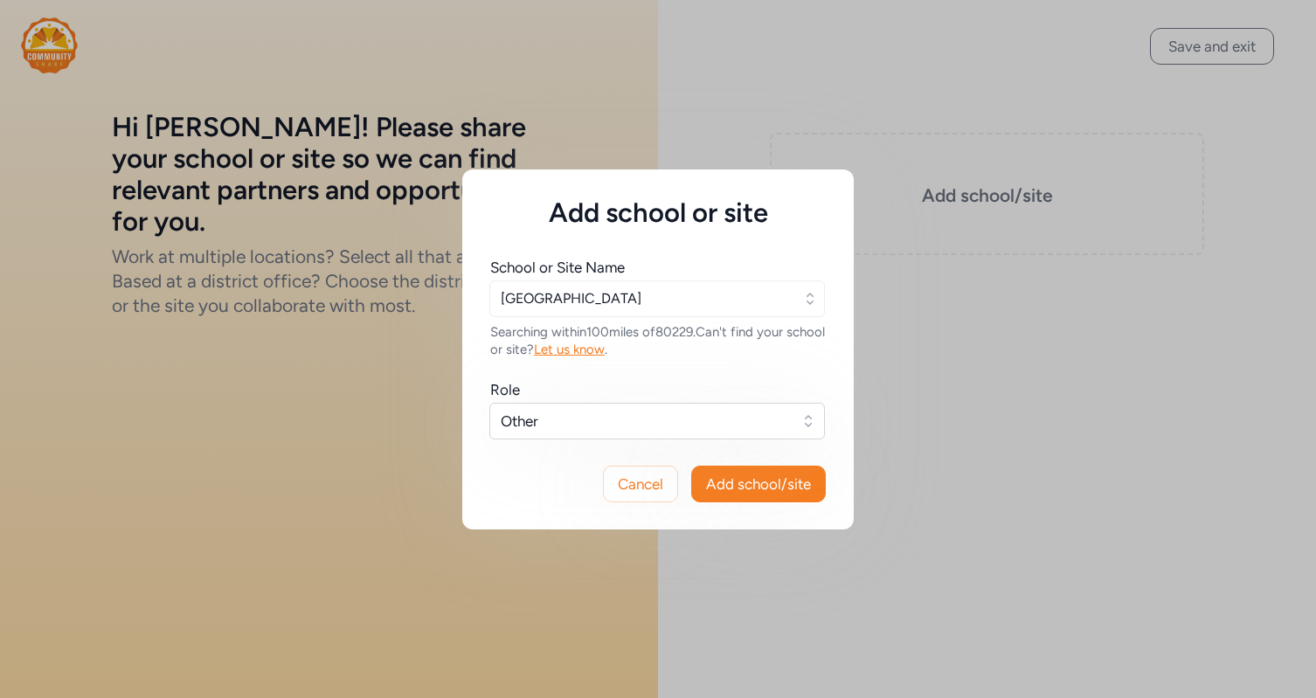
click at [780, 488] on span "Add school/site" at bounding box center [758, 484] width 105 height 21
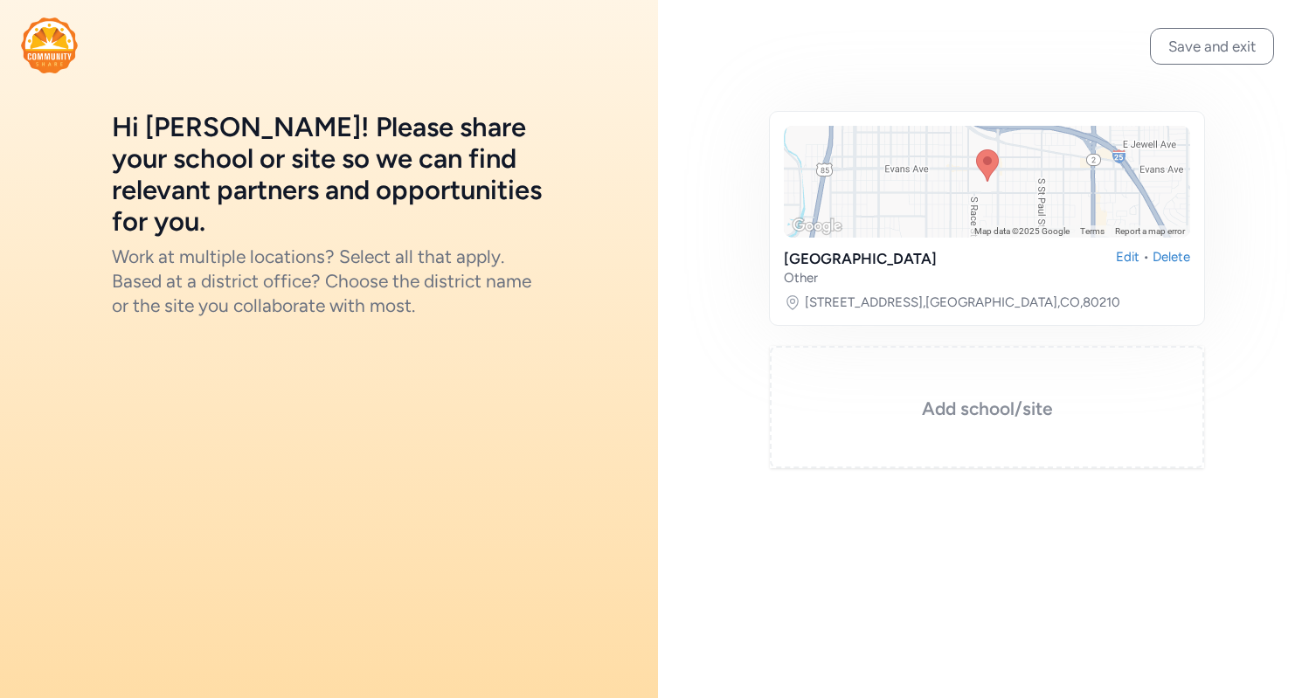
click at [1029, 404] on h3 "Add school/site" at bounding box center [986, 409] width 347 height 24
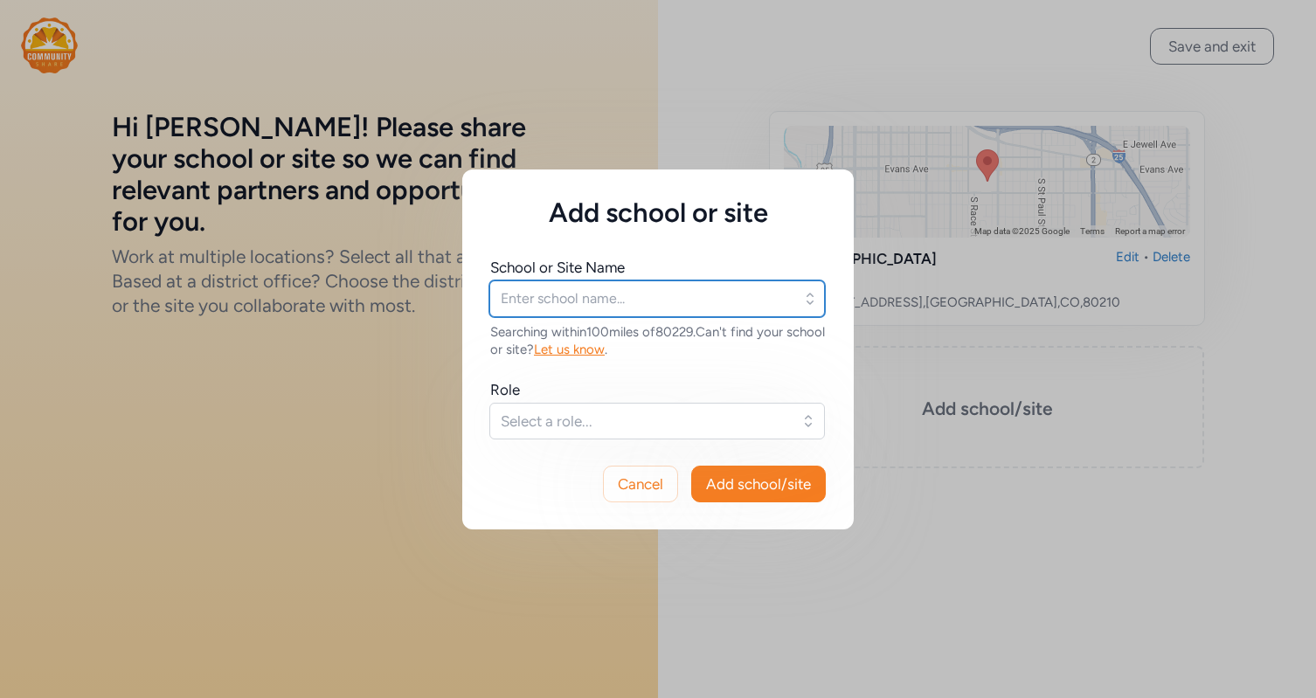
click at [551, 308] on input "text" at bounding box center [657, 298] width 336 height 37
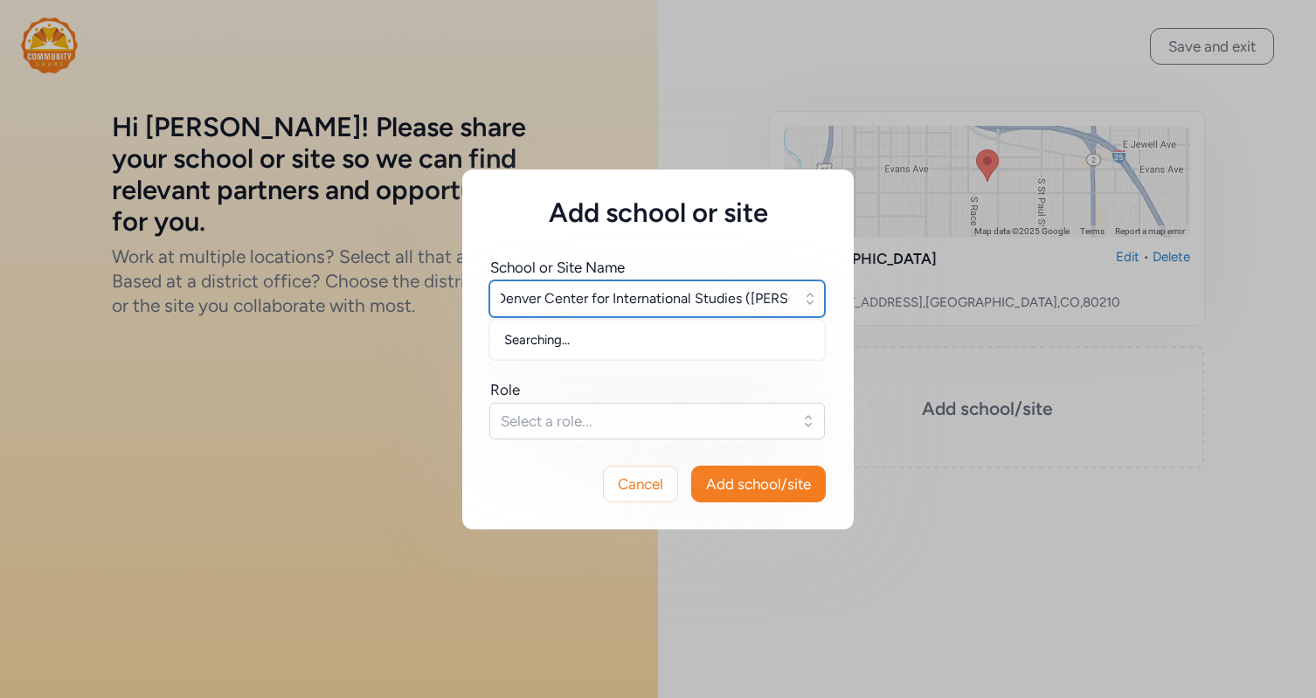
scroll to position [0, 8]
type input "Denver Center for International Studies ([PERSON_NAME])"
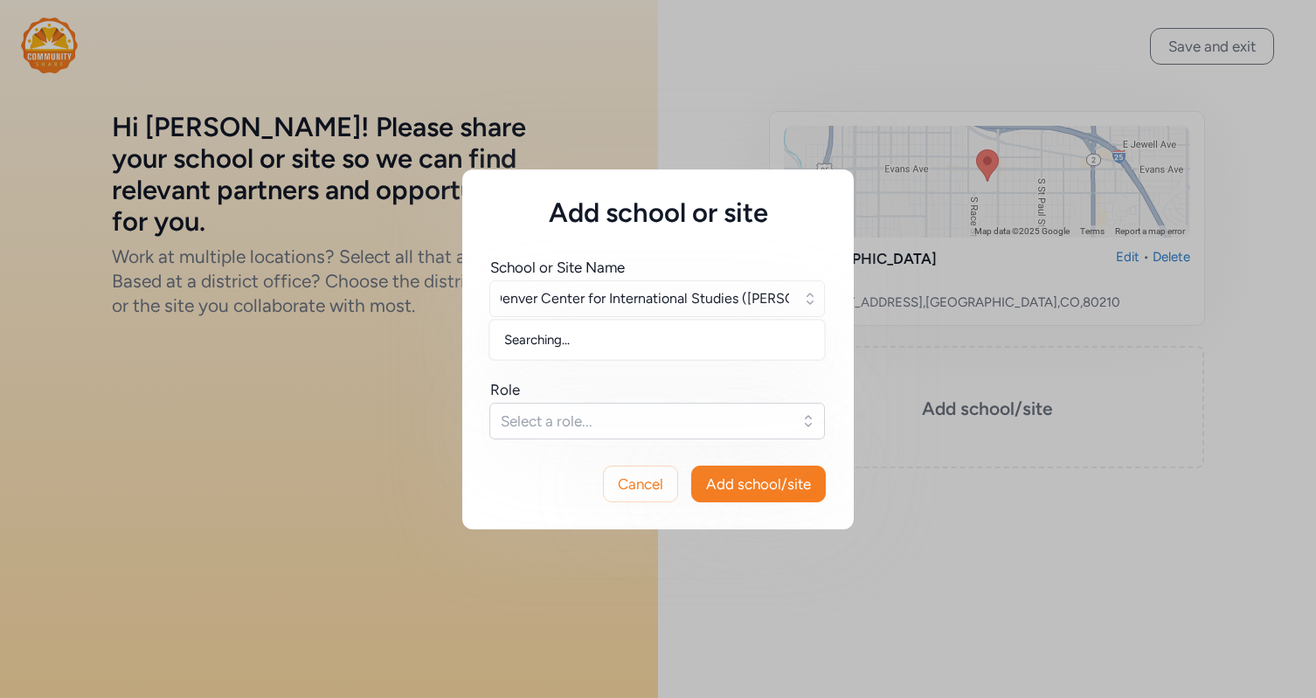
click at [604, 385] on div "Role" at bounding box center [658, 389] width 336 height 21
click at [605, 352] on span "Let us know" at bounding box center [569, 350] width 71 height 16
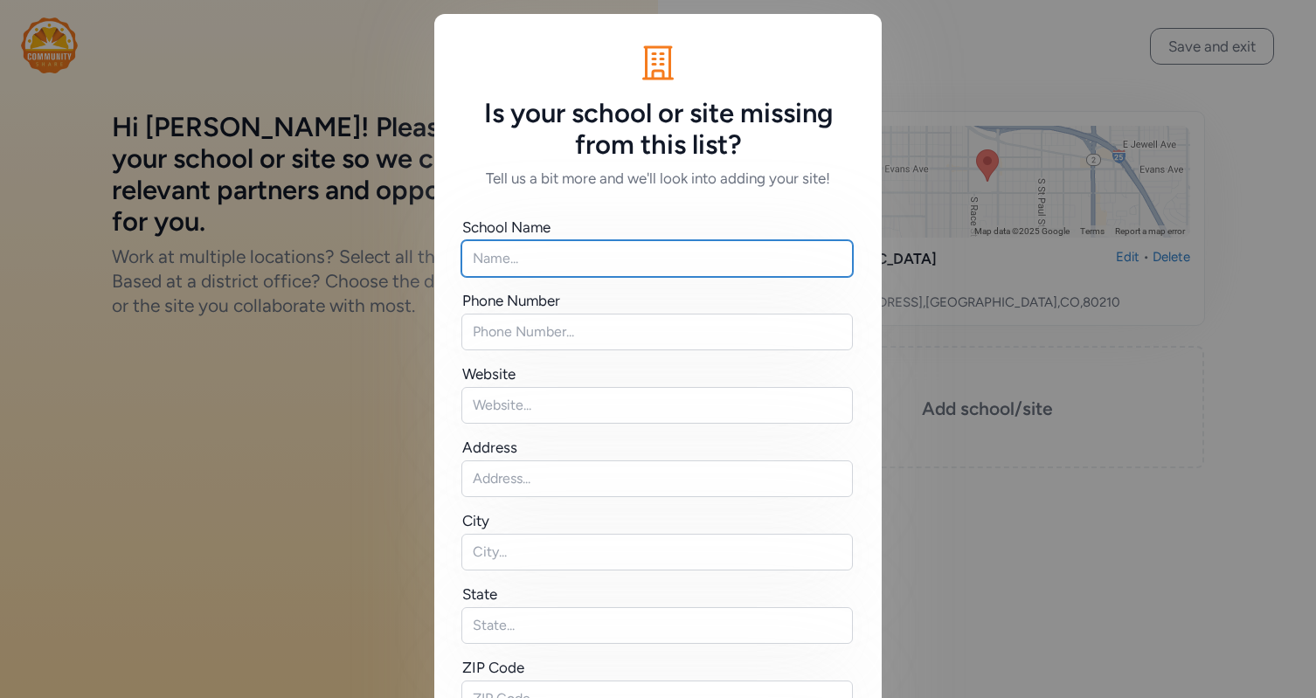
click at [518, 264] on input "text" at bounding box center [656, 258] width 391 height 37
type input "Denver Center for International Studies"
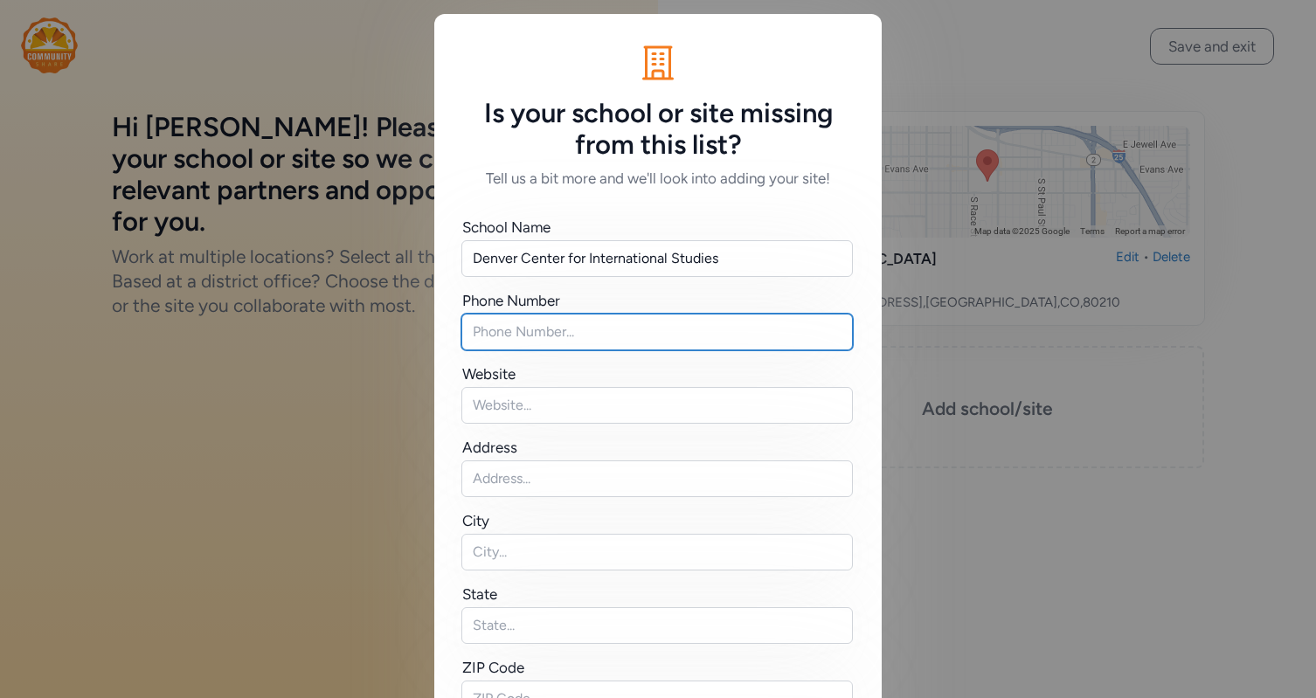
click at [511, 346] on input "text" at bounding box center [656, 332] width 391 height 37
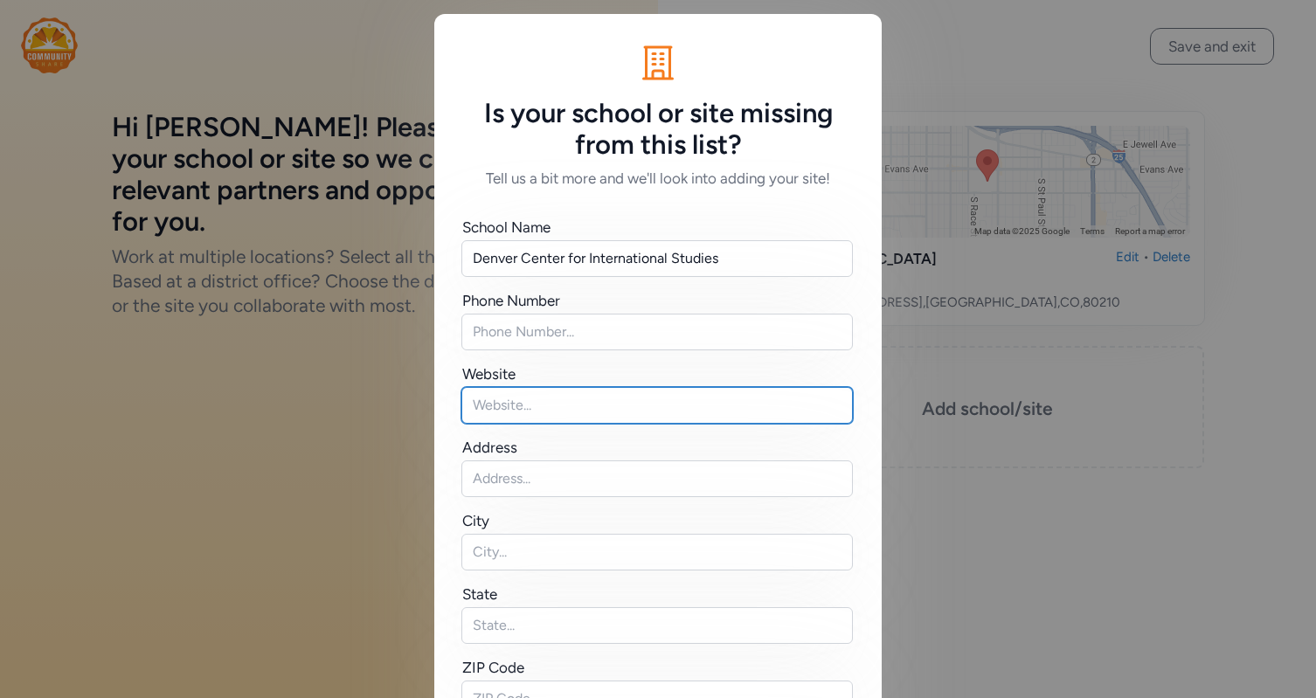
click at [502, 408] on input "text" at bounding box center [656, 405] width 391 height 37
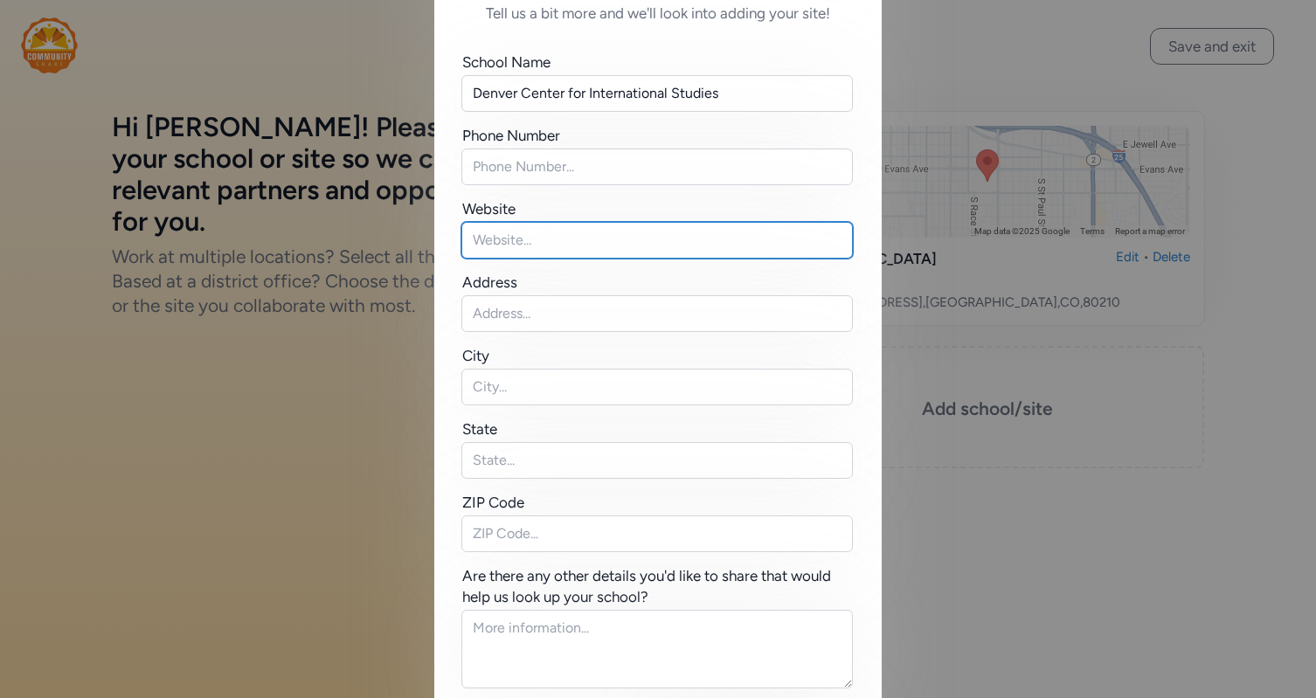
scroll to position [166, 0]
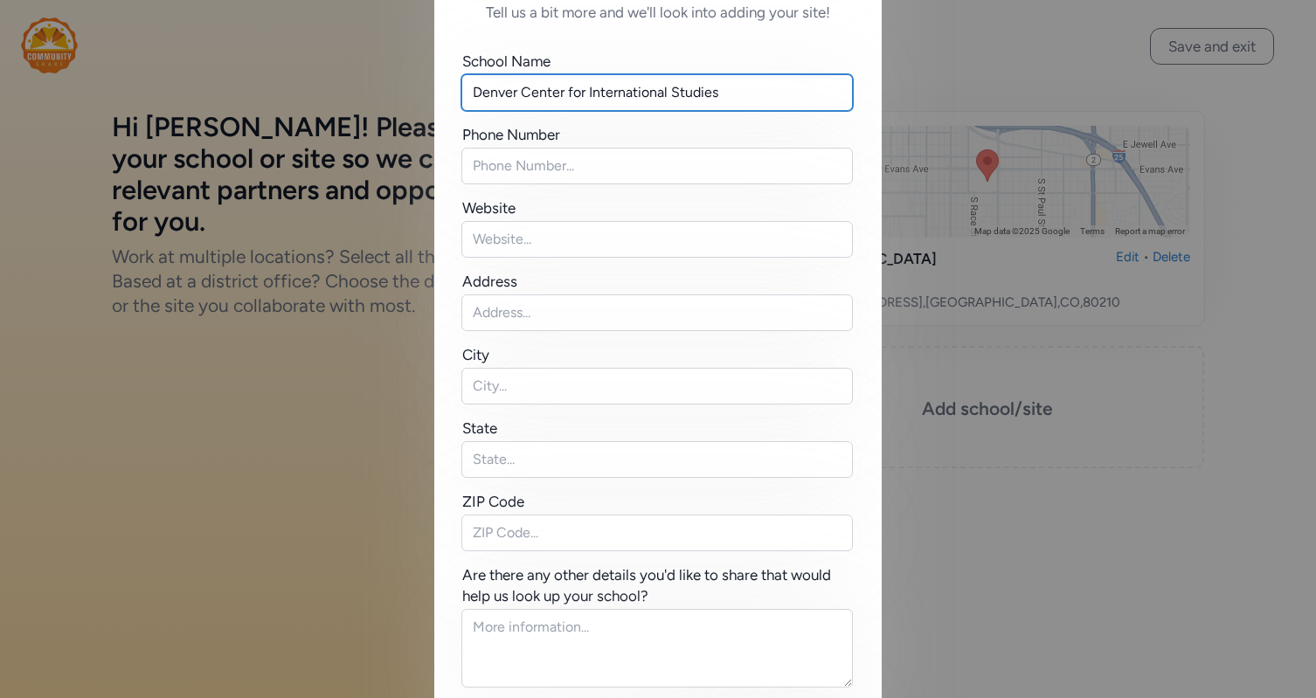
click at [483, 100] on input "Denver Center for International Studies" at bounding box center [656, 92] width 391 height 37
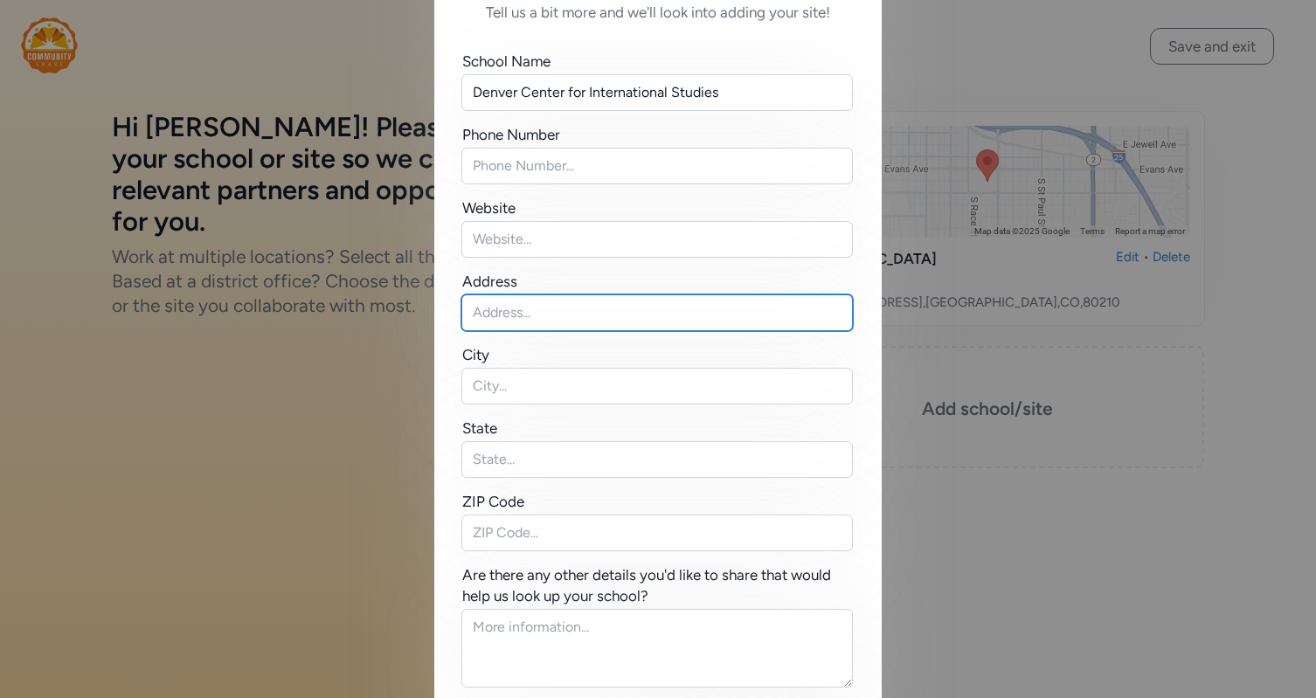
click at [513, 302] on input "text" at bounding box center [656, 312] width 391 height 37
paste input "[STREET_ADDRESS] [GEOGRAPHIC_DATA], CO 80204"
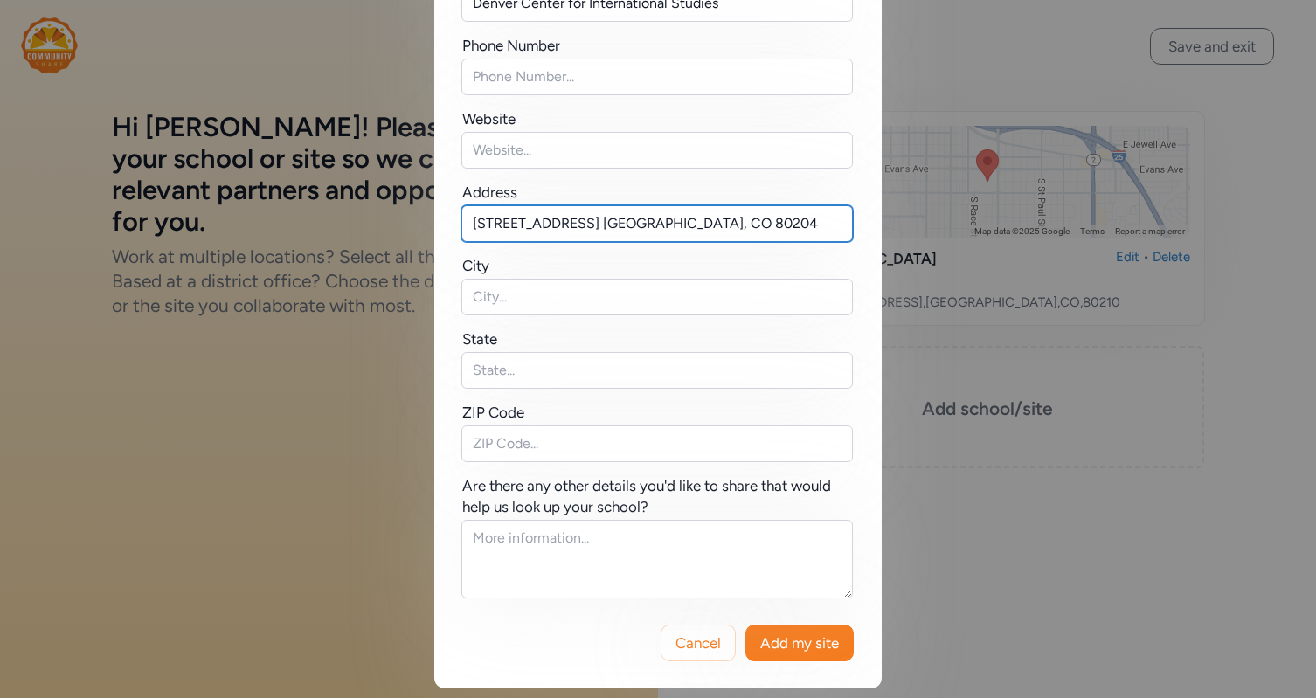
scroll to position [259, 0]
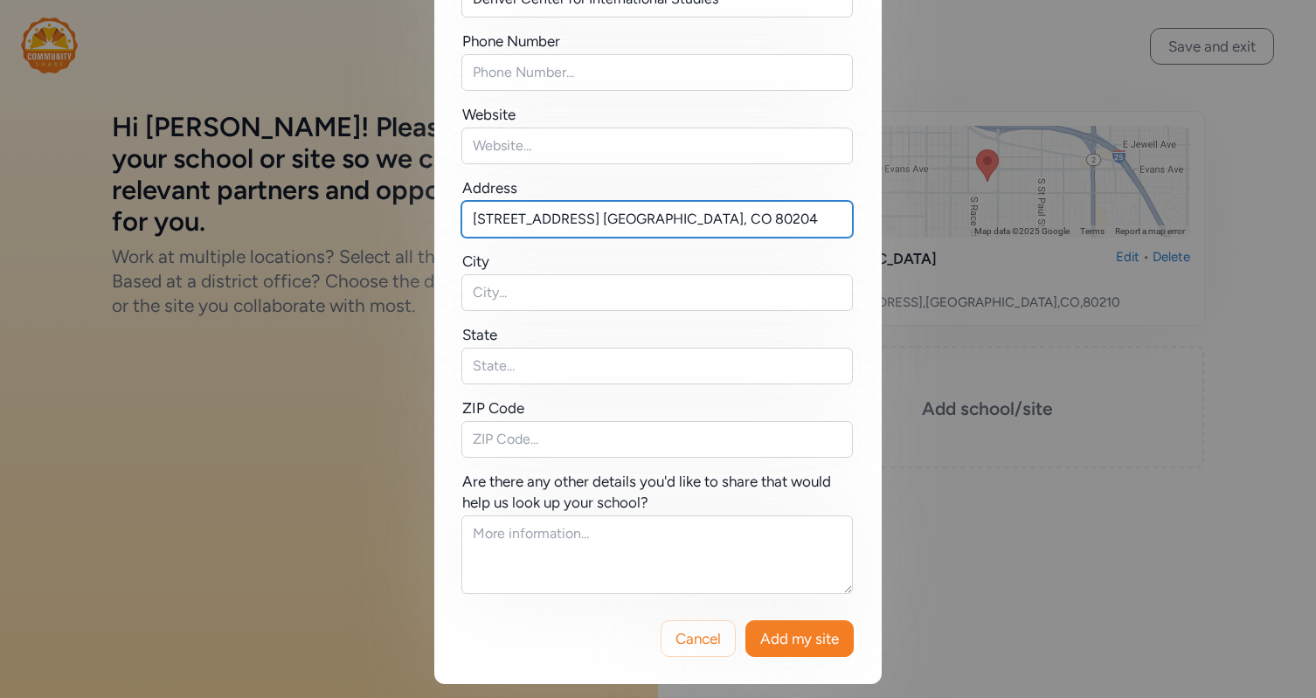
type input "[STREET_ADDRESS] [GEOGRAPHIC_DATA], CO 80204"
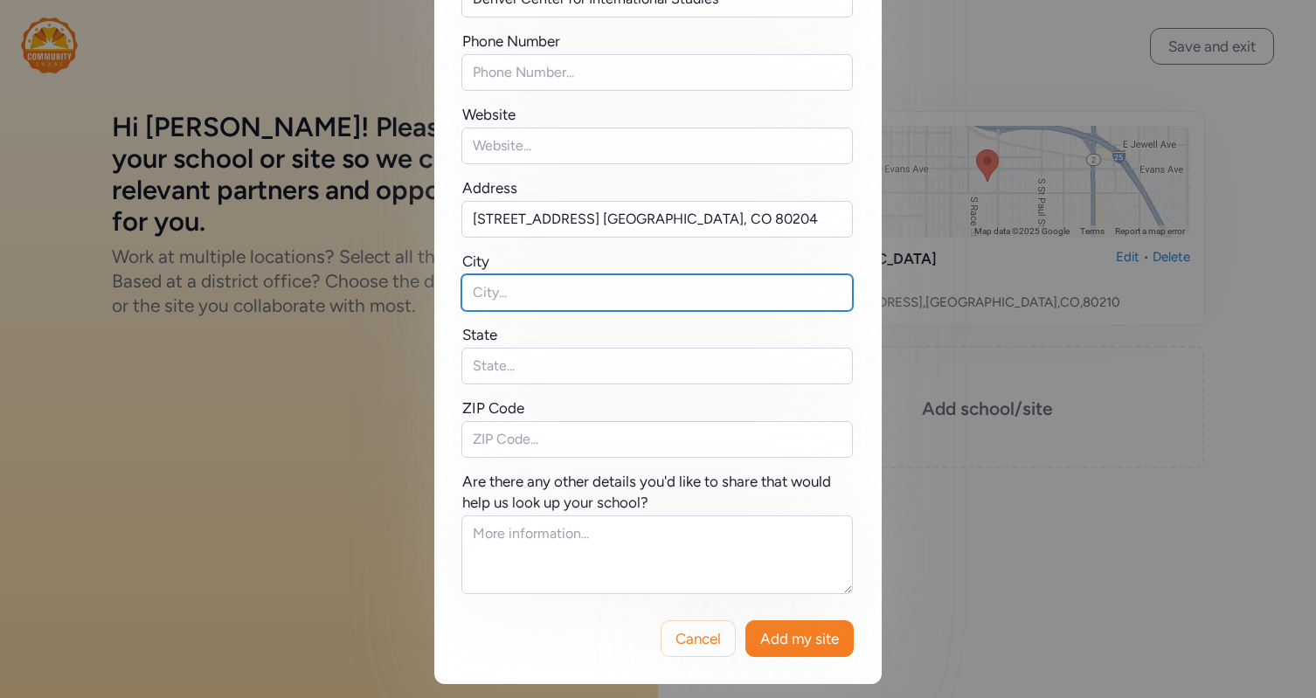
click at [539, 296] on input "text" at bounding box center [656, 292] width 391 height 37
type input "[GEOGRAPHIC_DATA]"
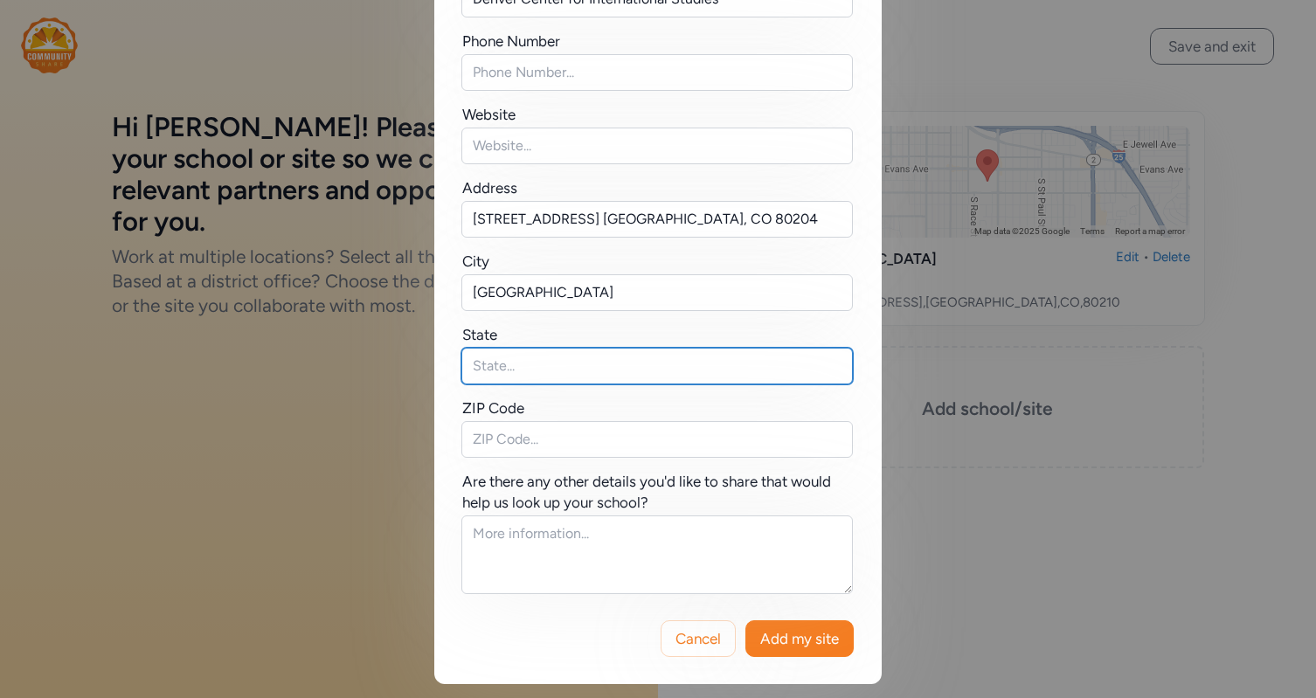
click at [515, 373] on input "text" at bounding box center [656, 366] width 391 height 37
type input "CO"
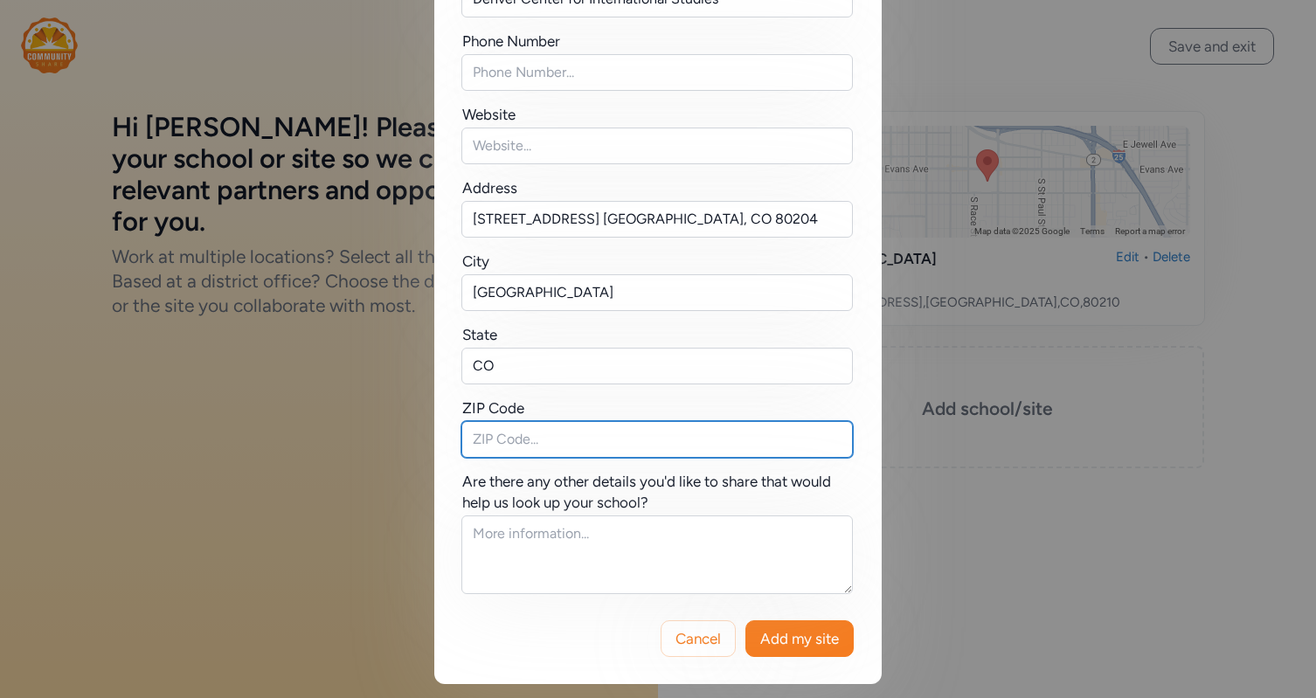
click at [536, 430] on input "text" at bounding box center [656, 439] width 391 height 37
type input "80204"
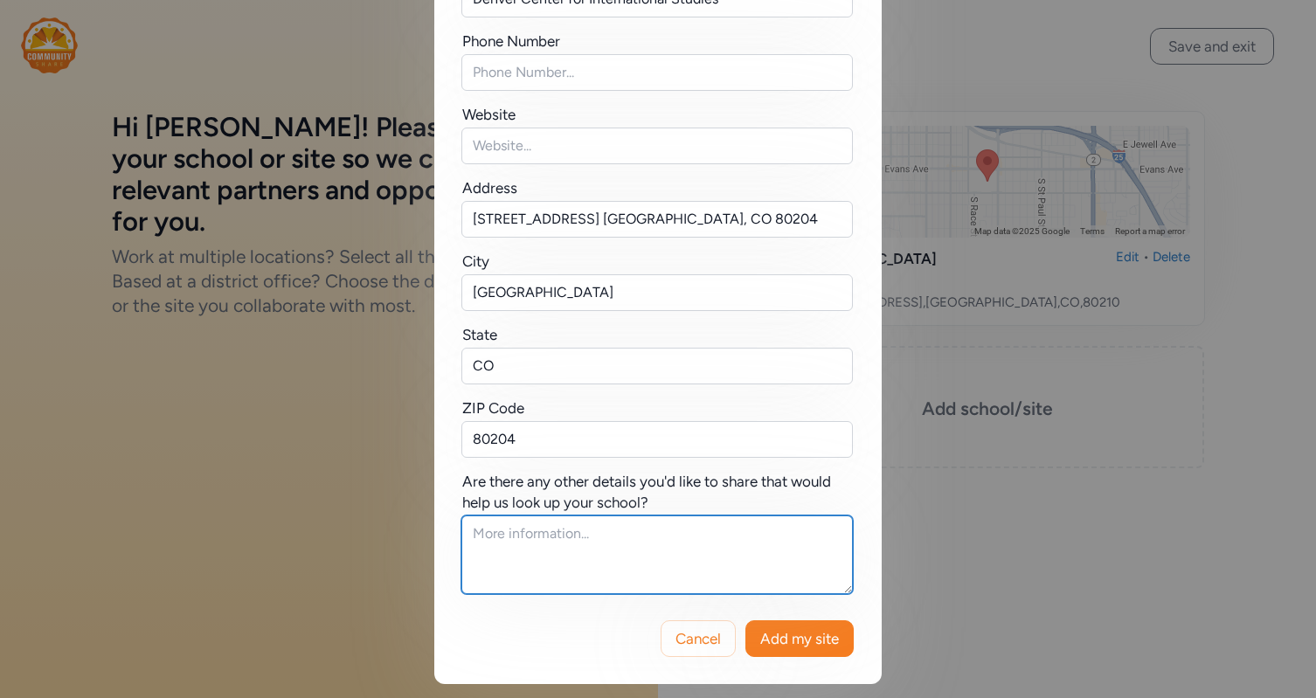
click at [695, 534] on textarea at bounding box center [656, 554] width 391 height 79
drag, startPoint x: 796, startPoint y: 635, endPoint x: 788, endPoint y: 650, distance: 16.8
click at [796, 635] on span "Add my site" at bounding box center [799, 638] width 79 height 21
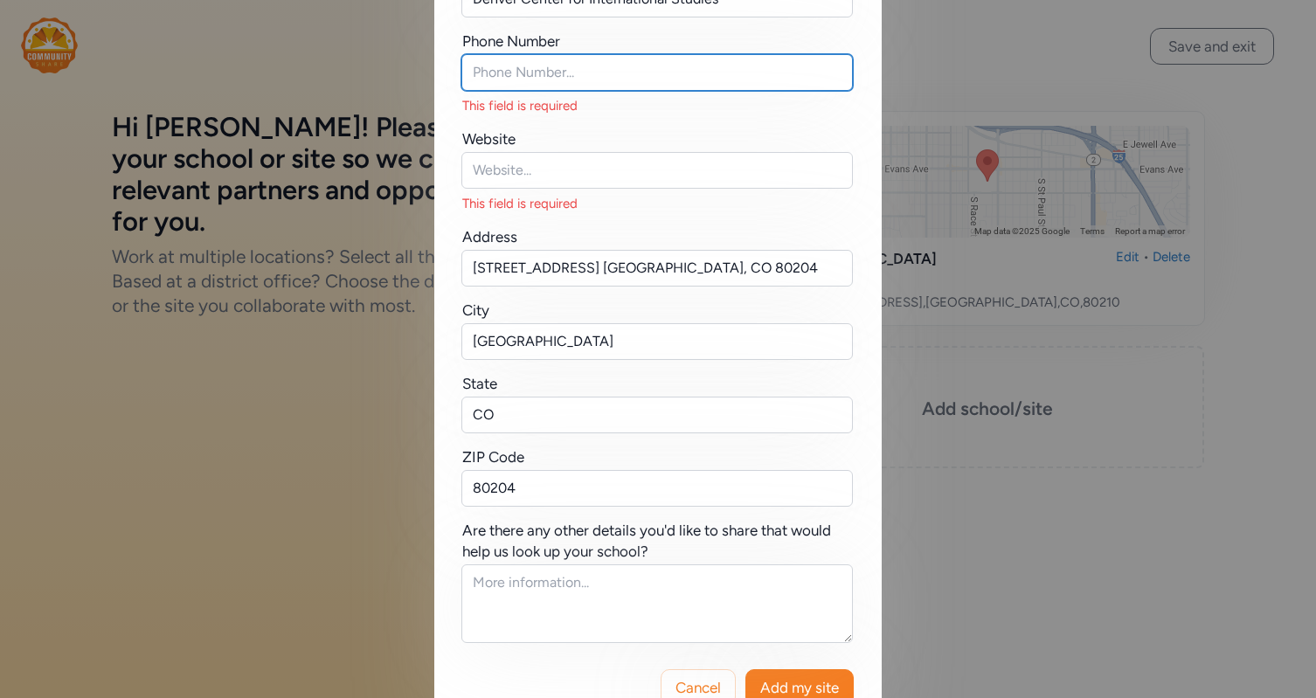
click at [547, 81] on input "text" at bounding box center [656, 72] width 391 height 37
paste input "[PHONE_NUMBER]"
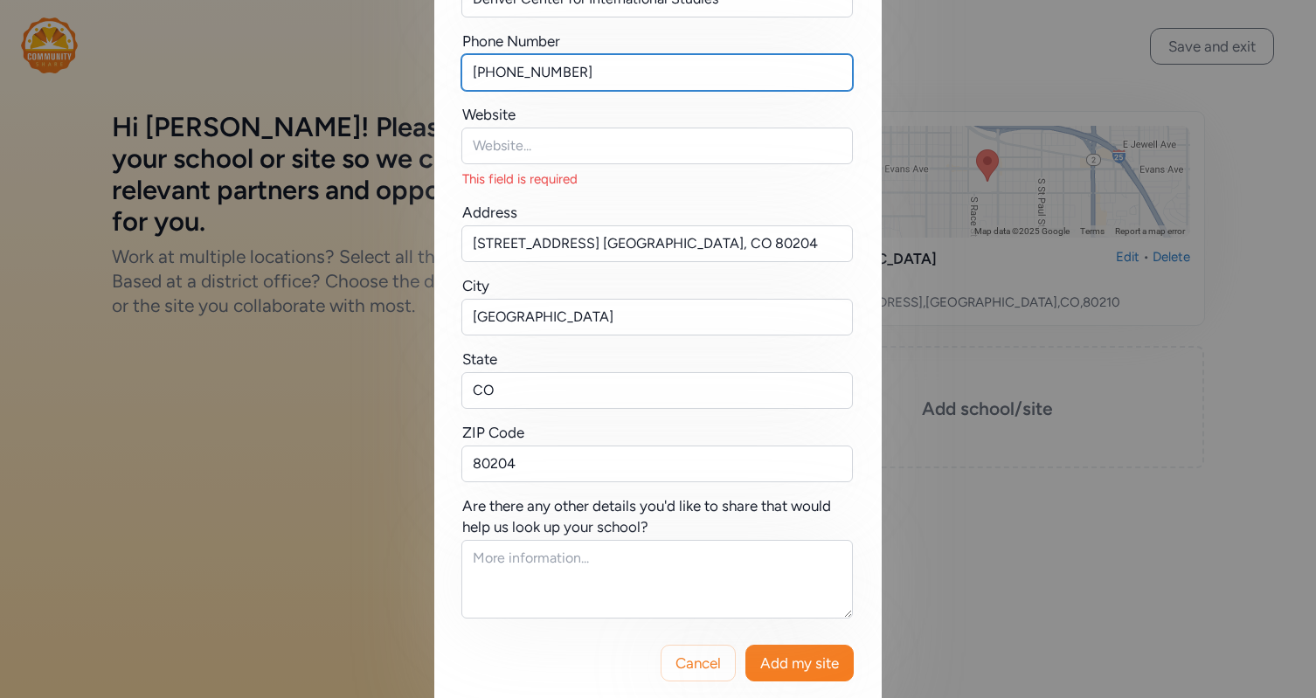
type input "[PHONE_NUMBER]"
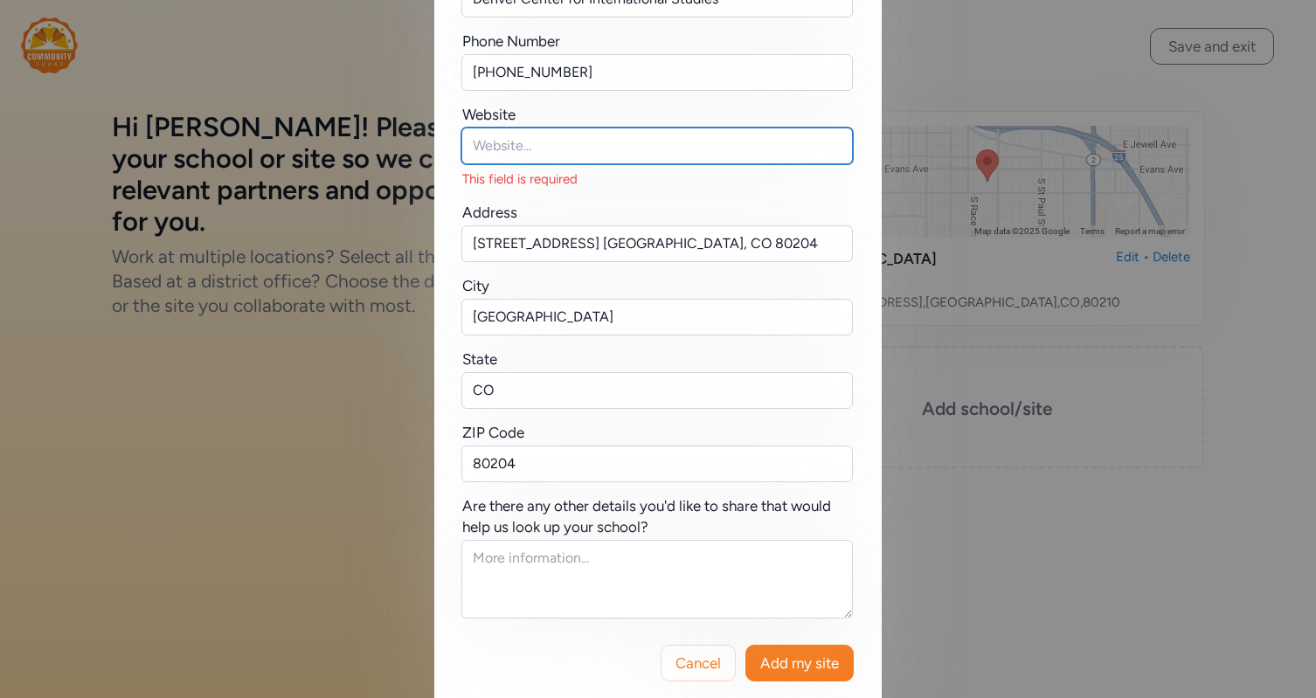
click at [527, 145] on input "text" at bounding box center [656, 146] width 391 height 37
paste input "[URL][DOMAIN_NAME]"
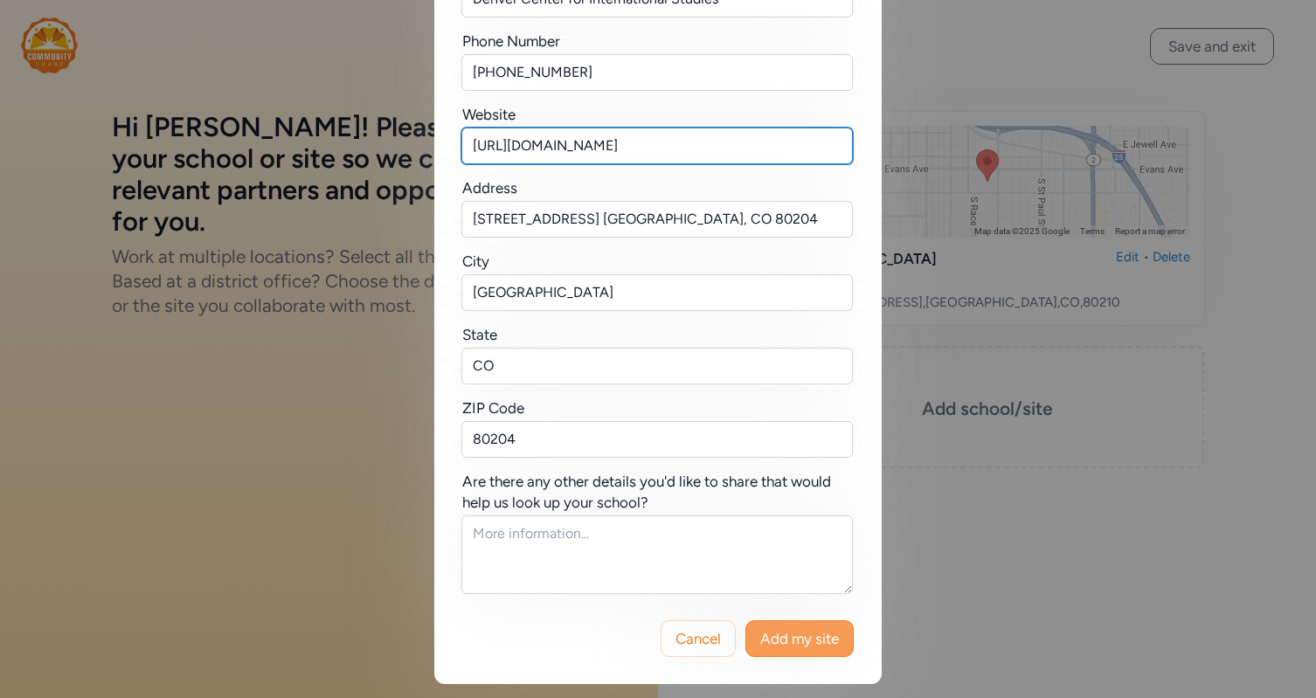
type input "[URL][DOMAIN_NAME]"
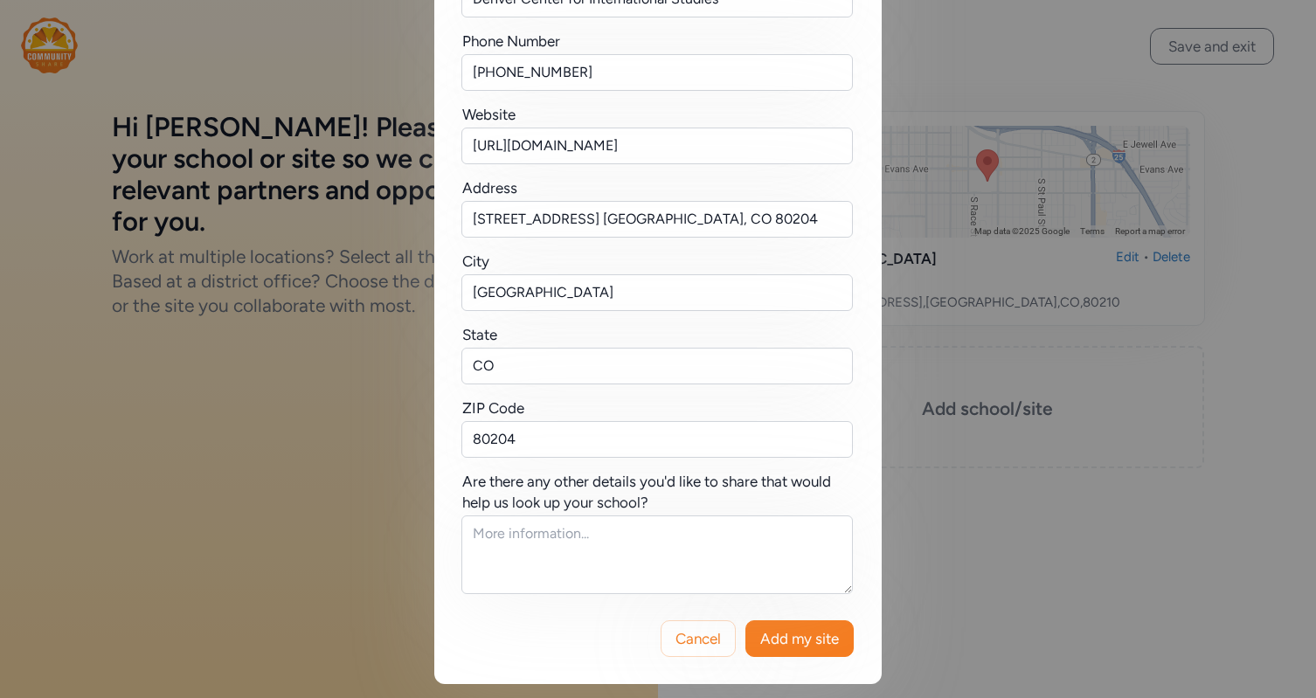
click at [787, 635] on span "Add my site" at bounding box center [799, 638] width 79 height 21
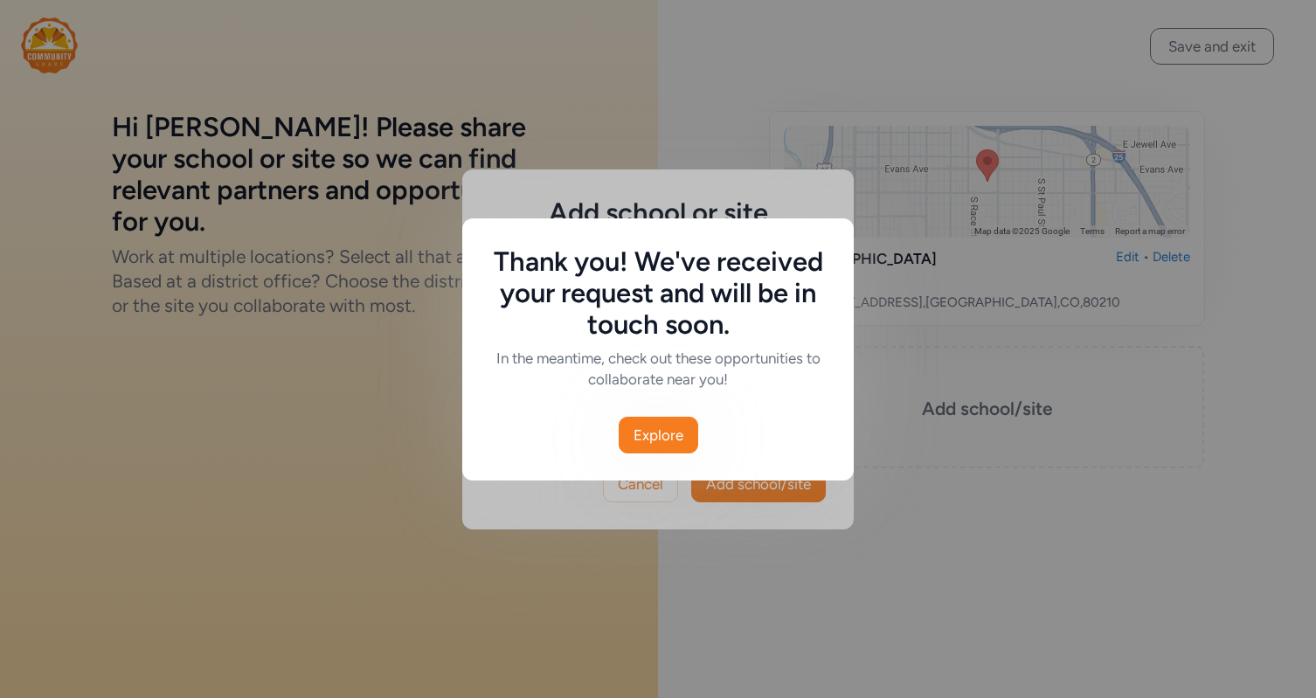
scroll to position [0, 0]
click at [646, 425] on span "Explore" at bounding box center [658, 435] width 50 height 21
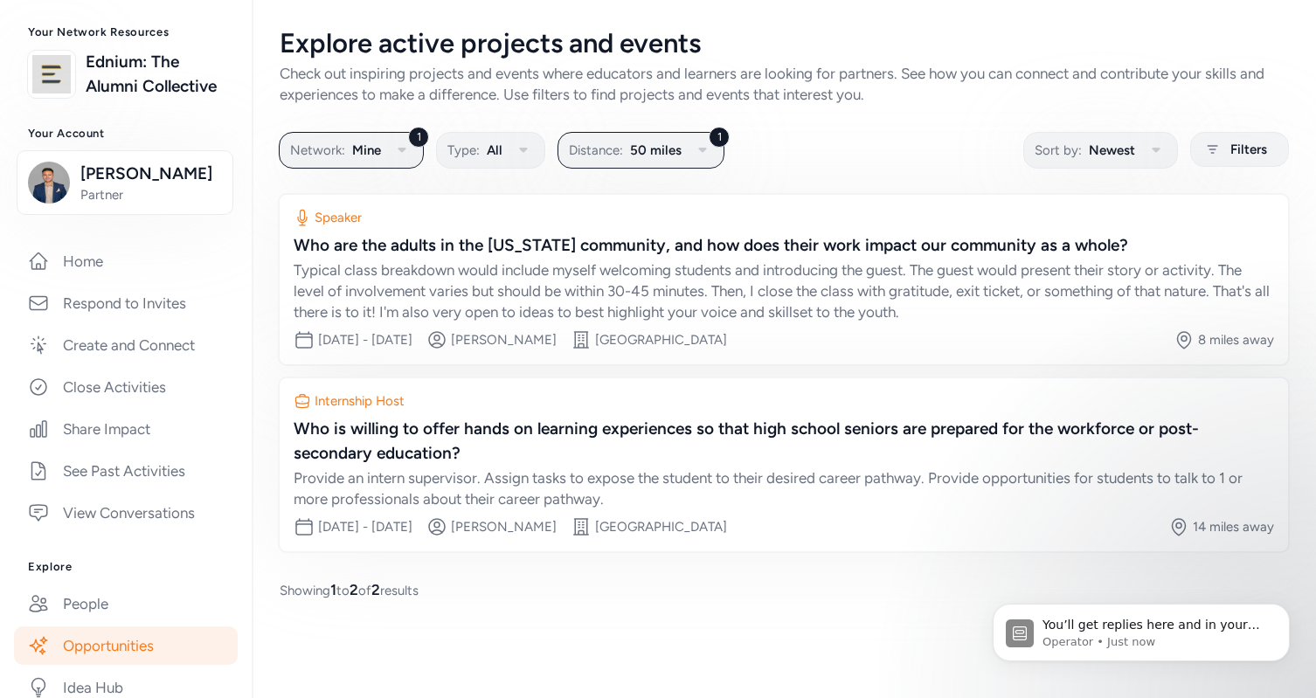
scroll to position [422, 0]
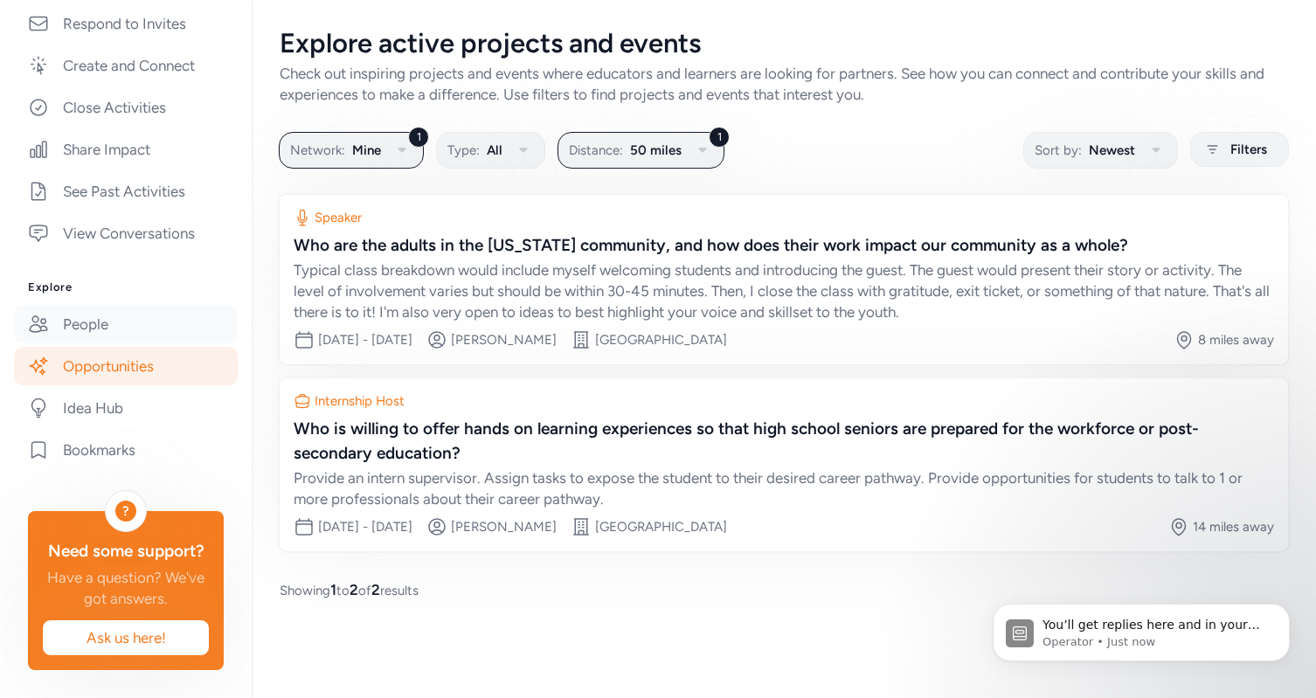
click at [106, 314] on link "People" at bounding box center [126, 324] width 224 height 38
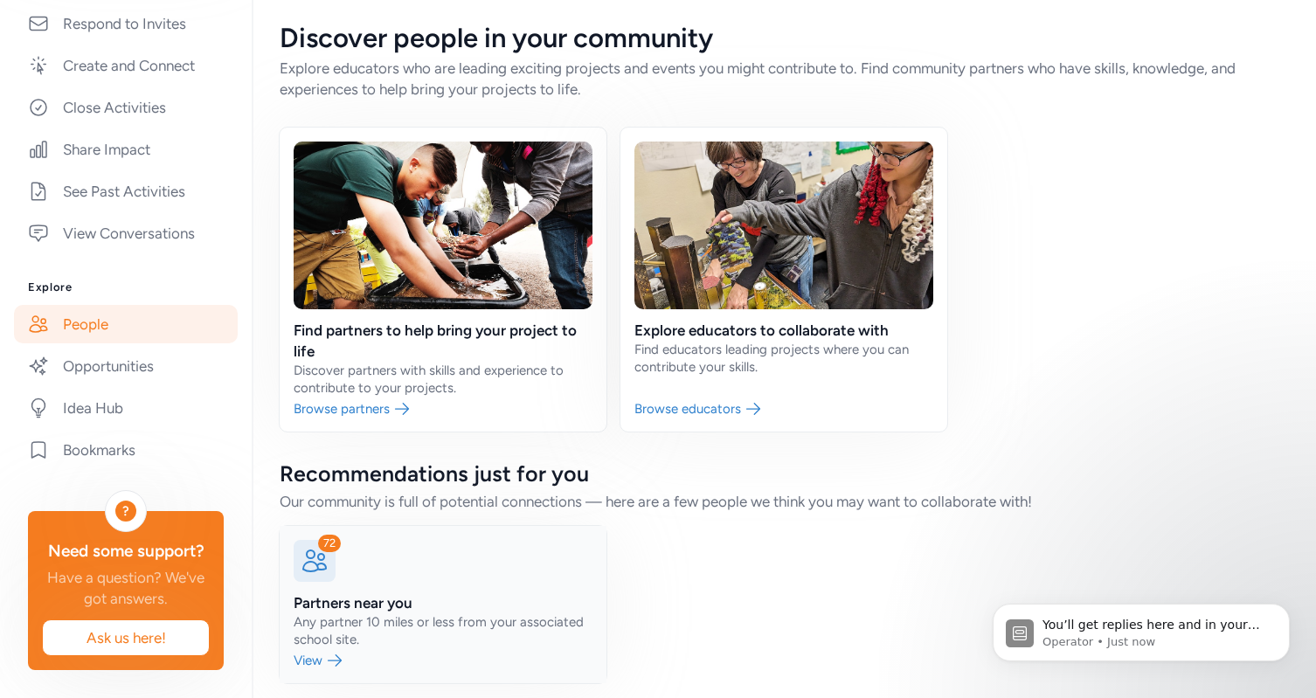
scroll to position [18, 0]
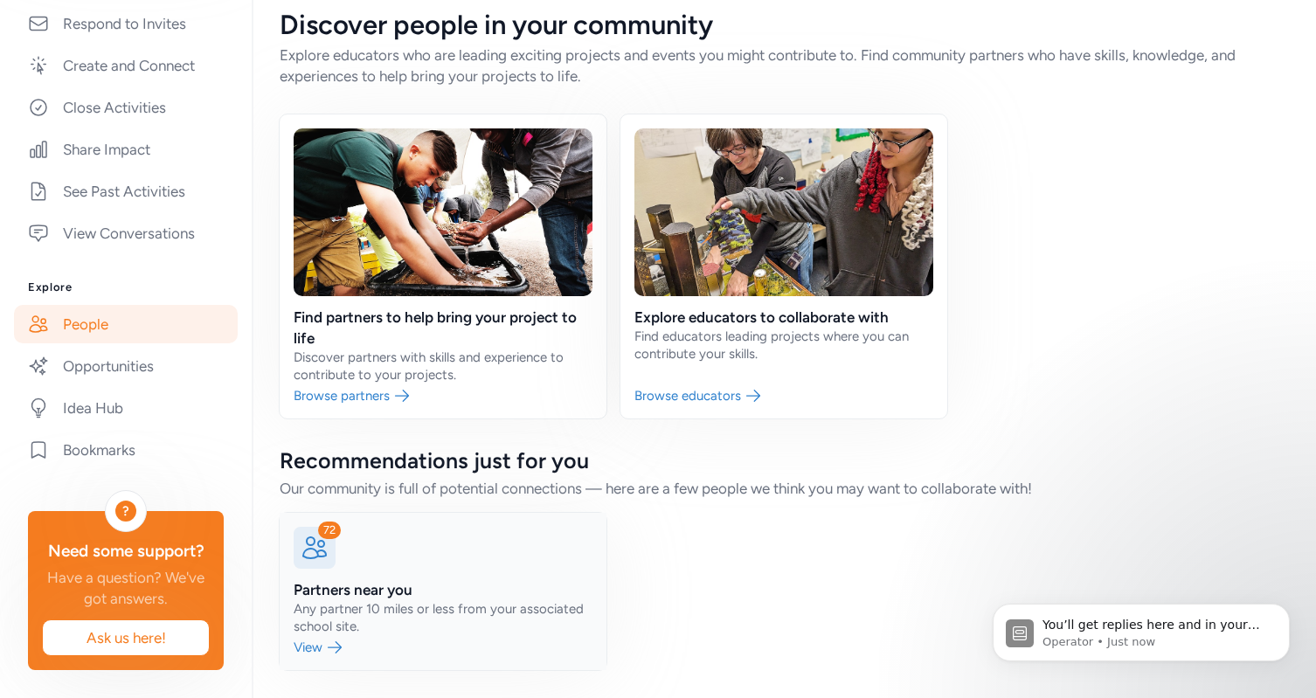
click at [434, 615] on link at bounding box center [443, 591] width 327 height 157
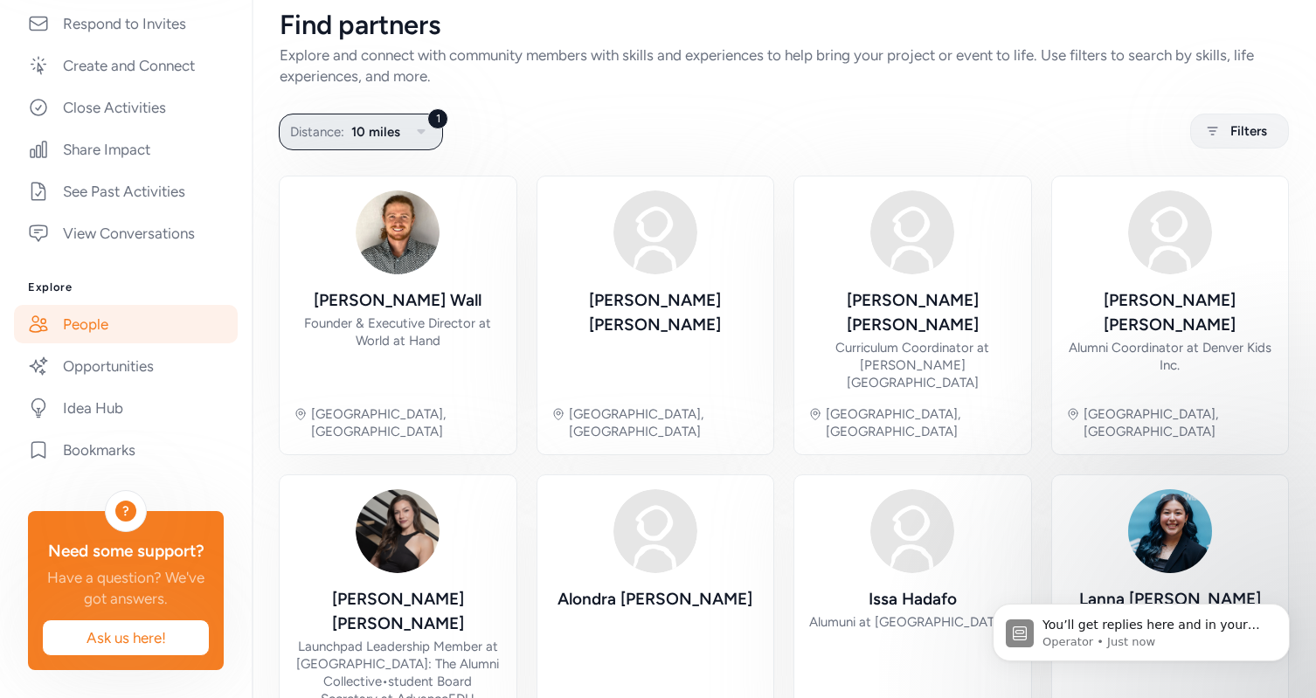
click at [419, 131] on icon "button" at bounding box center [421, 131] width 8 height 5
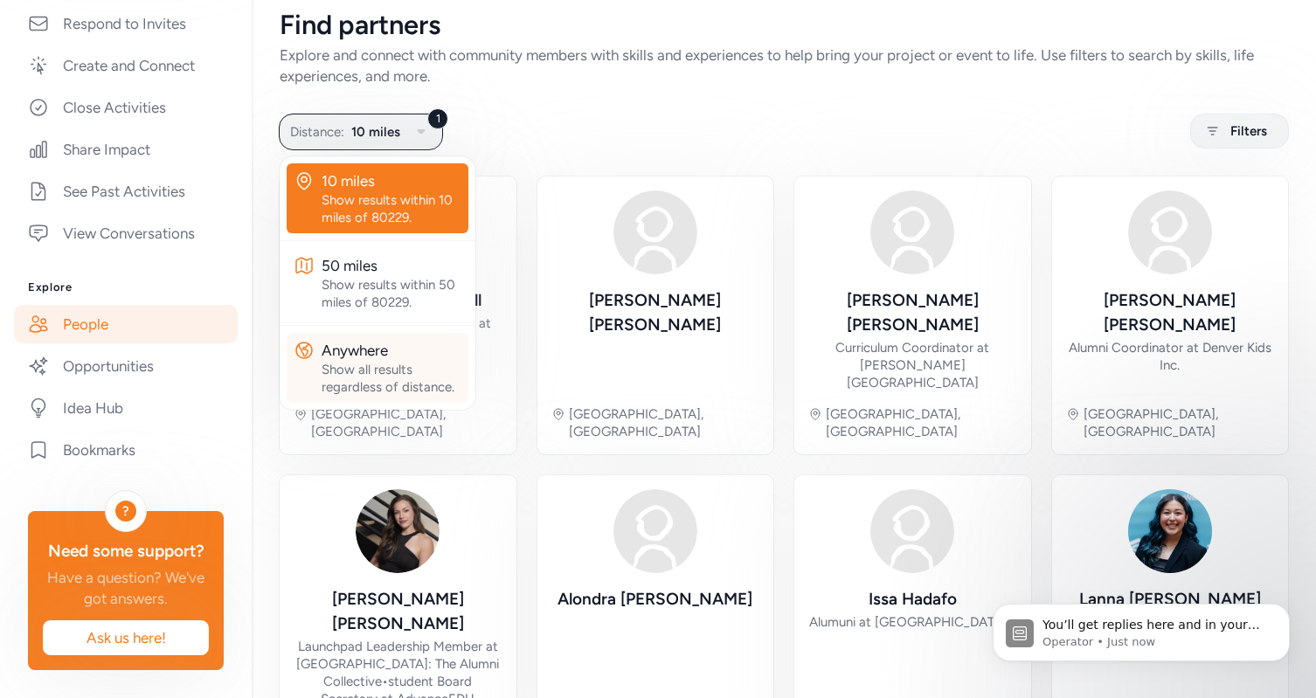
click at [398, 356] on div "Anywhere" at bounding box center [392, 350] width 140 height 21
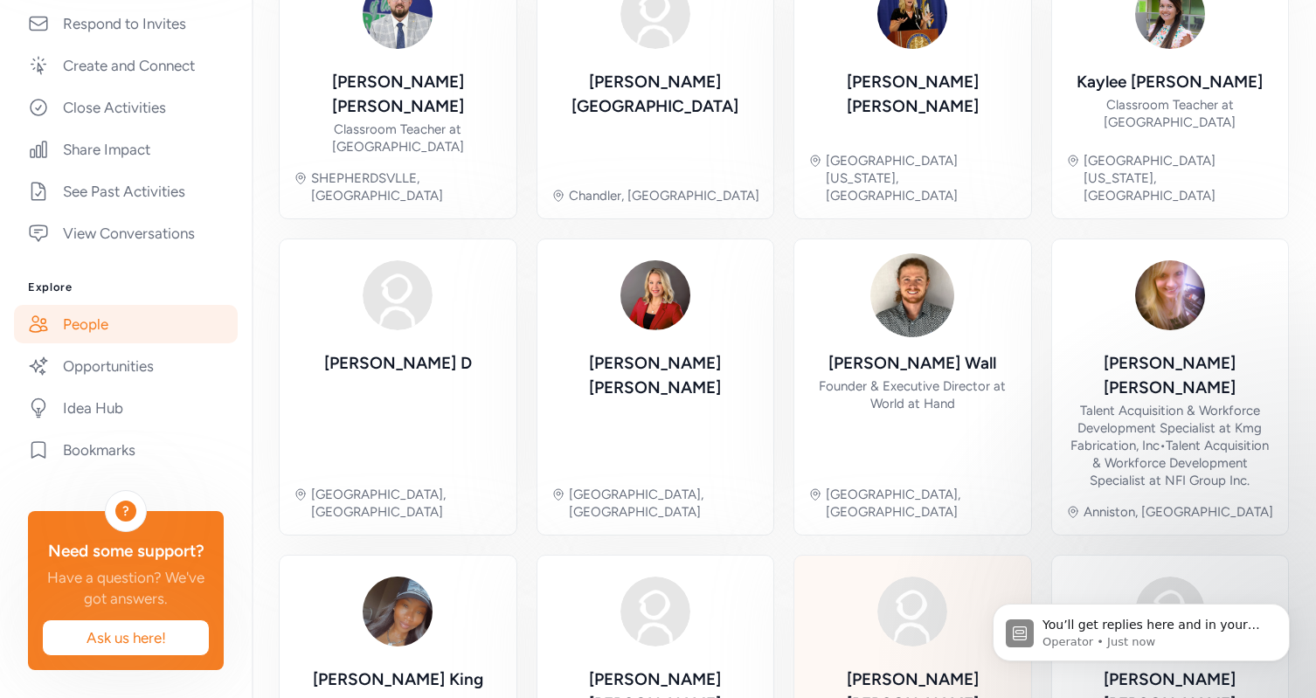
scroll to position [577, 0]
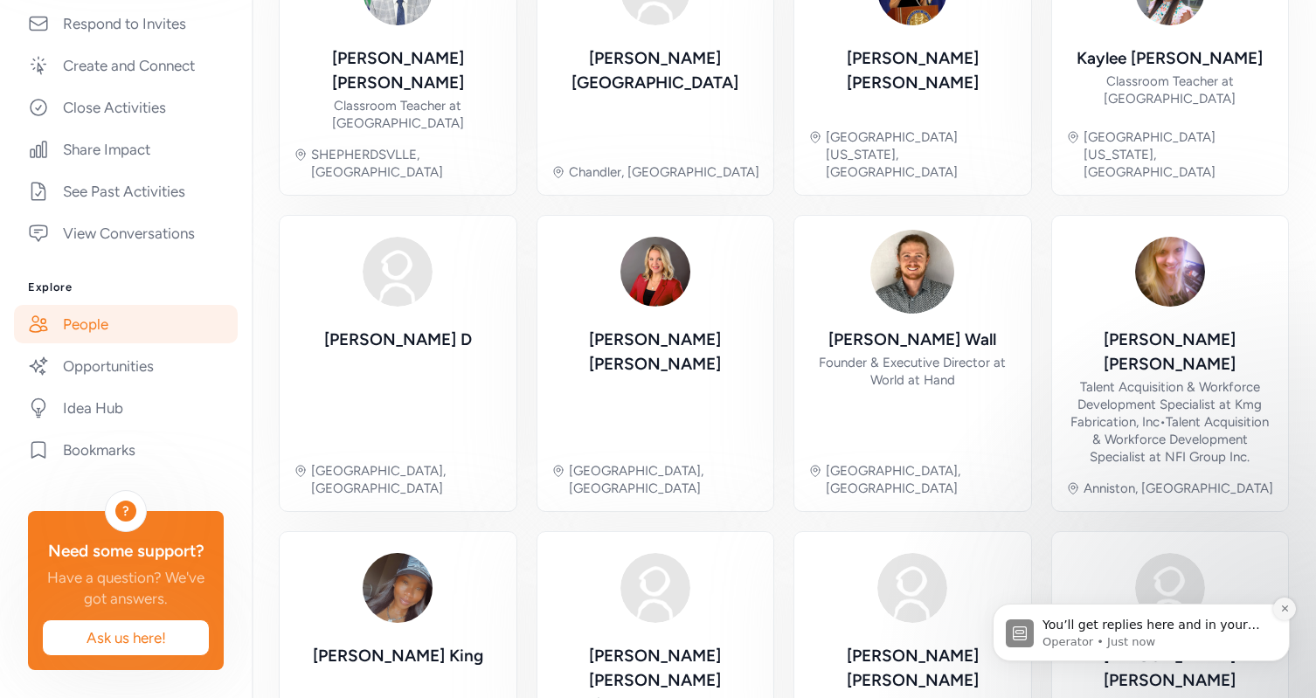
click at [1286, 608] on icon "Dismiss notification" at bounding box center [1285, 609] width 10 height 10
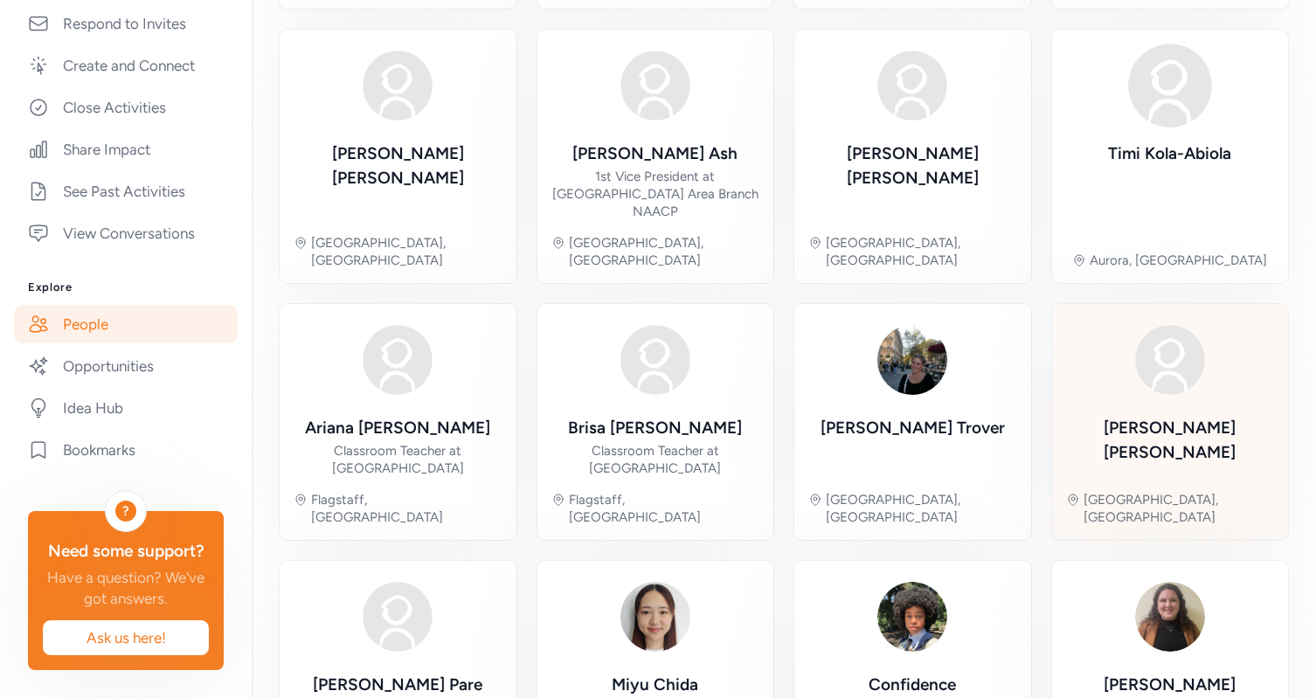
scroll to position [542, 0]
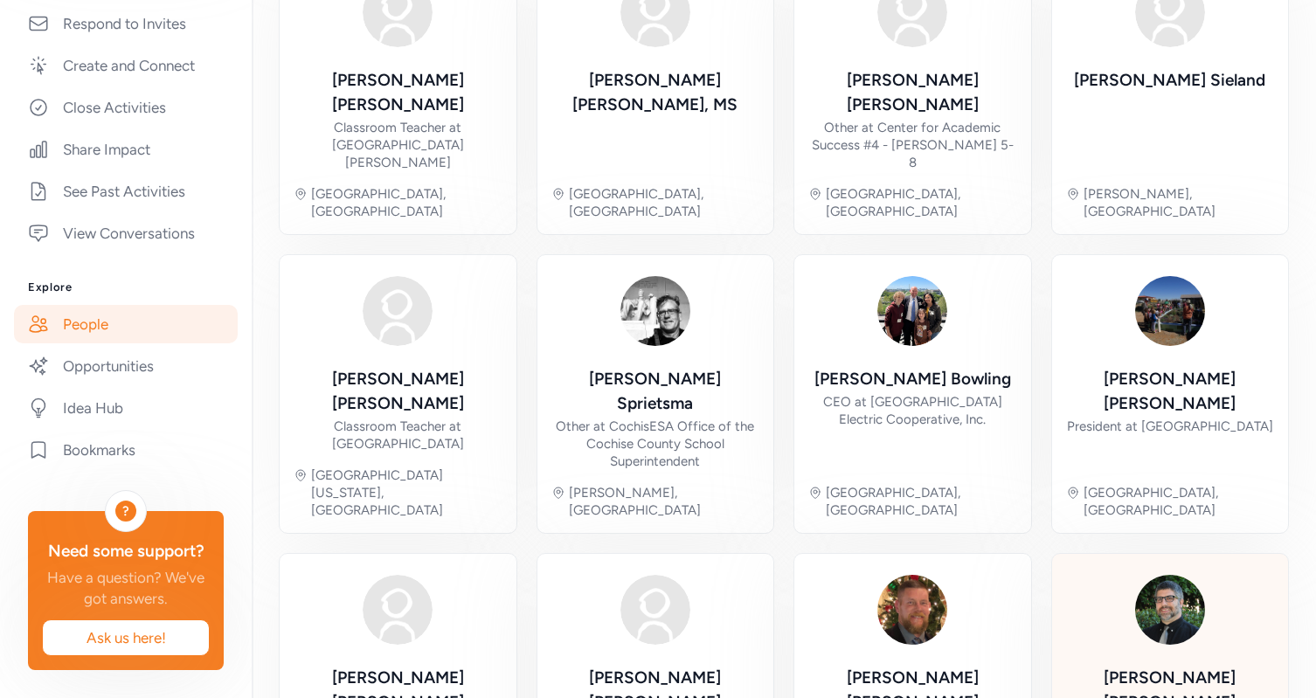
scroll to position [559, 0]
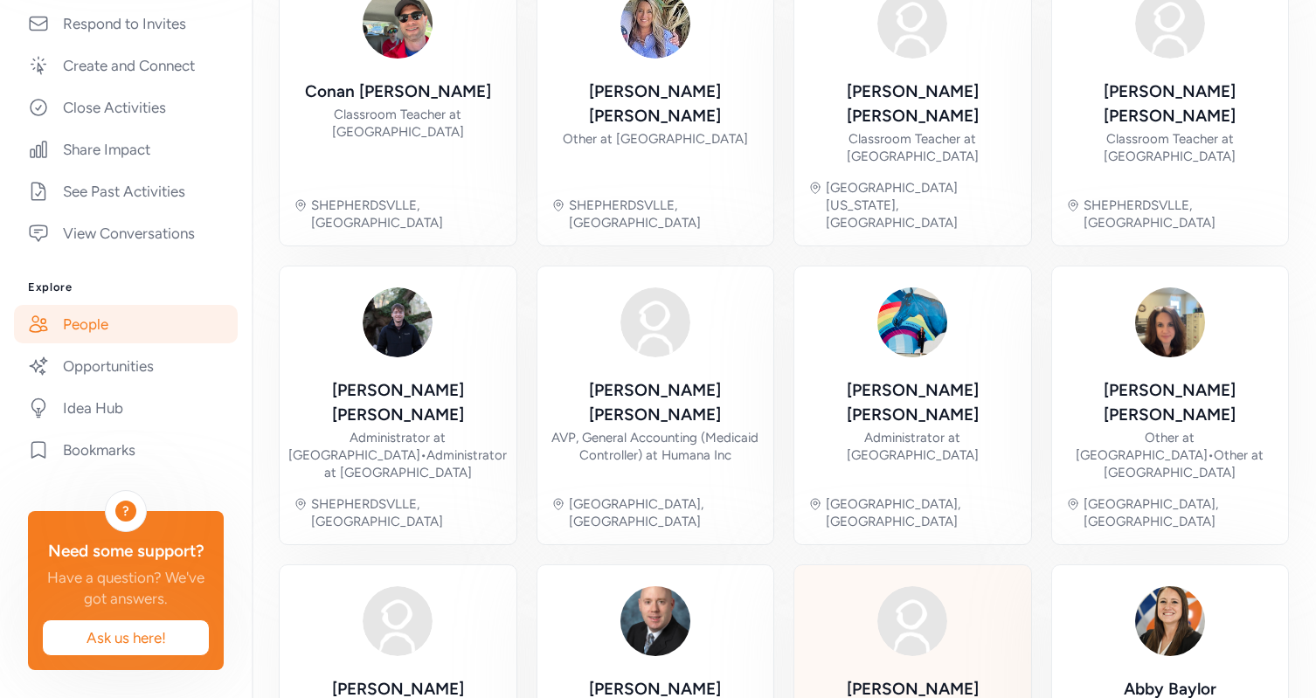
scroll to position [612, 0]
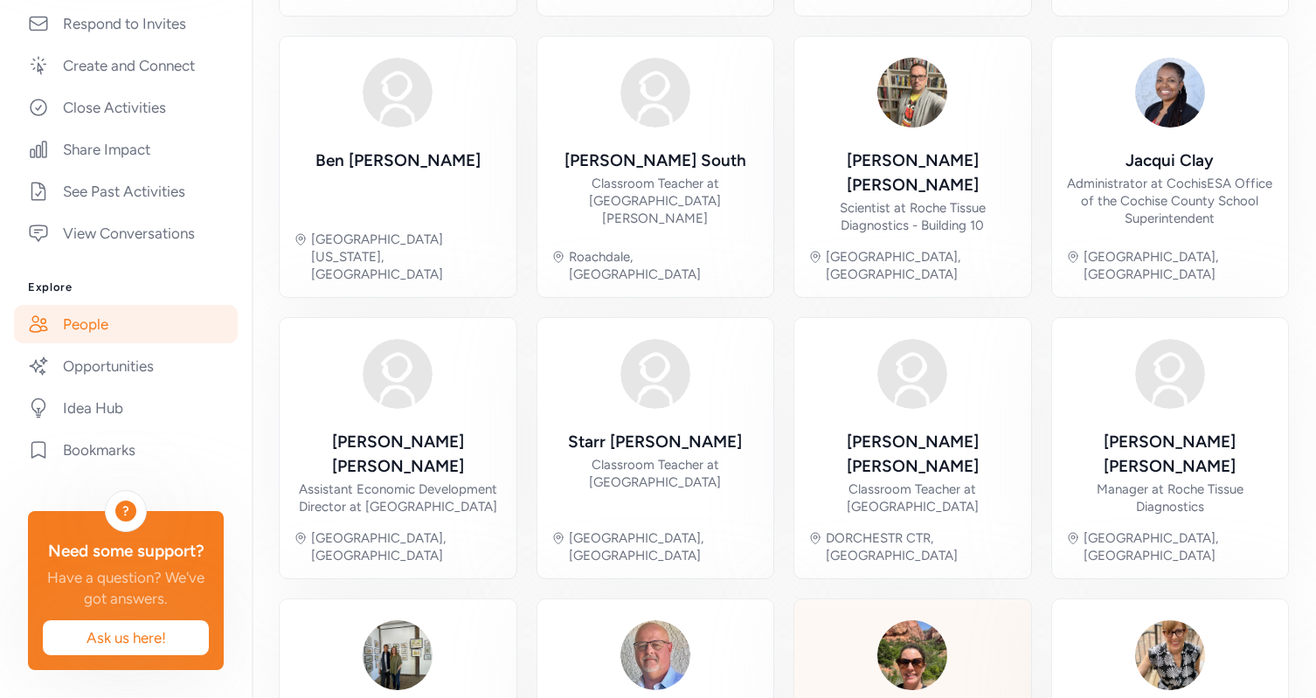
scroll to position [612, 0]
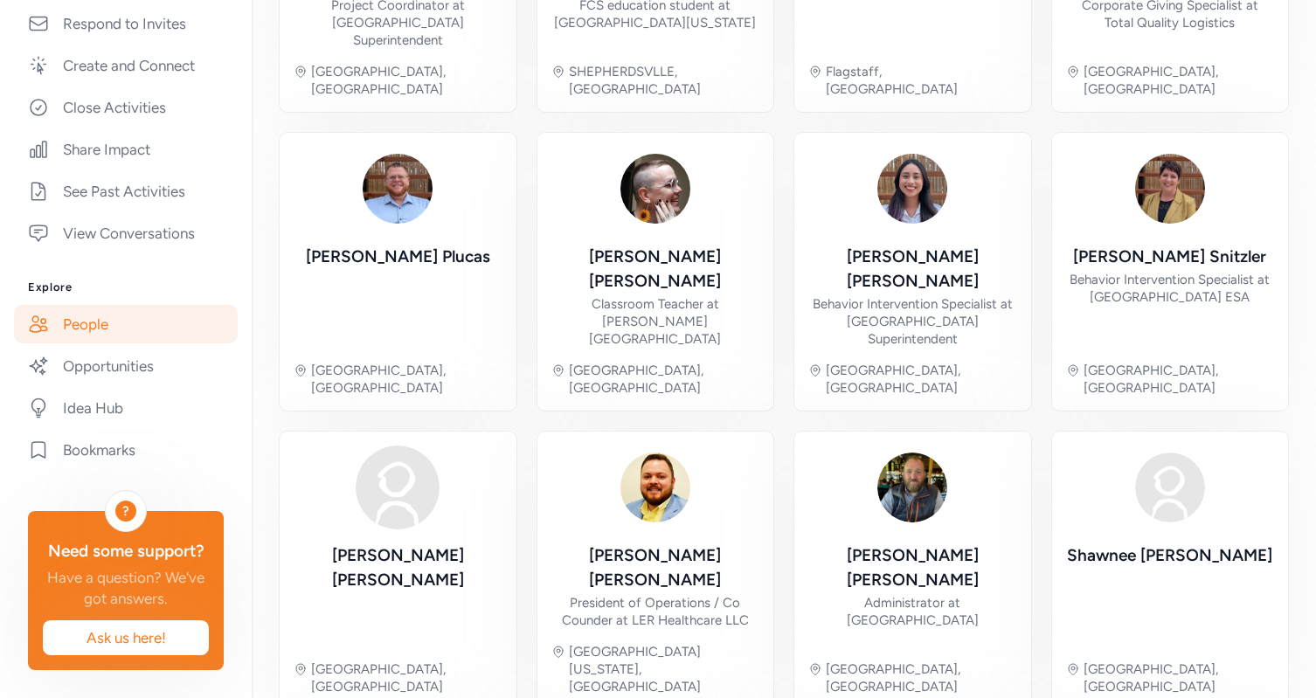
scroll to position [542, 0]
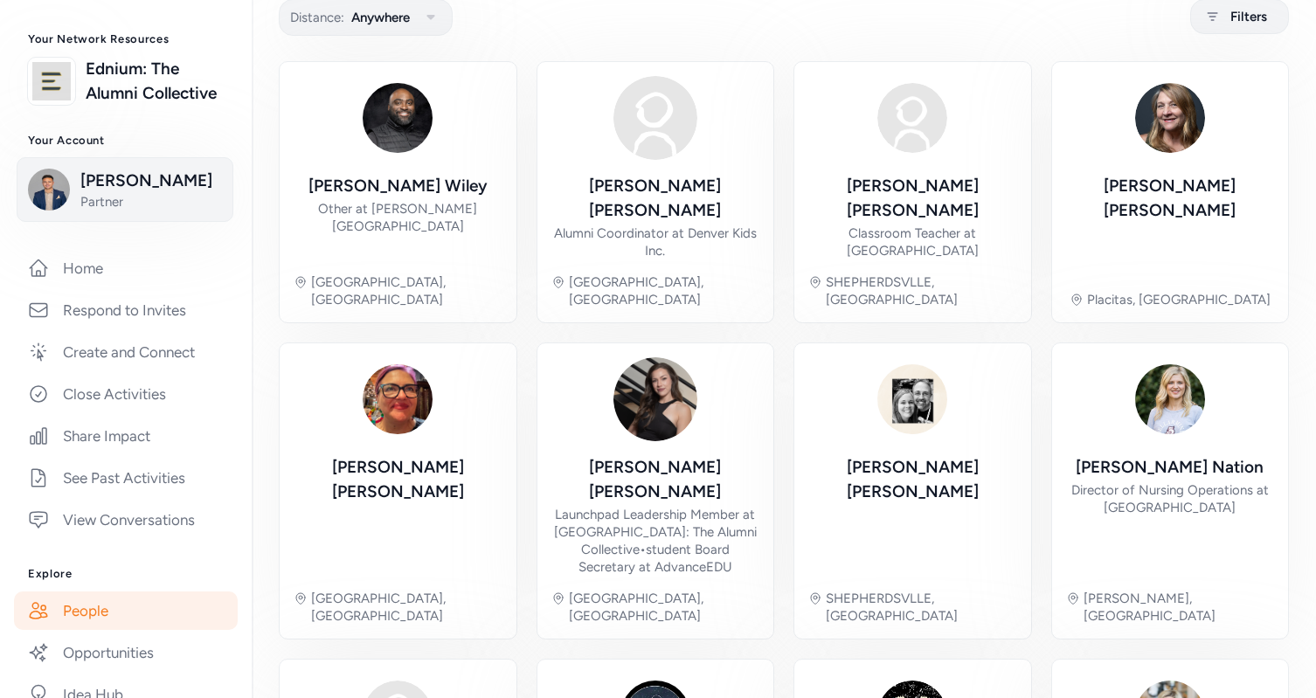
scroll to position [67, 0]
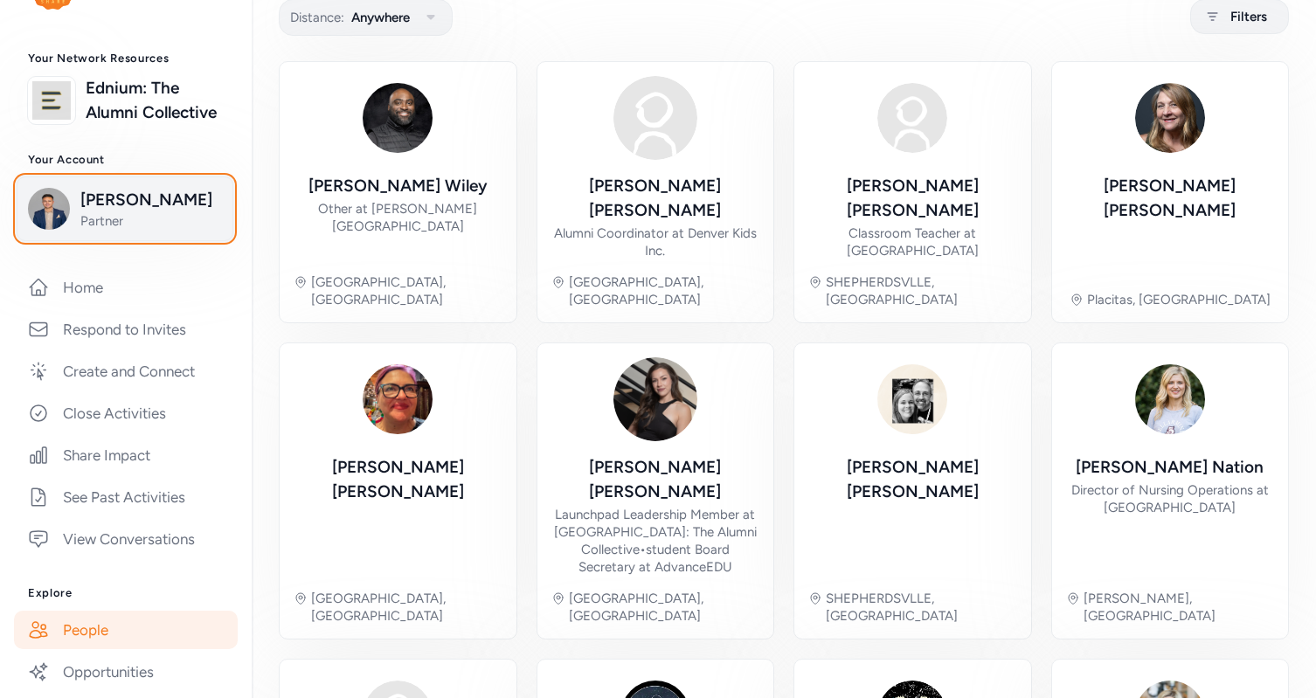
click at [115, 212] on span "[PERSON_NAME]" at bounding box center [151, 200] width 142 height 24
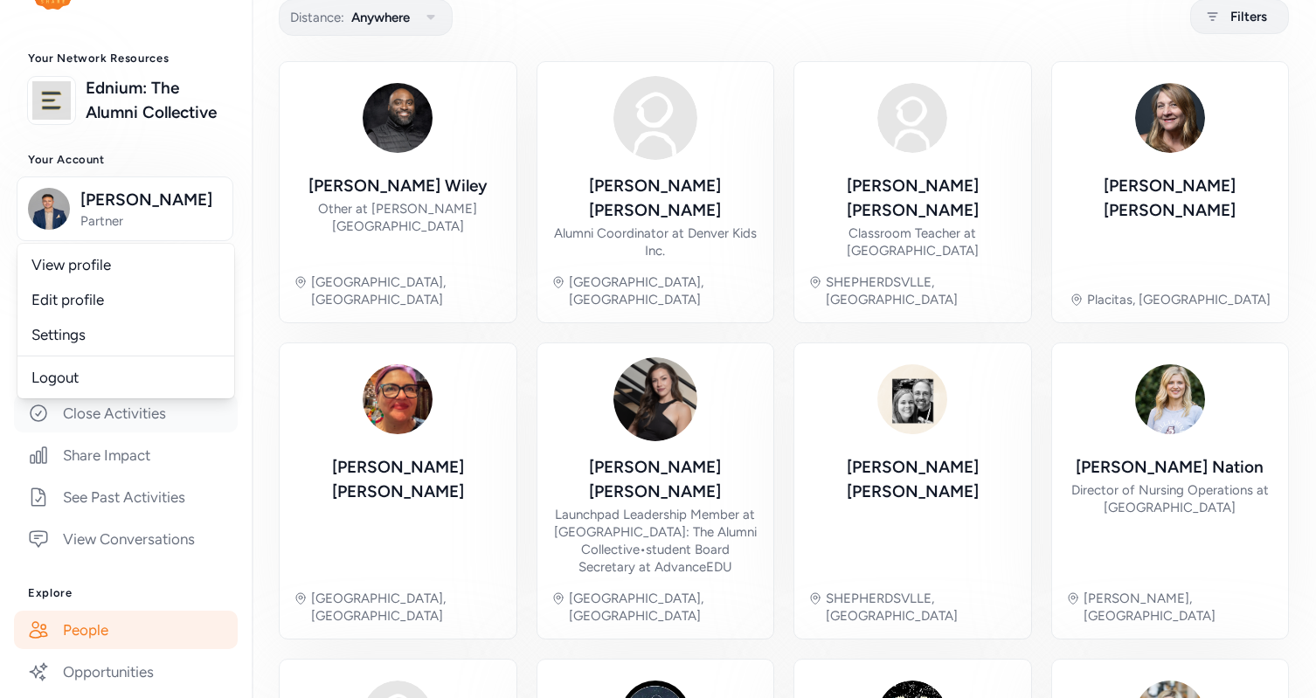
drag, startPoint x: 114, startPoint y: 463, endPoint x: 110, endPoint y: 449, distance: 14.6
click at [114, 463] on link "Share Impact" at bounding box center [126, 455] width 224 height 38
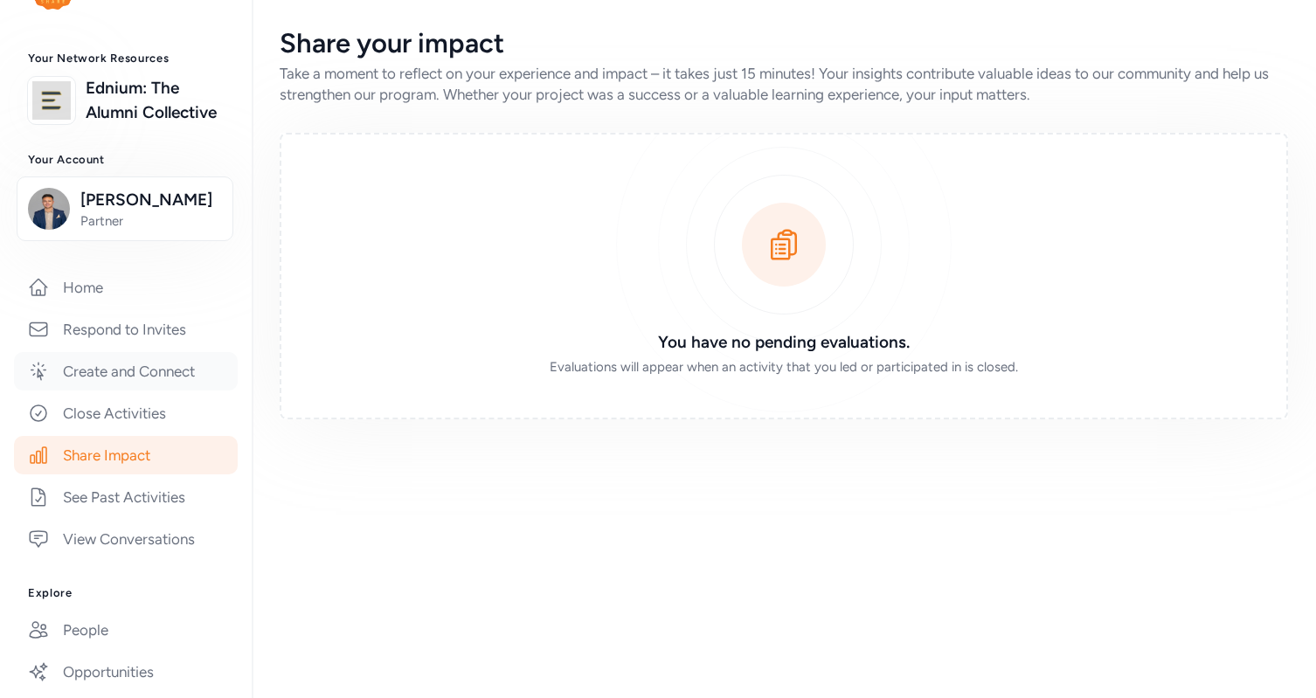
click at [123, 390] on link "Create and Connect" at bounding box center [126, 371] width 224 height 38
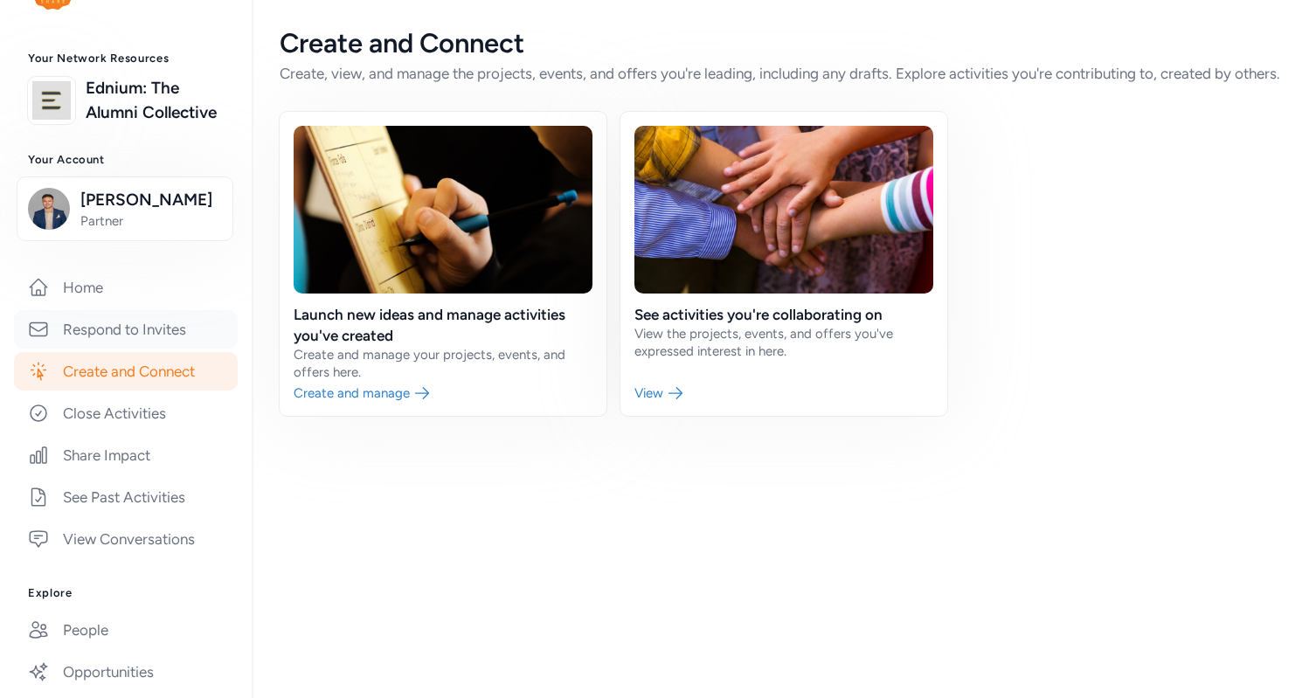
click at [124, 349] on link "Respond to Invites" at bounding box center [126, 329] width 224 height 38
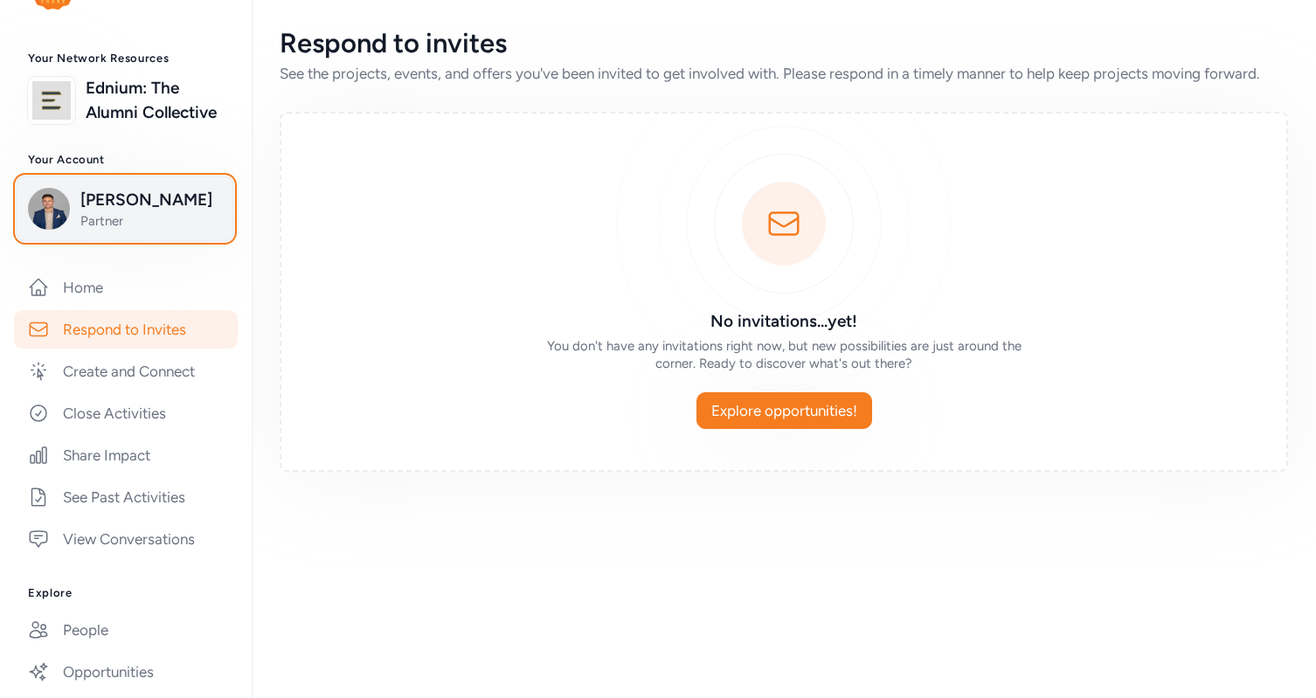
click at [128, 230] on span "Partner" at bounding box center [151, 220] width 142 height 17
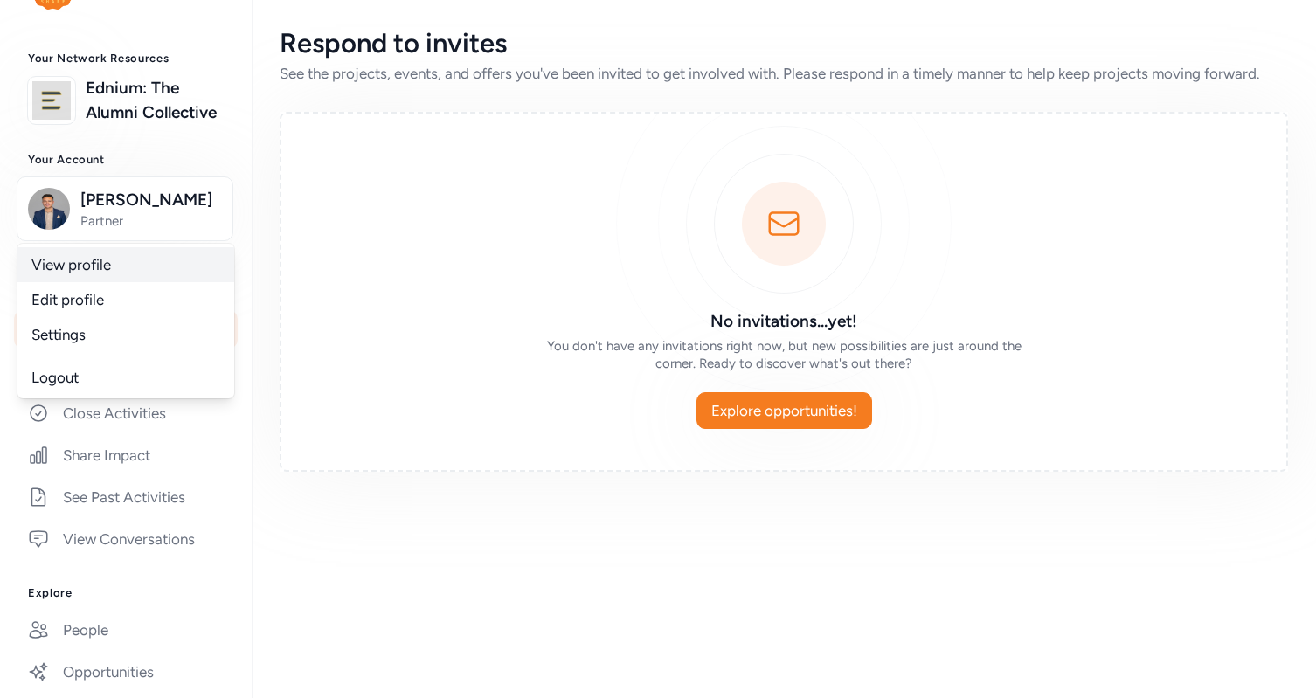
click at [85, 282] on link "View profile" at bounding box center [125, 264] width 217 height 35
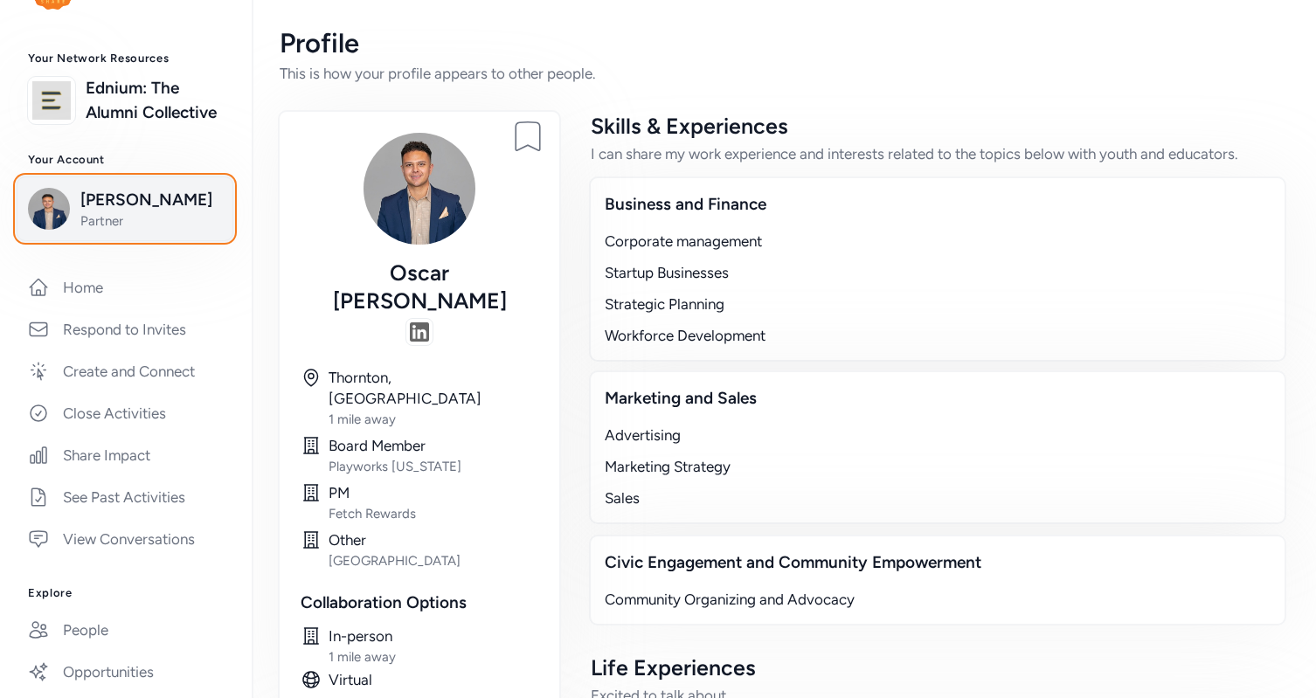
click at [114, 212] on span "[PERSON_NAME]" at bounding box center [151, 200] width 142 height 24
